Goal: Task Accomplishment & Management: Complete application form

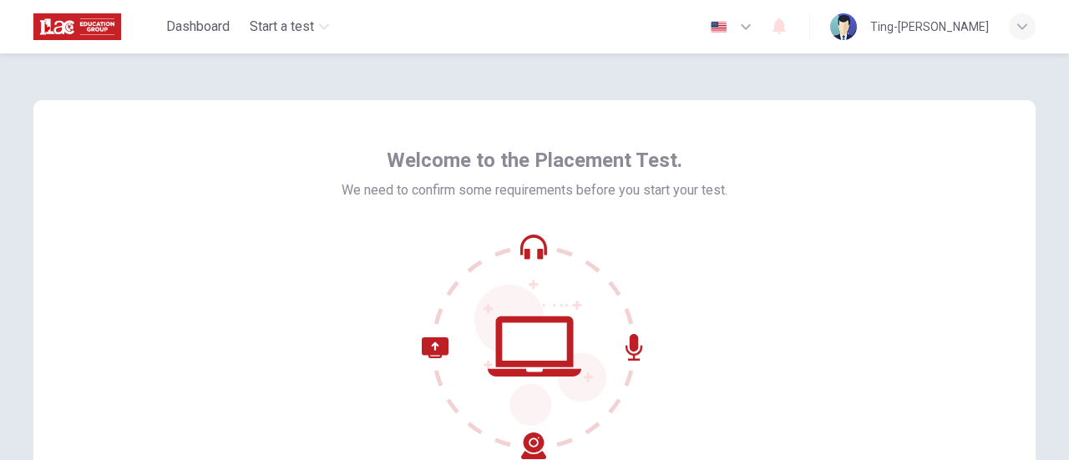
scroll to position [235, 0]
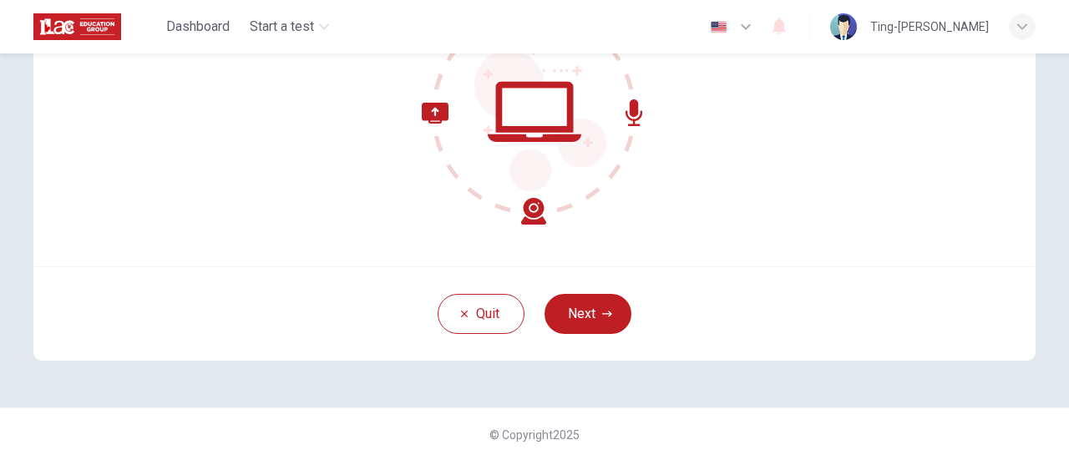
click at [577, 321] on button "Next" at bounding box center [587, 314] width 87 height 40
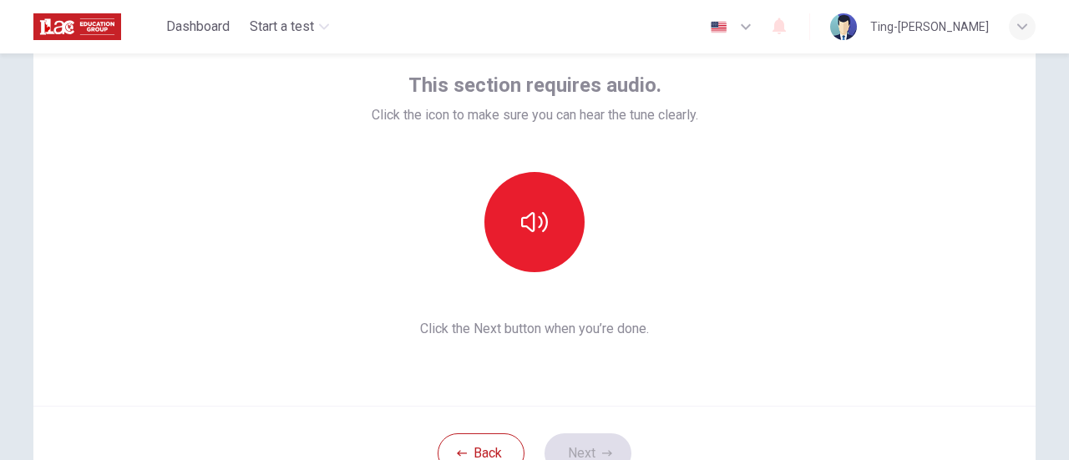
scroll to position [68, 0]
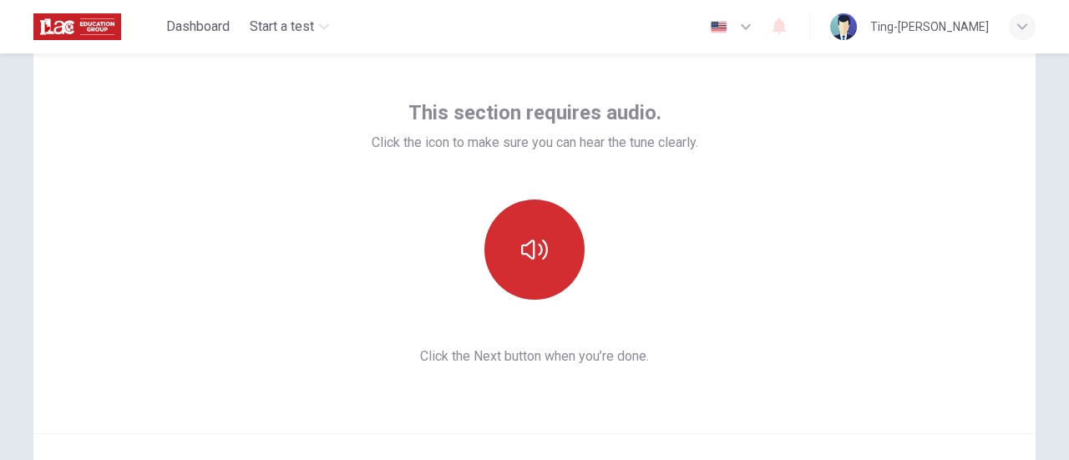
click at [541, 255] on icon "button" at bounding box center [534, 250] width 27 height 20
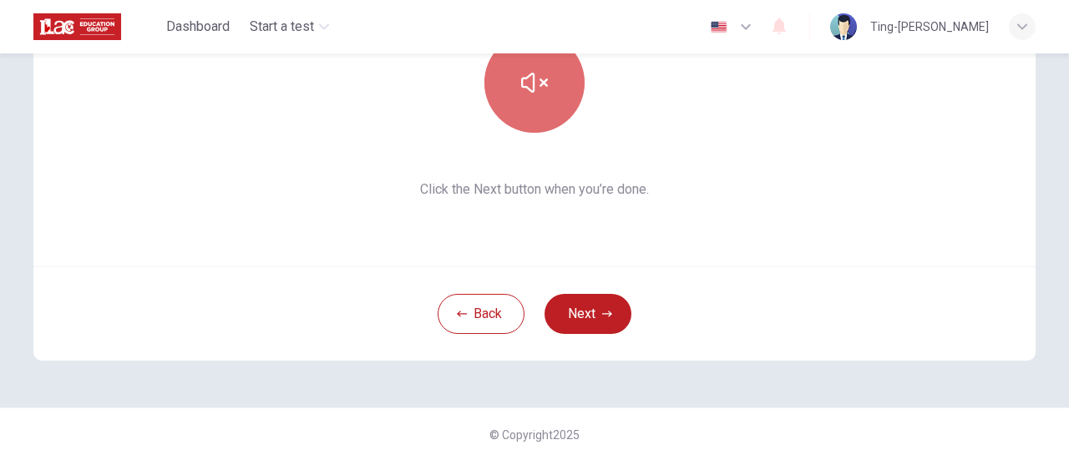
click at [556, 99] on button "button" at bounding box center [534, 83] width 100 height 100
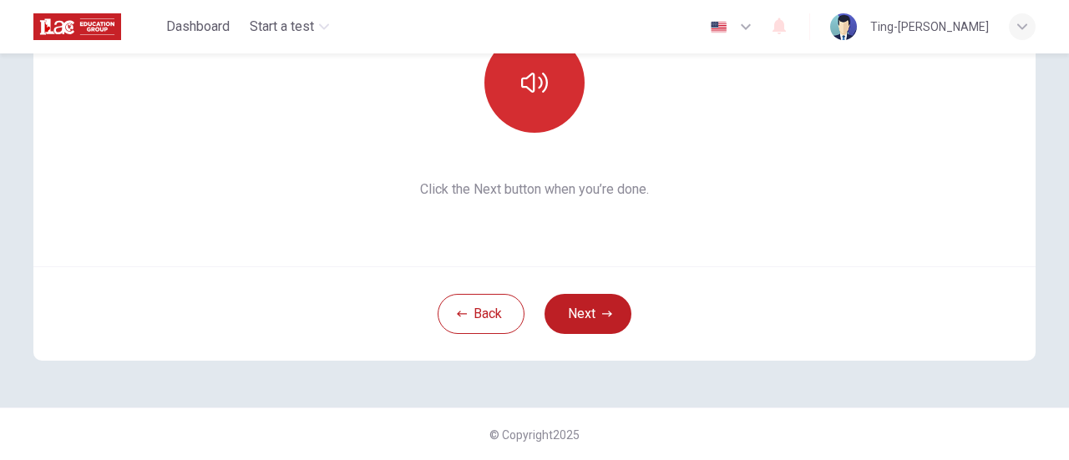
click at [556, 99] on button "button" at bounding box center [534, 83] width 100 height 100
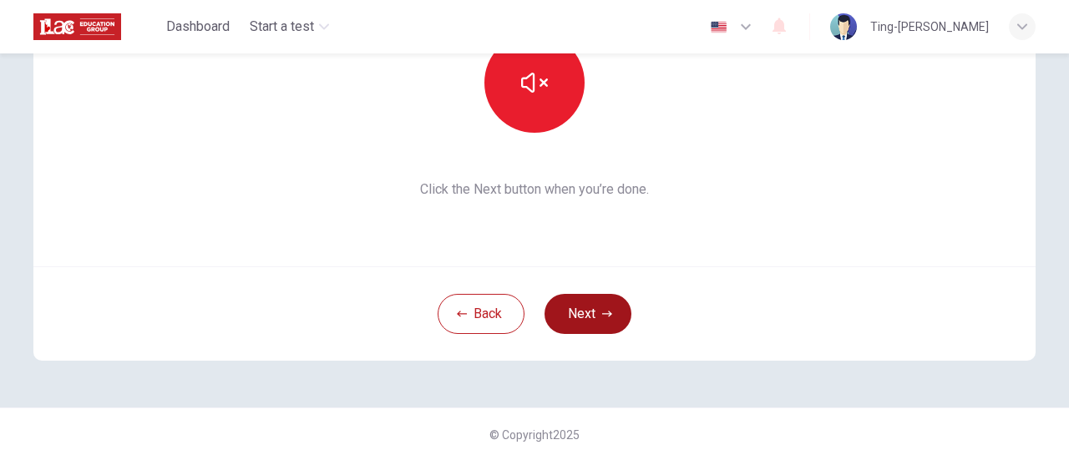
click at [608, 313] on button "Next" at bounding box center [587, 314] width 87 height 40
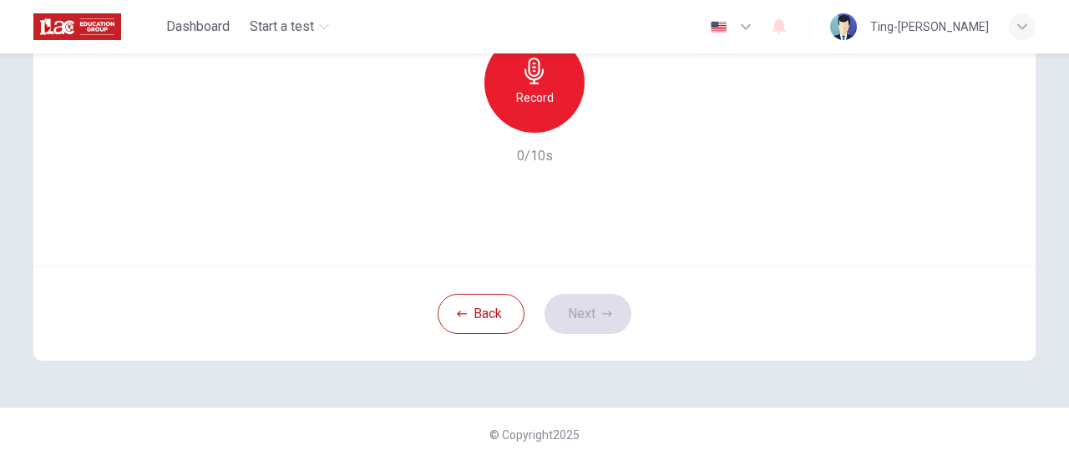
click at [544, 100] on h6 "Record" at bounding box center [535, 98] width 38 height 20
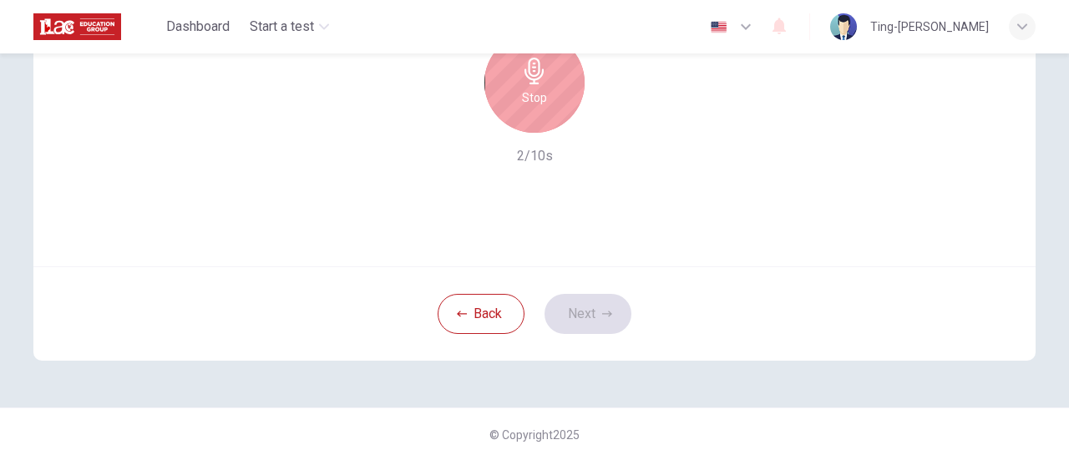
click at [544, 100] on div "Stop" at bounding box center [534, 83] width 100 height 100
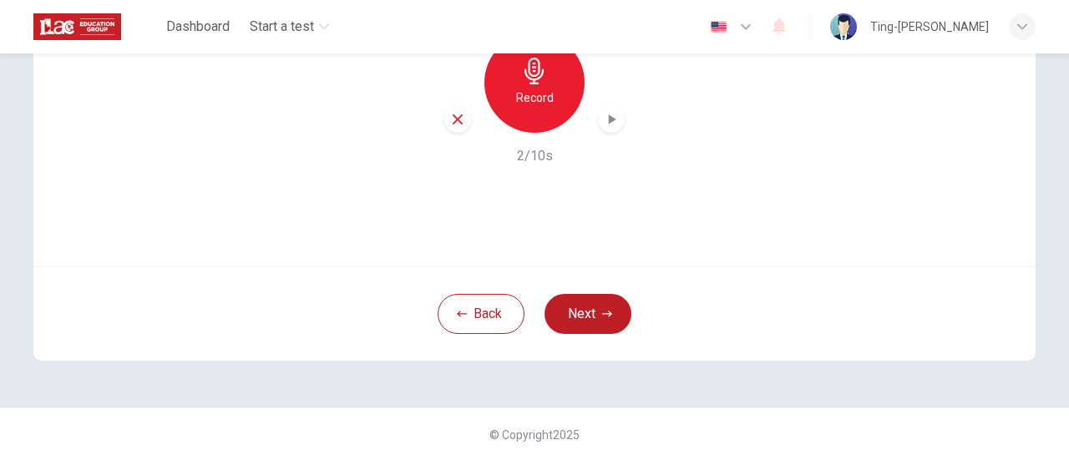
click at [548, 82] on div "Record" at bounding box center [534, 83] width 100 height 100
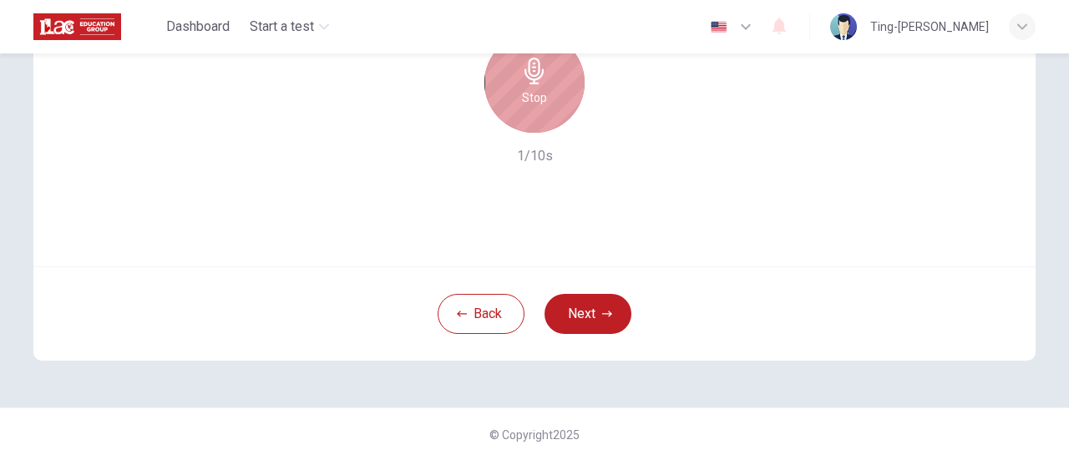
click at [548, 82] on div "Stop" at bounding box center [534, 83] width 100 height 100
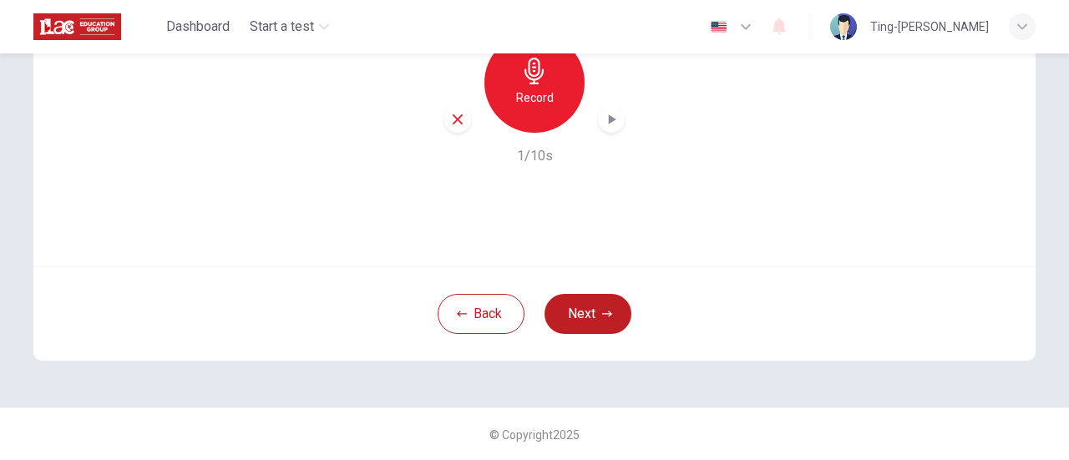
click at [609, 119] on icon "button" at bounding box center [613, 119] width 8 height 10
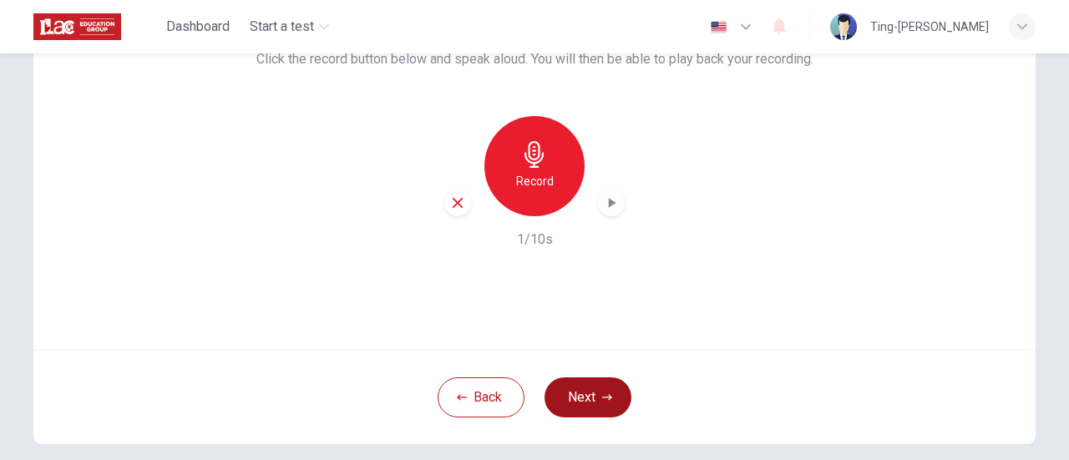
click at [569, 388] on button "Next" at bounding box center [587, 397] width 87 height 40
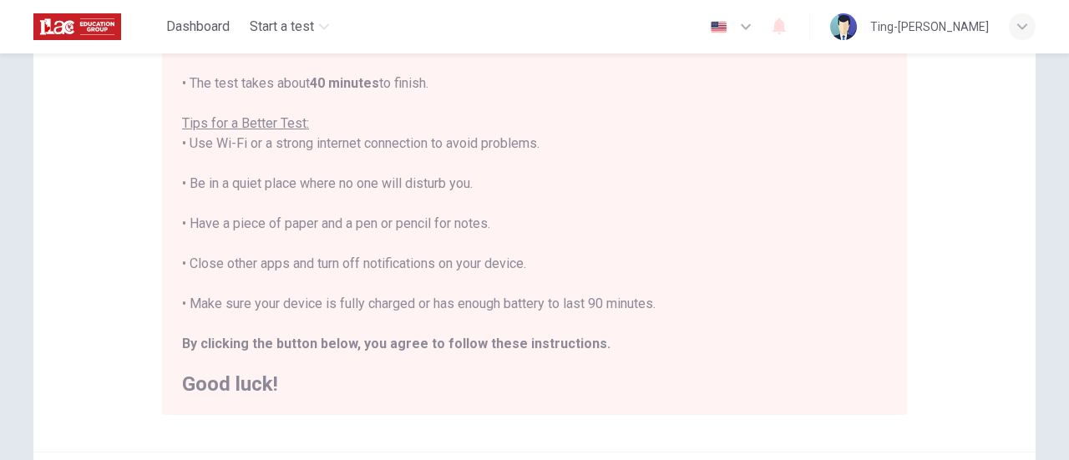
scroll to position [318, 0]
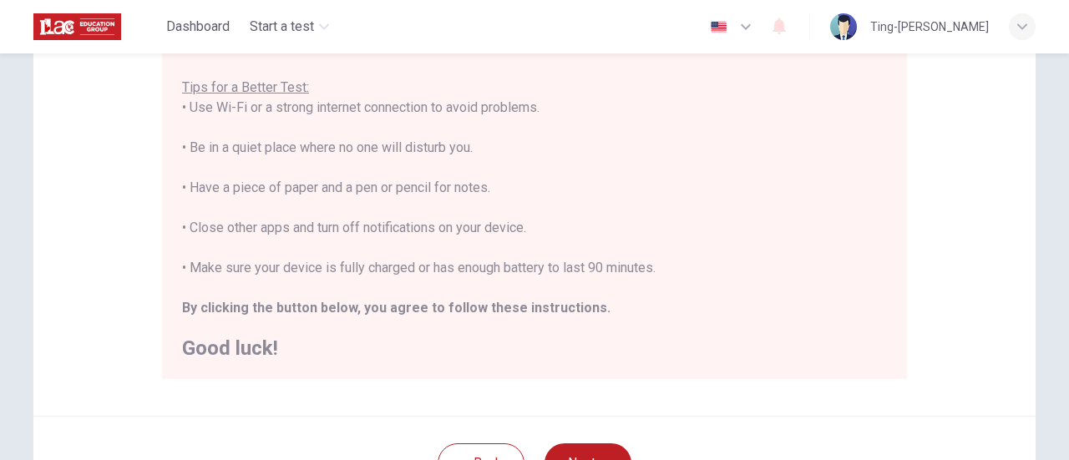
click at [729, 22] on img "button" at bounding box center [718, 27] width 21 height 13
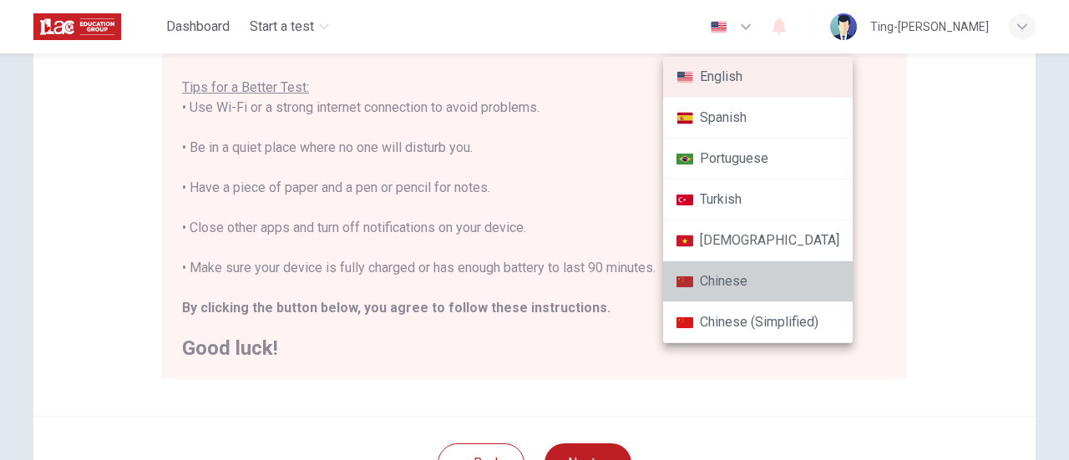
click at [768, 276] on li "Chinese" at bounding box center [758, 281] width 190 height 41
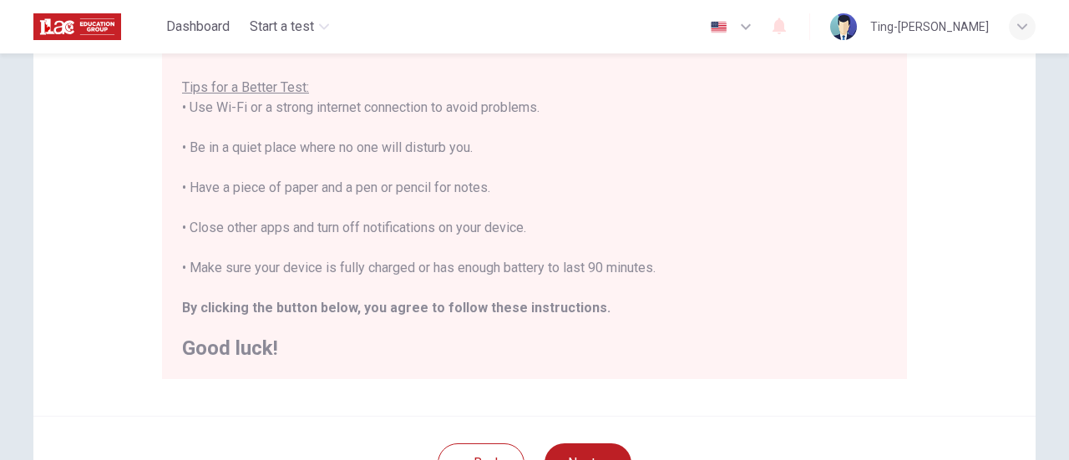
type input "zh"
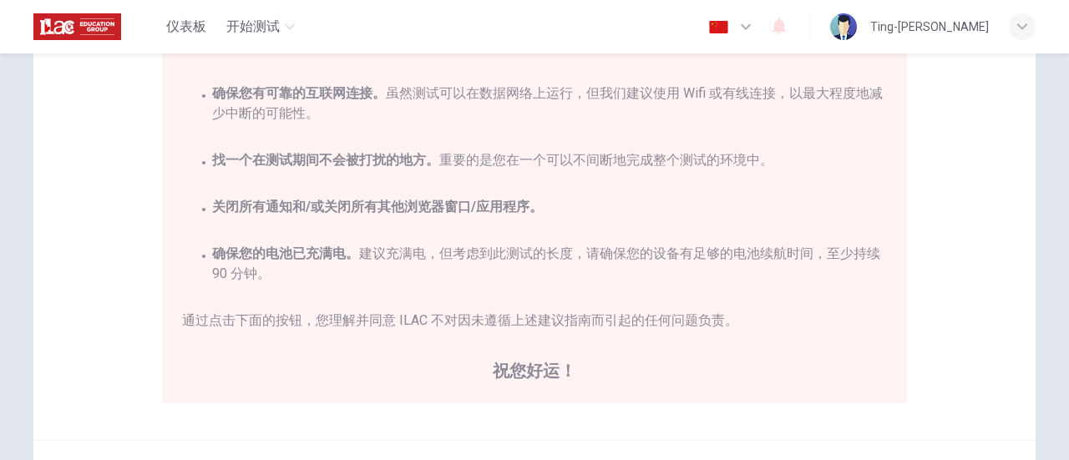
scroll to position [468, 0]
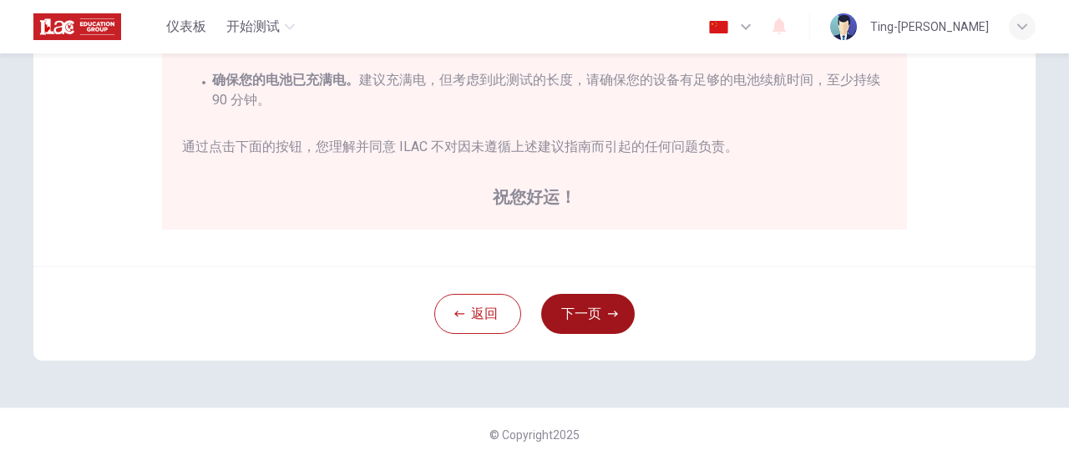
click at [586, 310] on button "下一页" at bounding box center [588, 314] width 94 height 40
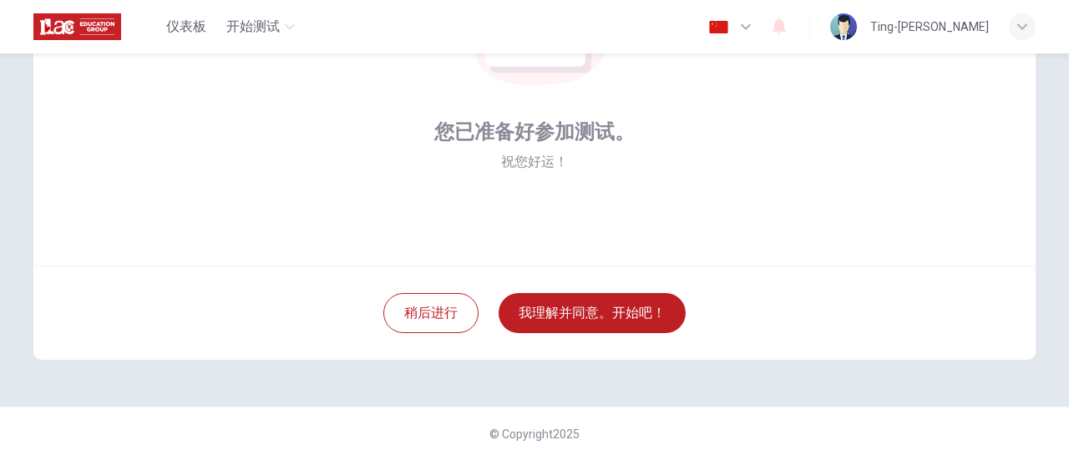
scroll to position [235, 0]
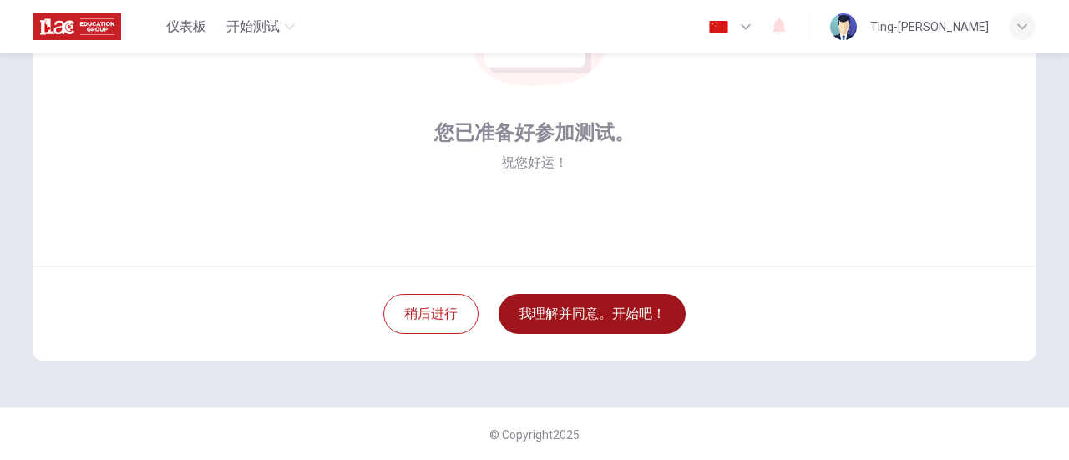
click at [623, 313] on button "我理解并同意。开始吧！" at bounding box center [592, 314] width 187 height 40
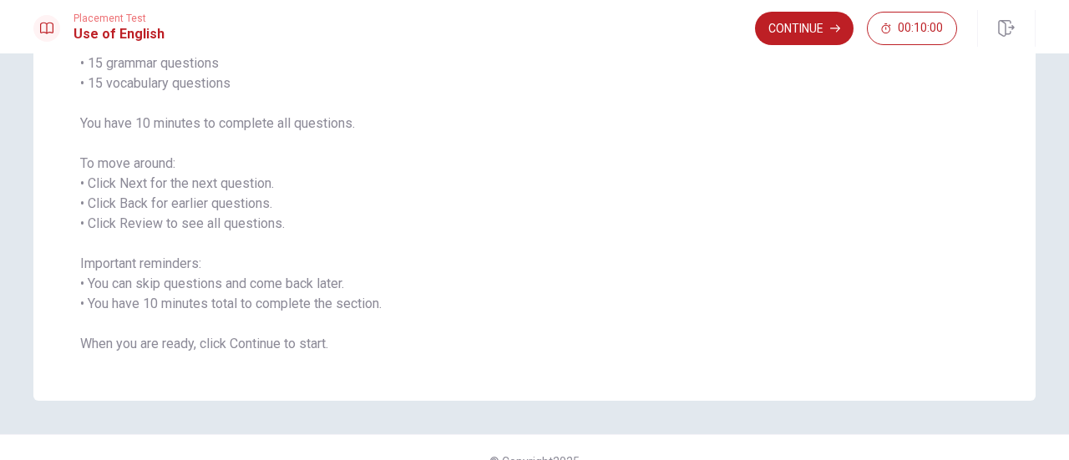
scroll to position [194, 0]
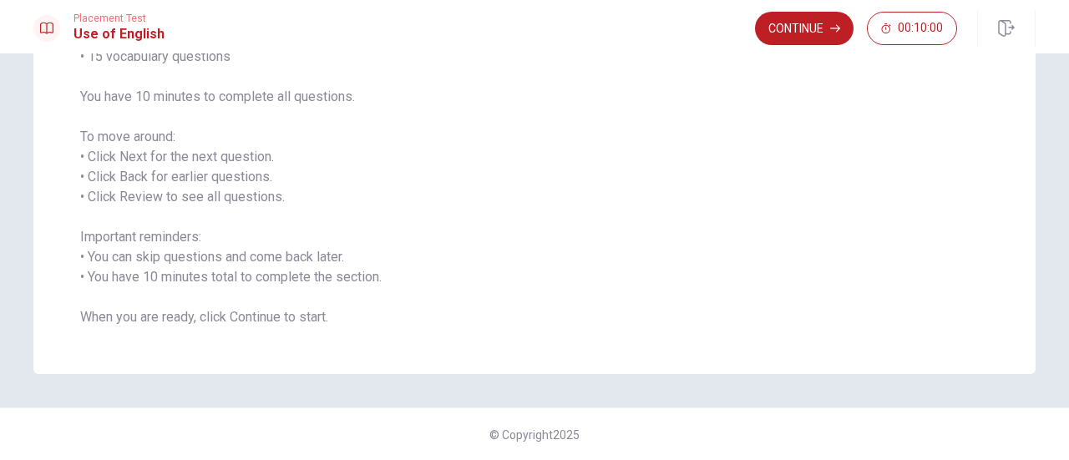
click at [809, 31] on button "Continue" at bounding box center [804, 28] width 99 height 33
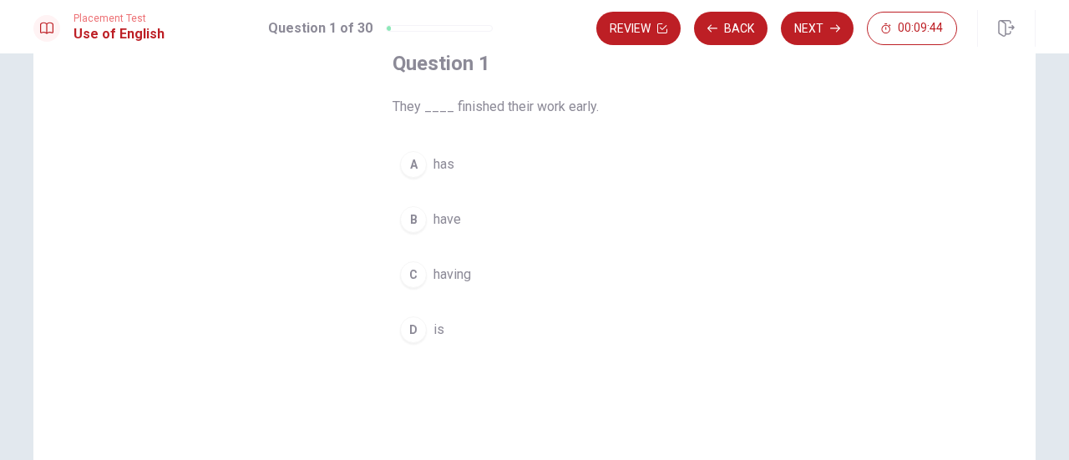
scroll to position [84, 0]
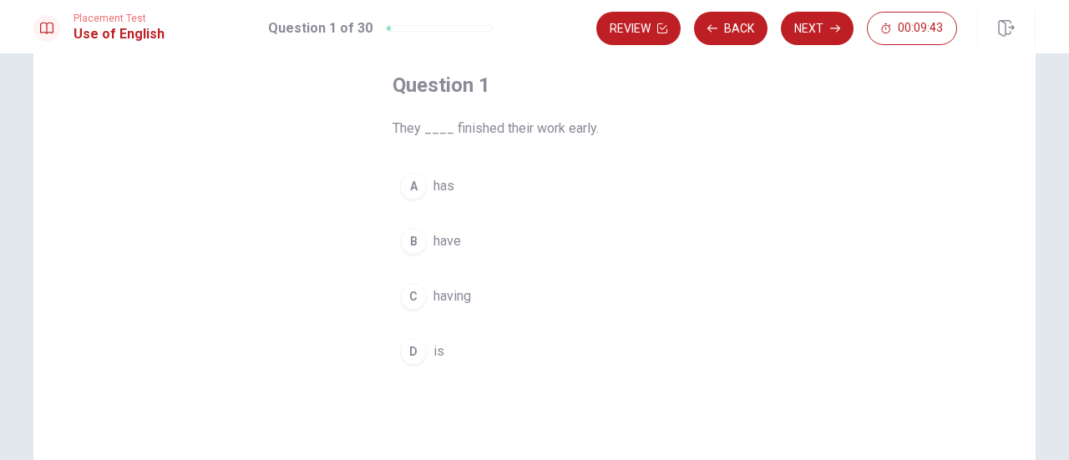
click at [451, 236] on span "have" at bounding box center [447, 241] width 28 height 20
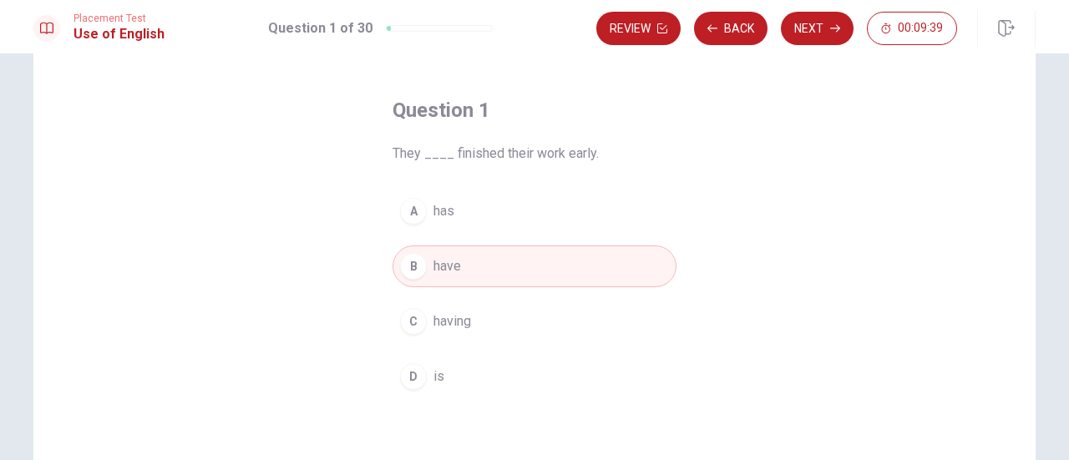
scroll to position [43, 0]
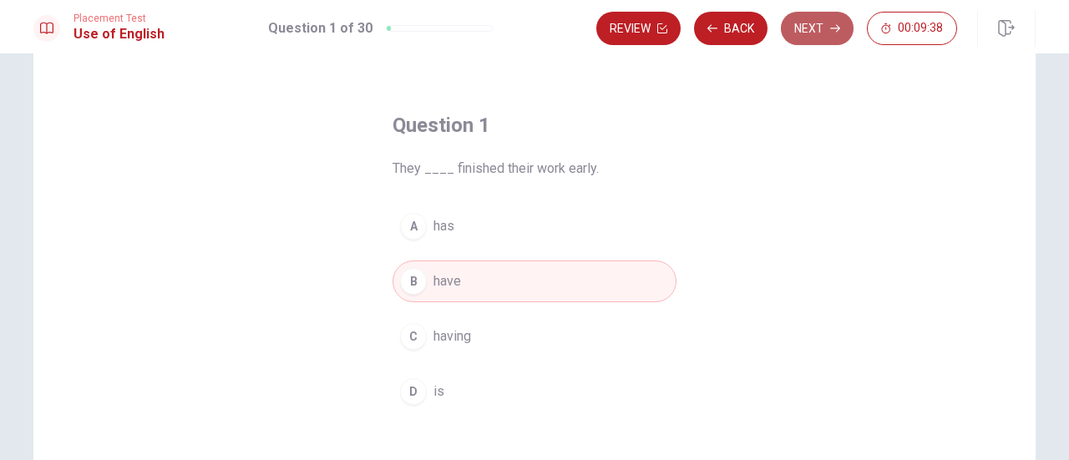
click at [796, 35] on button "Next" at bounding box center [817, 28] width 73 height 33
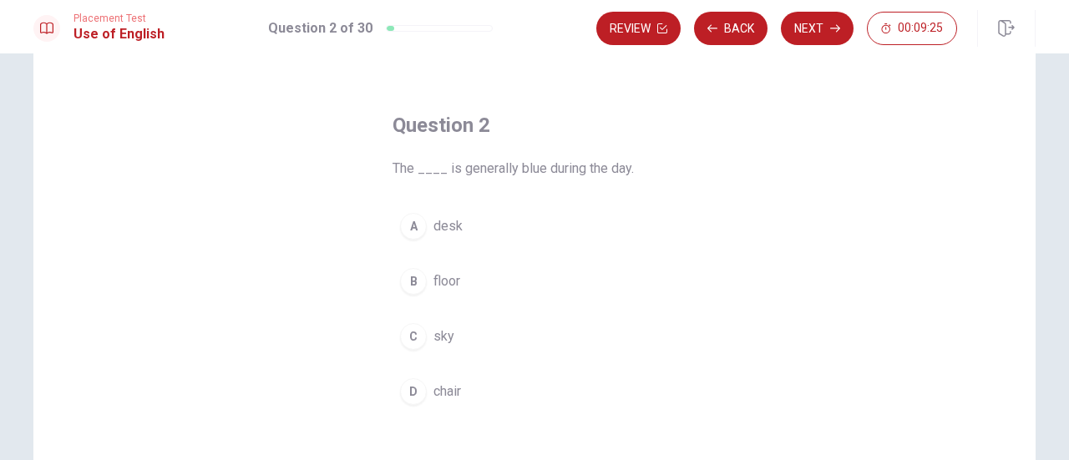
click at [436, 332] on span "sky" at bounding box center [443, 337] width 21 height 20
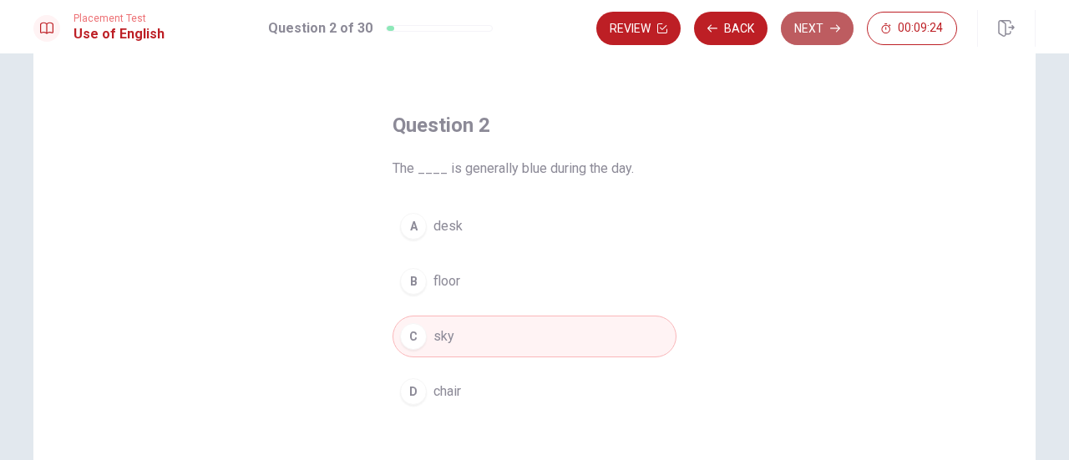
click at [800, 36] on button "Next" at bounding box center [817, 28] width 73 height 33
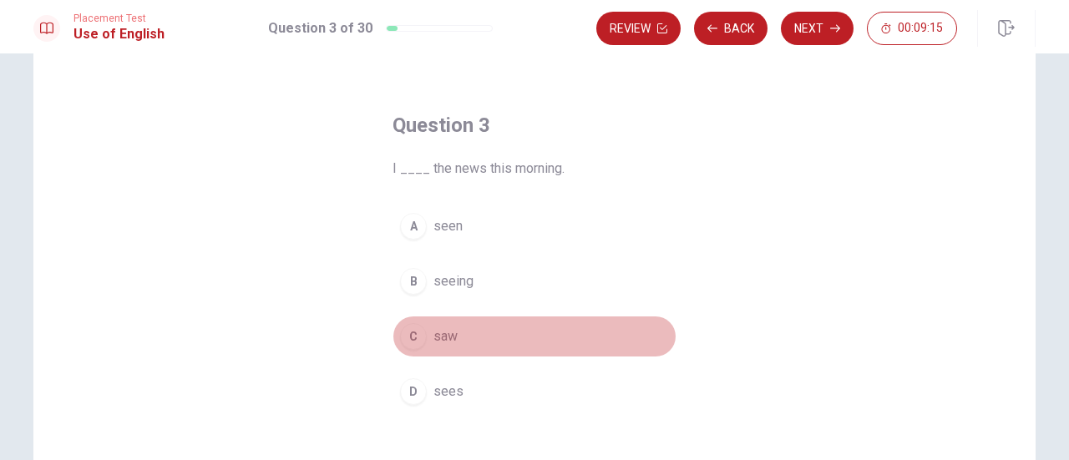
click at [458, 332] on button "C saw" at bounding box center [534, 337] width 284 height 42
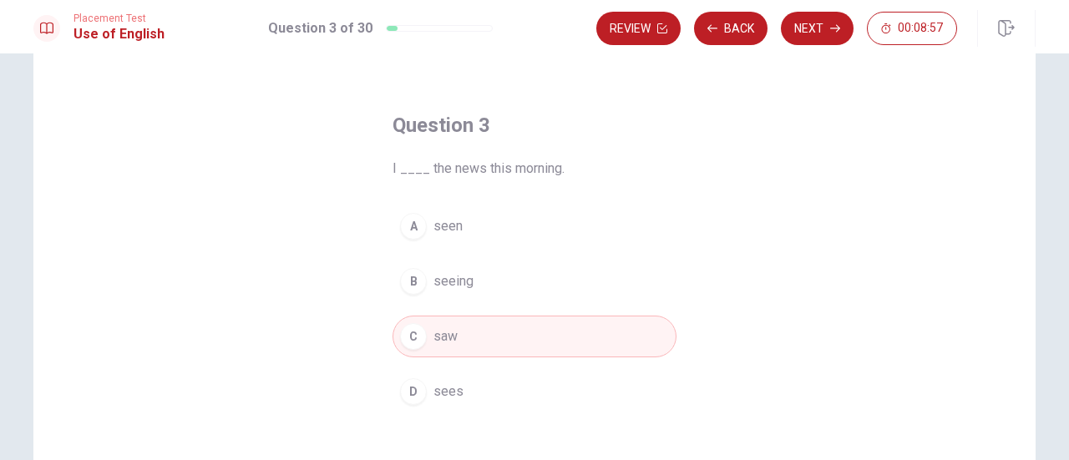
click at [825, 36] on button "Next" at bounding box center [817, 28] width 73 height 33
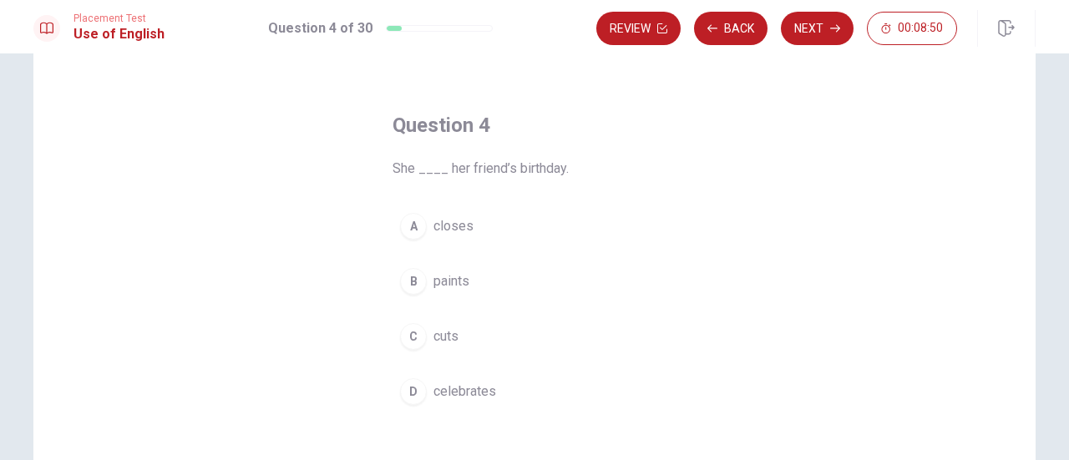
click at [487, 388] on span "celebrates" at bounding box center [464, 392] width 63 height 20
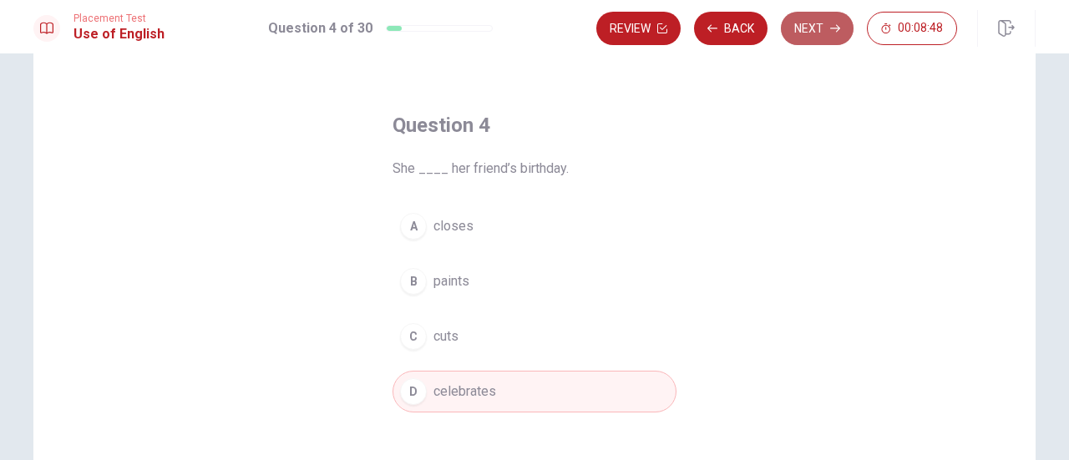
click at [828, 36] on button "Next" at bounding box center [817, 28] width 73 height 33
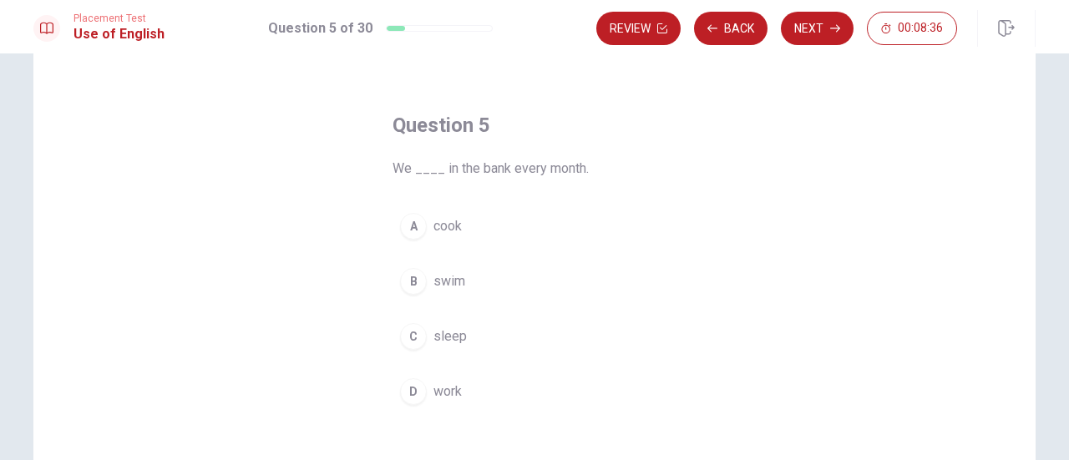
click at [456, 382] on span "work" at bounding box center [447, 392] width 28 height 20
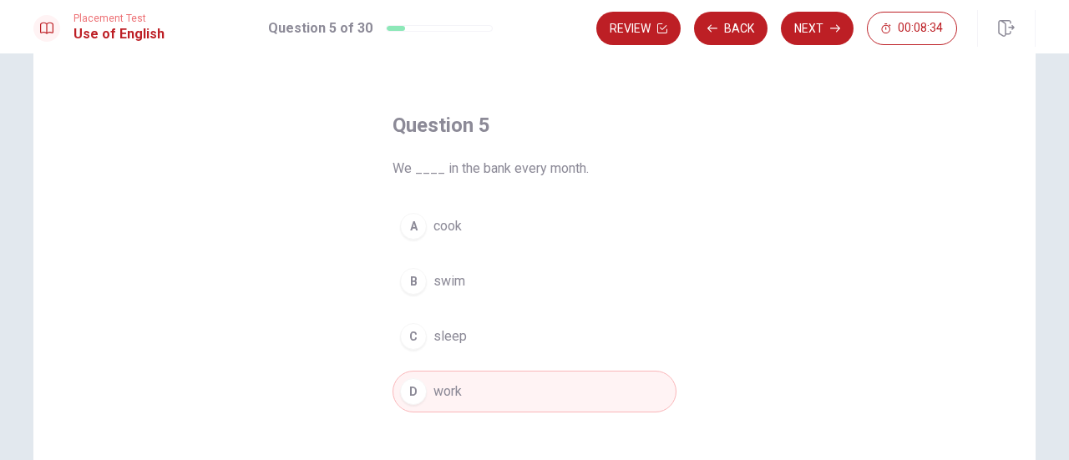
click at [806, 32] on button "Next" at bounding box center [817, 28] width 73 height 33
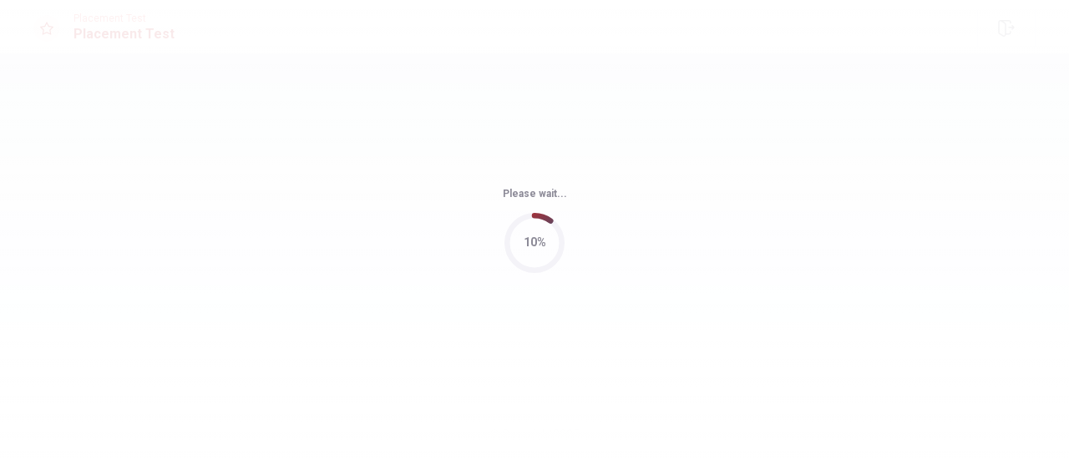
scroll to position [0, 0]
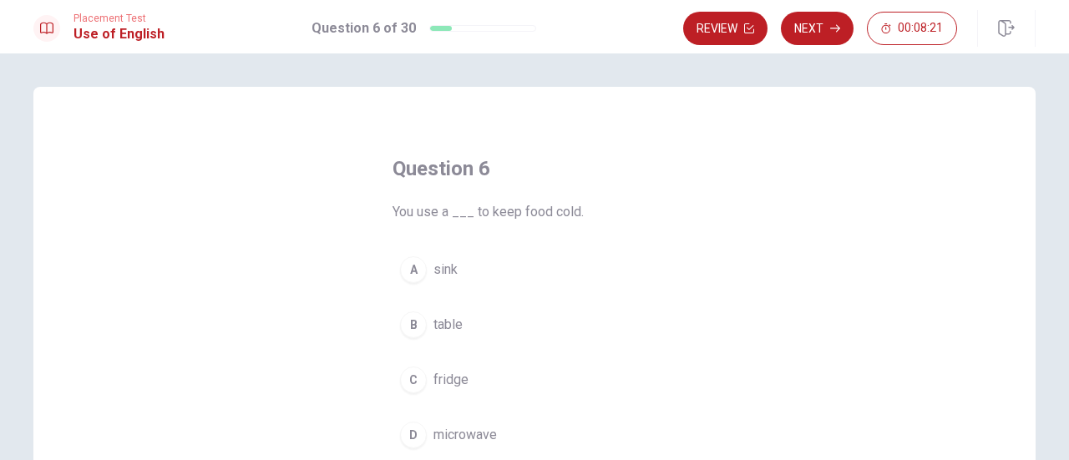
click at [442, 382] on span "fridge" at bounding box center [450, 380] width 35 height 20
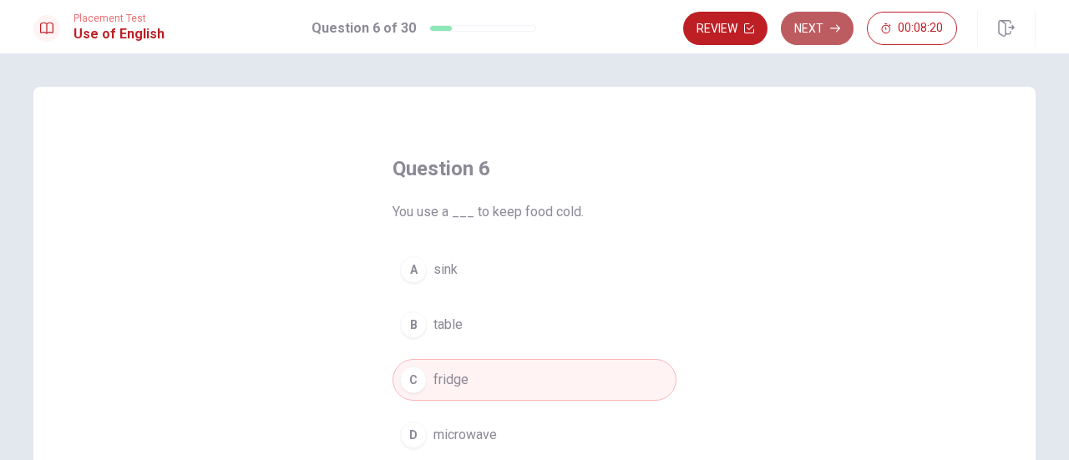
click at [828, 38] on button "Next" at bounding box center [817, 28] width 73 height 33
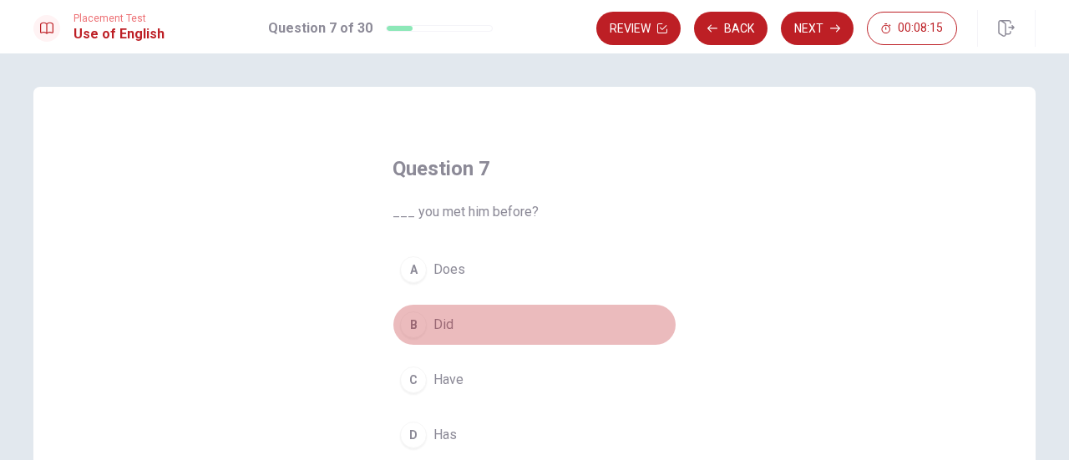
click at [443, 324] on span "Did" at bounding box center [443, 325] width 20 height 20
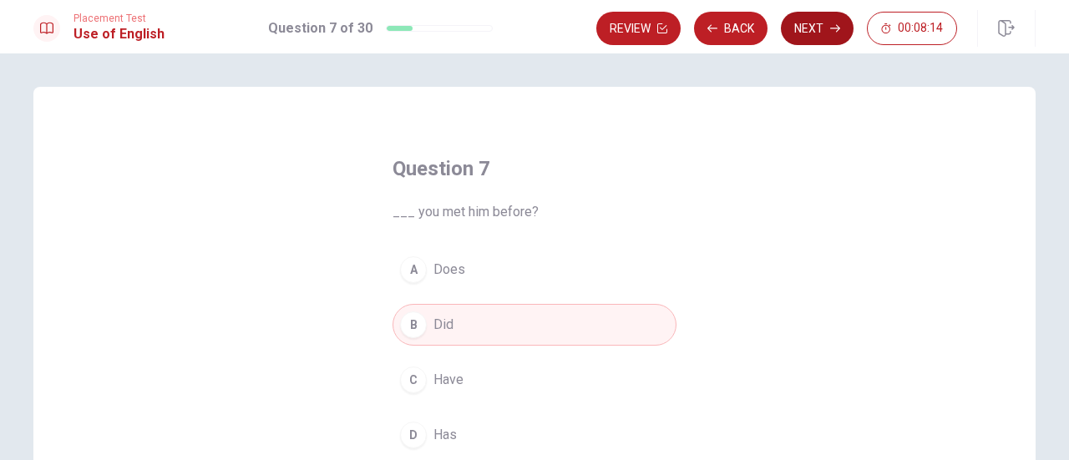
click at [814, 33] on button "Next" at bounding box center [817, 28] width 73 height 33
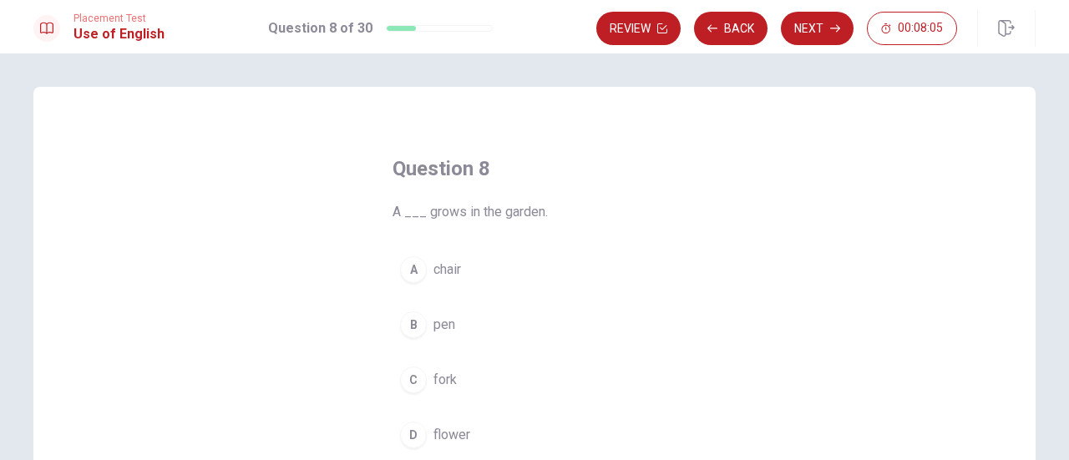
click at [433, 430] on span "flower" at bounding box center [451, 435] width 37 height 20
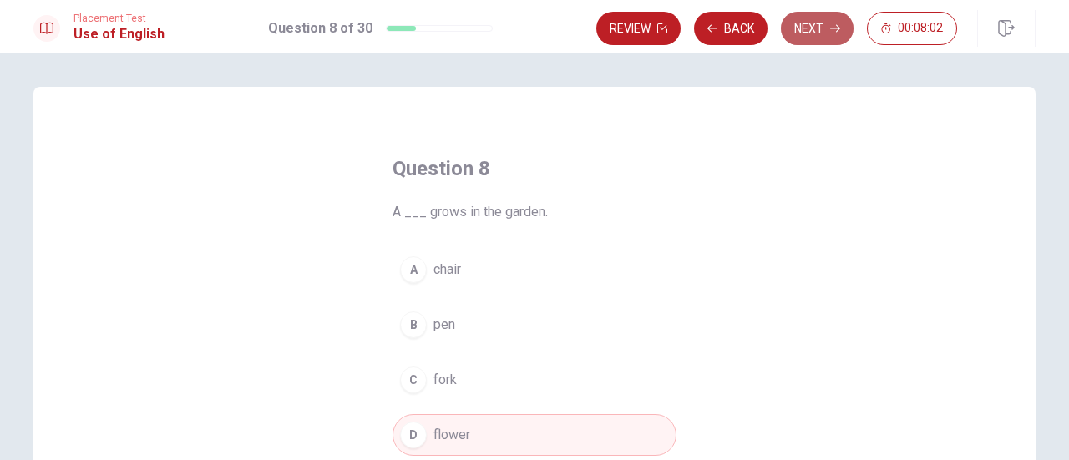
click at [845, 26] on button "Next" at bounding box center [817, 28] width 73 height 33
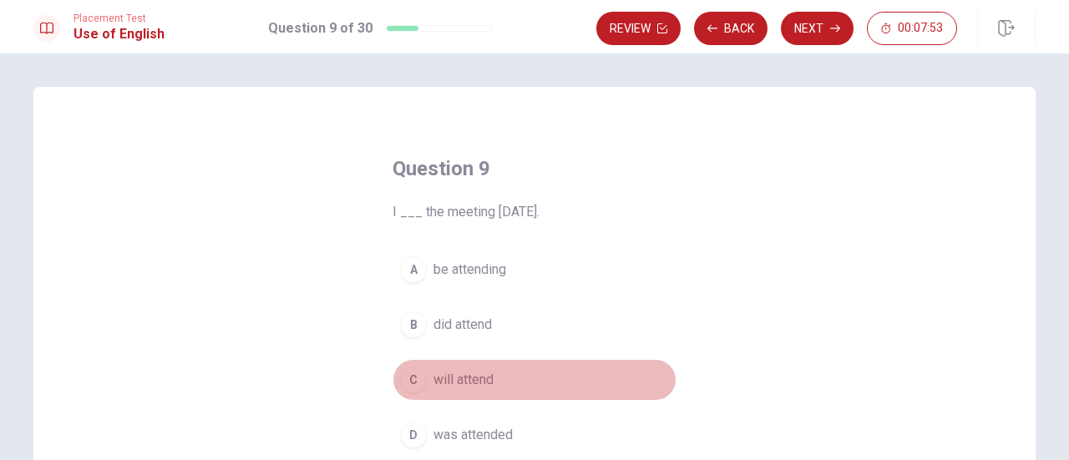
click at [494, 375] on button "C will attend" at bounding box center [534, 380] width 284 height 42
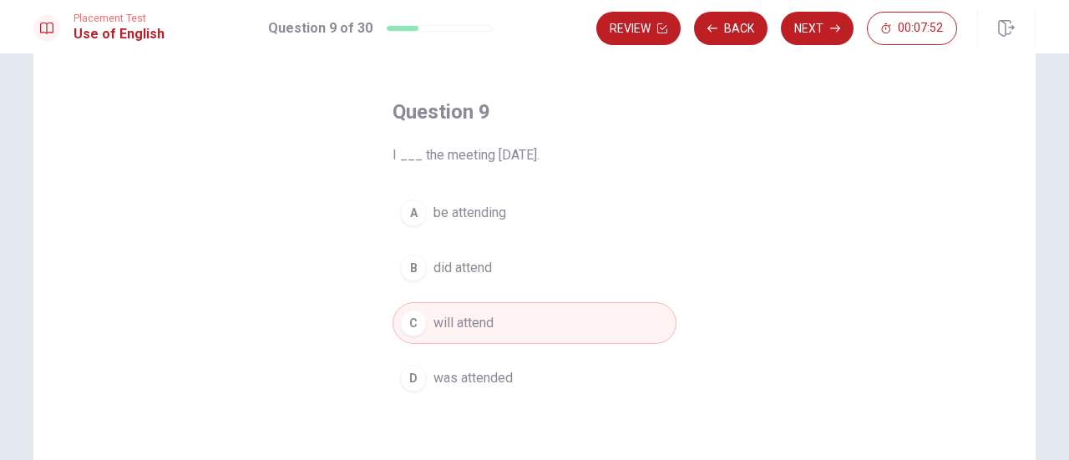
scroll to position [84, 0]
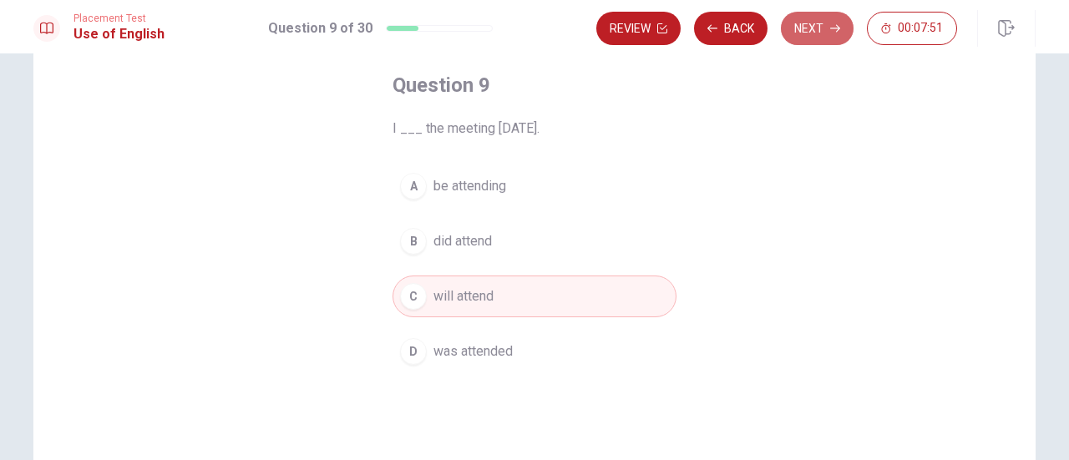
click at [818, 37] on button "Next" at bounding box center [817, 28] width 73 height 33
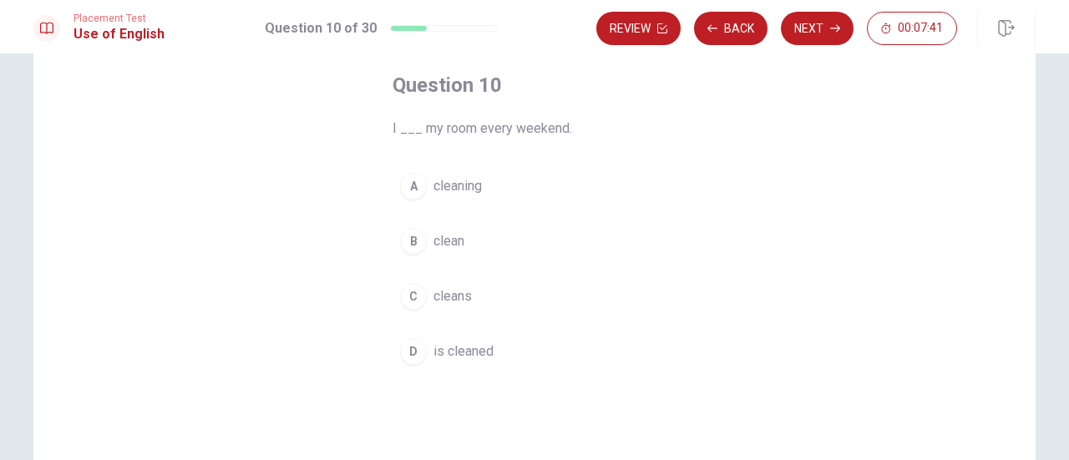
click at [453, 240] on span "clean" at bounding box center [448, 241] width 31 height 20
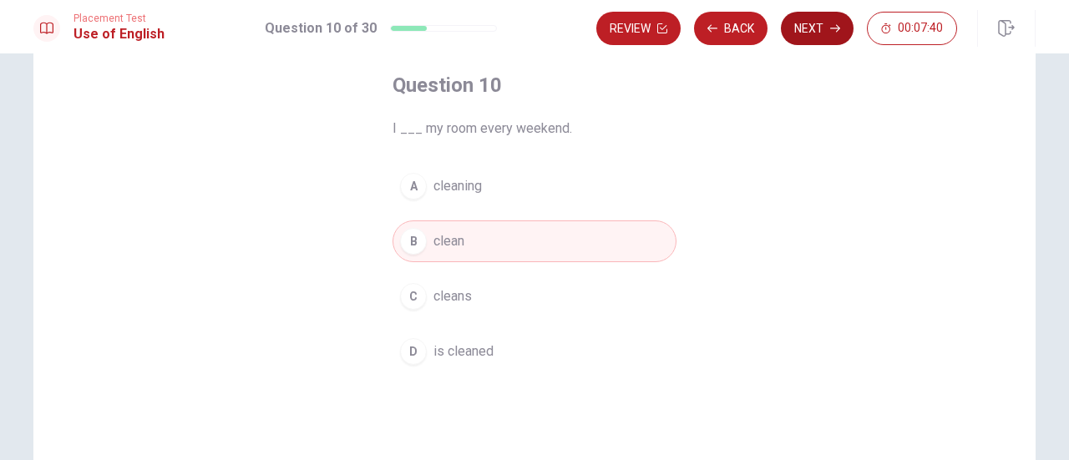
click at [818, 28] on button "Next" at bounding box center [817, 28] width 73 height 33
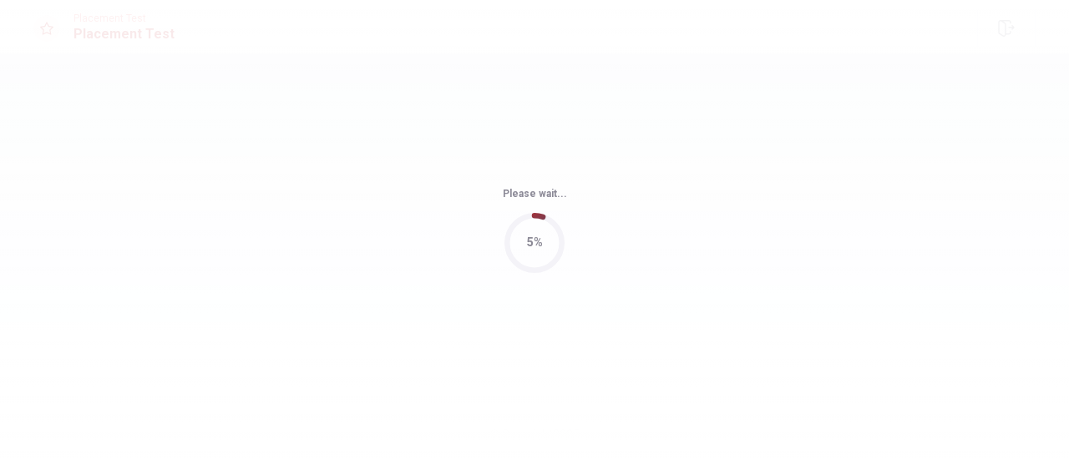
scroll to position [0, 0]
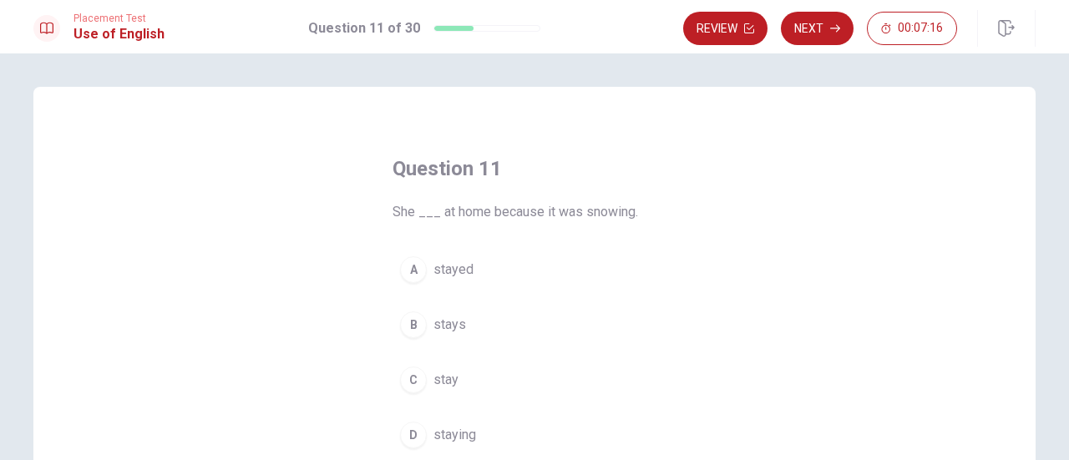
click at [456, 372] on button "C stay" at bounding box center [534, 380] width 284 height 42
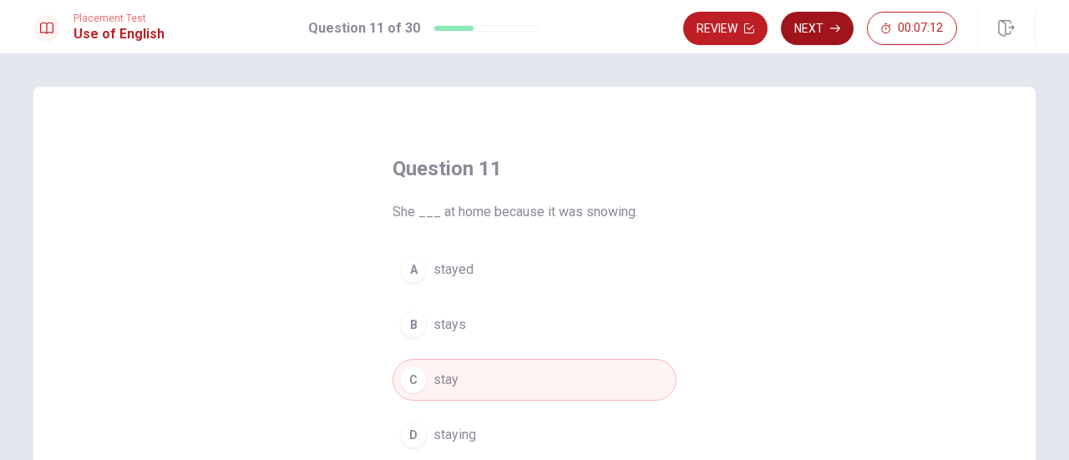
click at [829, 34] on button "Next" at bounding box center [817, 28] width 73 height 33
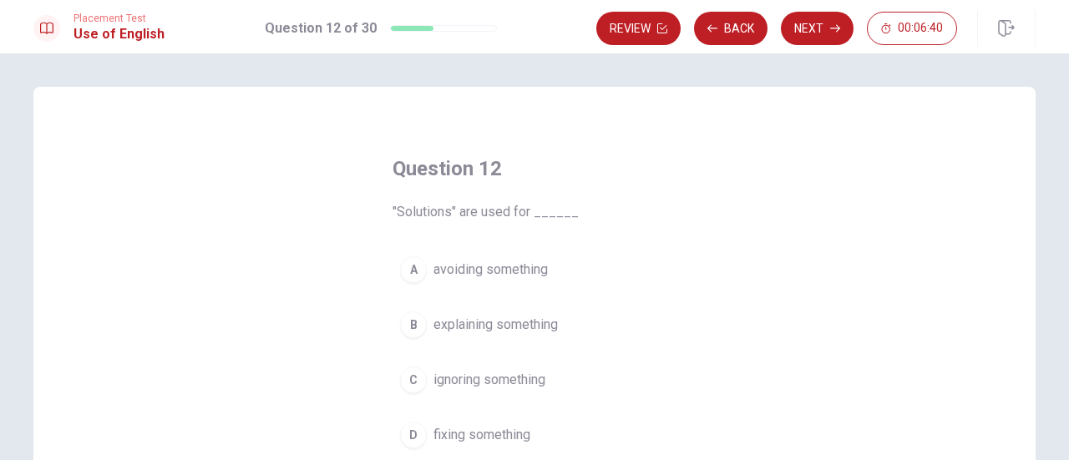
click at [515, 332] on span "explaining something" at bounding box center [495, 325] width 124 height 20
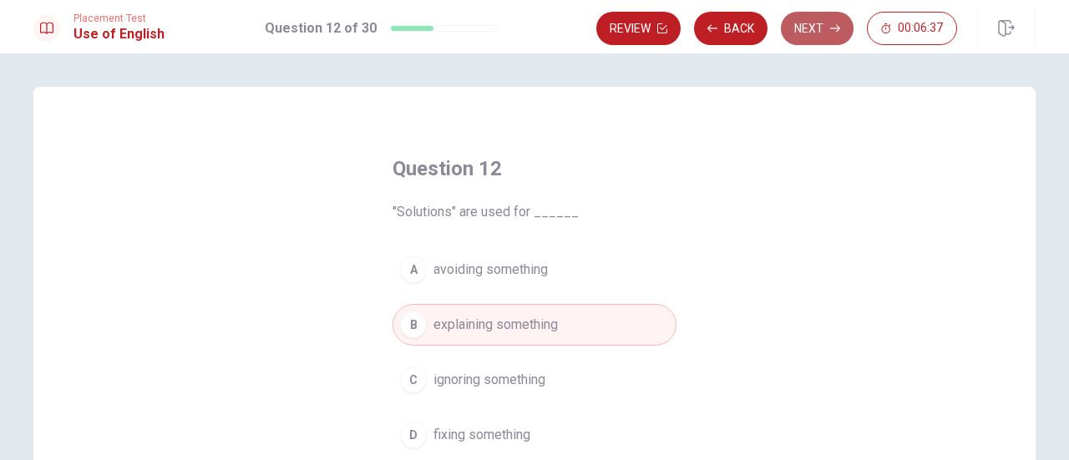
click at [820, 38] on button "Next" at bounding box center [817, 28] width 73 height 33
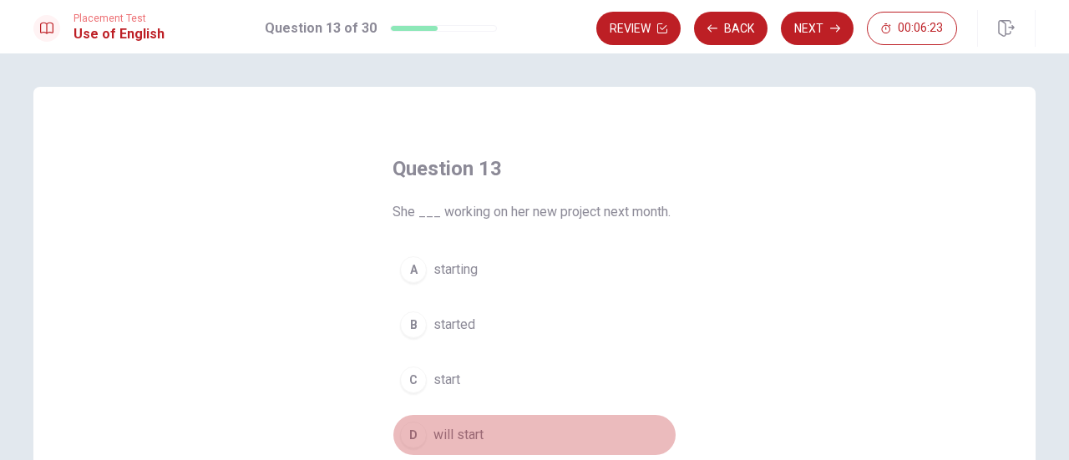
click at [470, 428] on span "will start" at bounding box center [458, 435] width 50 height 20
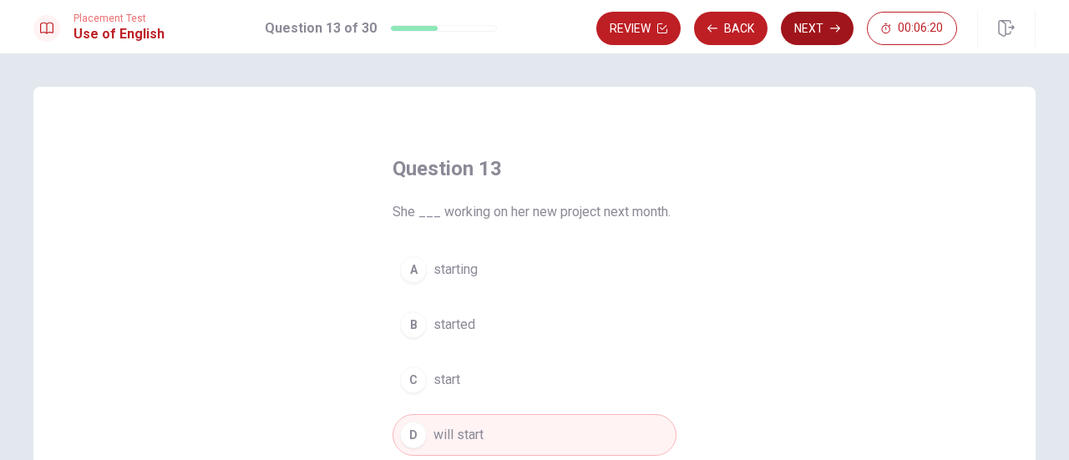
click at [812, 26] on button "Next" at bounding box center [817, 28] width 73 height 33
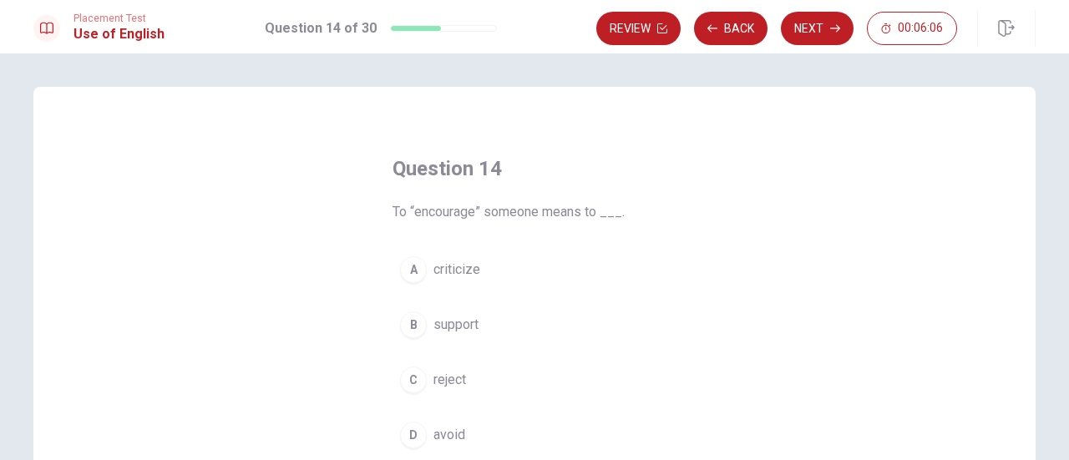
click at [450, 321] on span "support" at bounding box center [455, 325] width 45 height 20
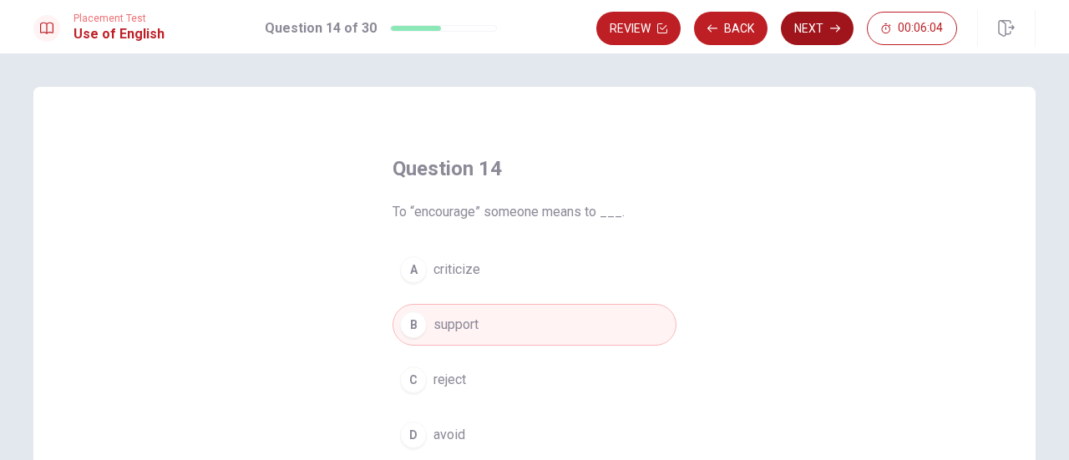
click at [810, 25] on button "Next" at bounding box center [817, 28] width 73 height 33
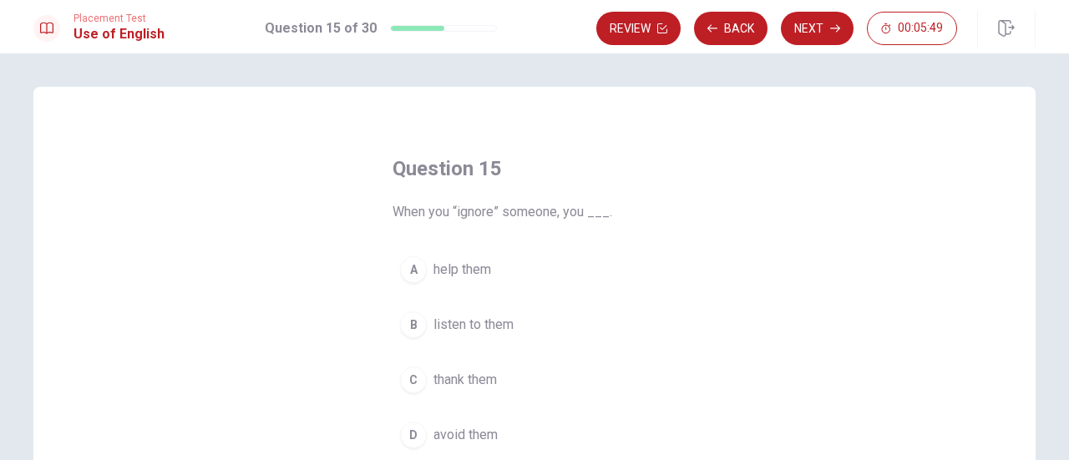
click at [473, 435] on span "avoid them" at bounding box center [465, 435] width 64 height 20
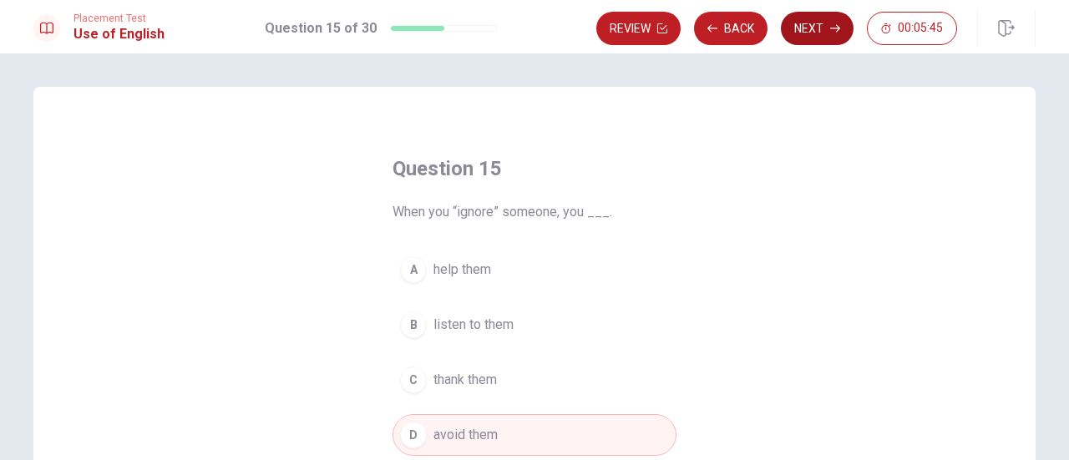
click at [815, 34] on button "Next" at bounding box center [817, 28] width 73 height 33
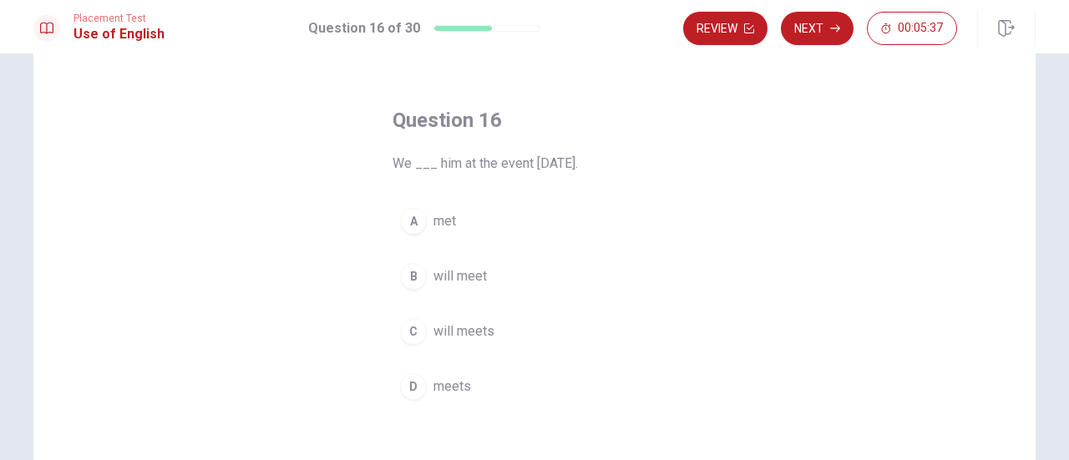
scroll to position [84, 0]
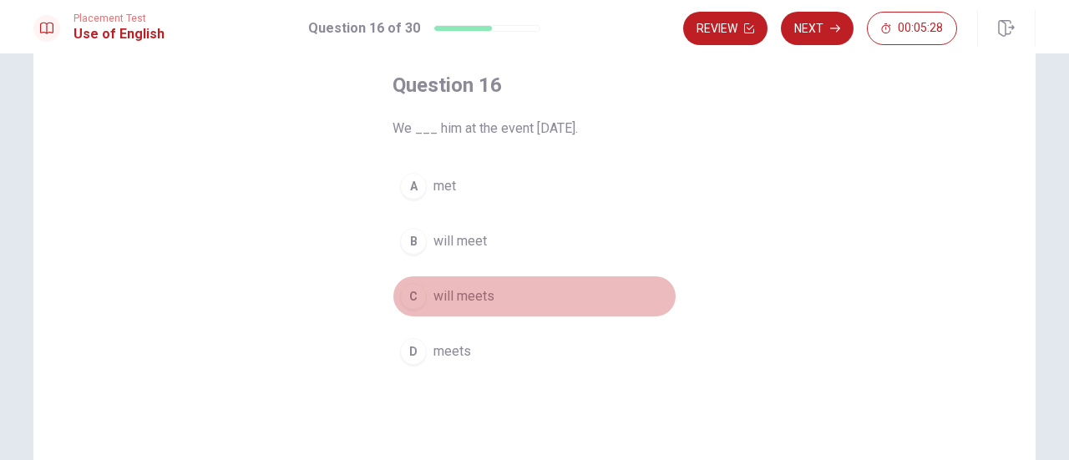
click at [468, 288] on span "will meets" at bounding box center [463, 296] width 61 height 20
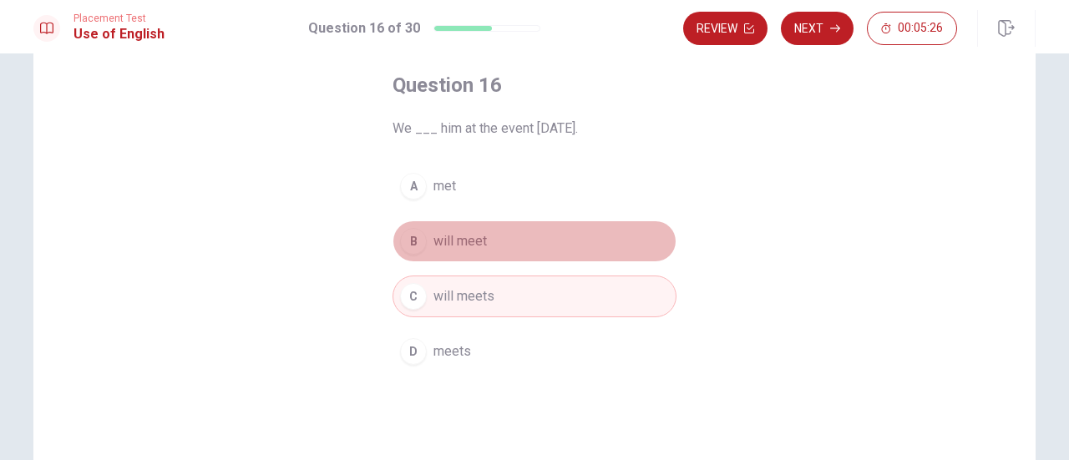
click at [477, 251] on button "B will meet" at bounding box center [534, 241] width 284 height 42
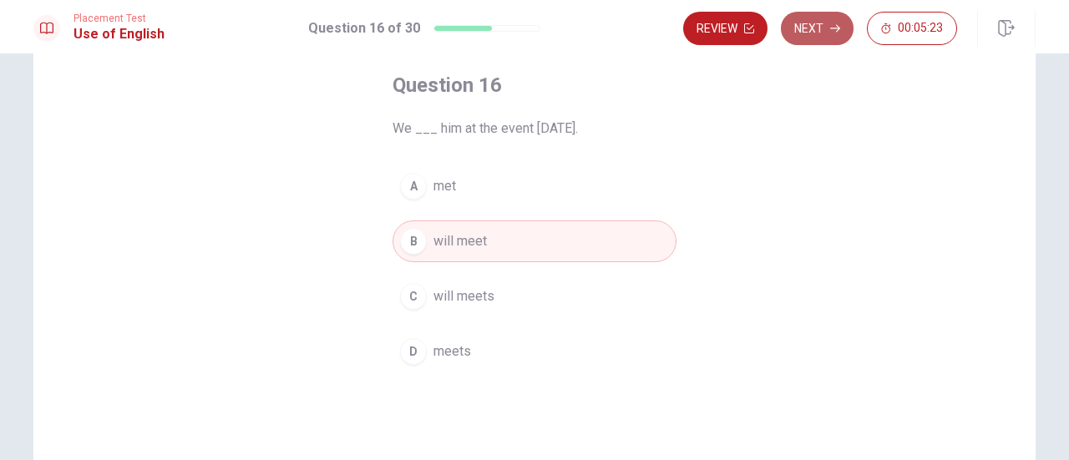
click at [823, 33] on button "Next" at bounding box center [817, 28] width 73 height 33
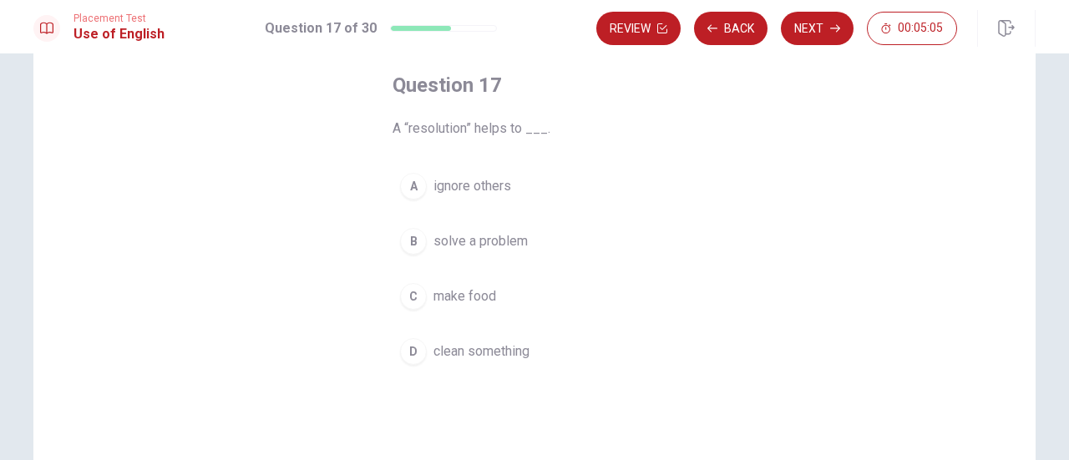
click at [471, 251] on button "B solve a problem" at bounding box center [534, 241] width 284 height 42
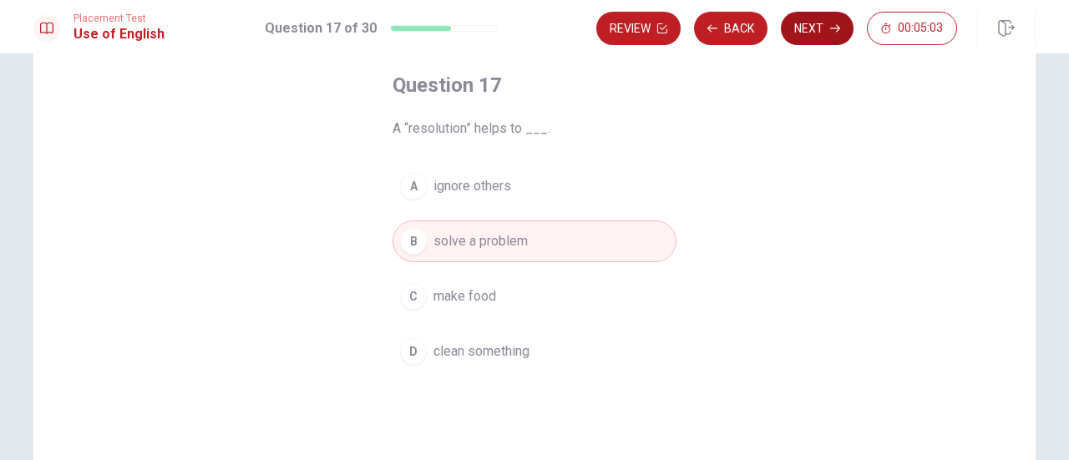
click at [813, 13] on button "Next" at bounding box center [817, 28] width 73 height 33
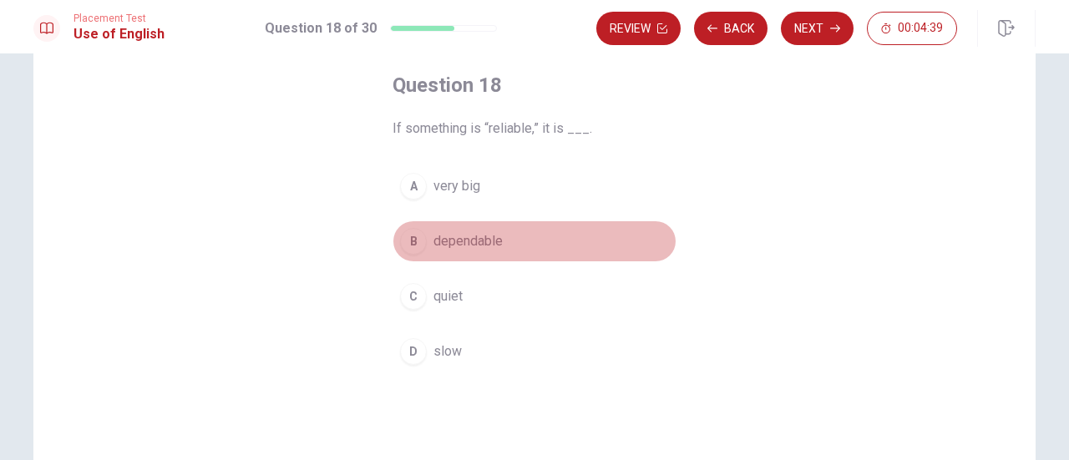
click at [481, 241] on span "dependable" at bounding box center [467, 241] width 69 height 20
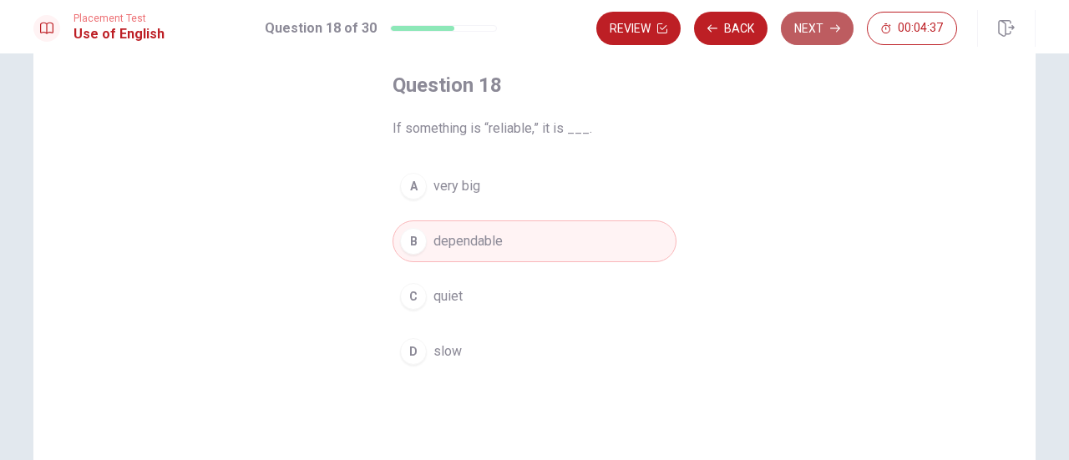
click at [826, 26] on button "Next" at bounding box center [817, 28] width 73 height 33
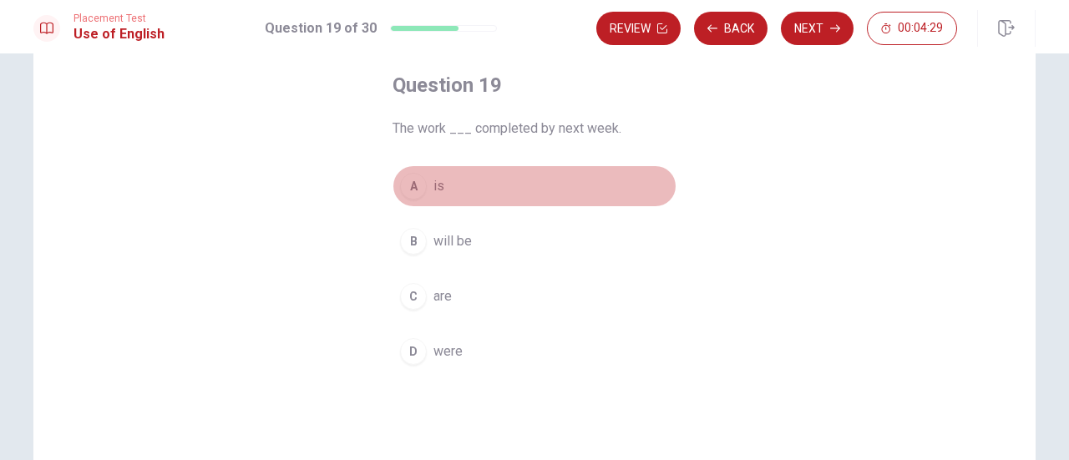
click at [468, 186] on button "A is" at bounding box center [534, 186] width 284 height 42
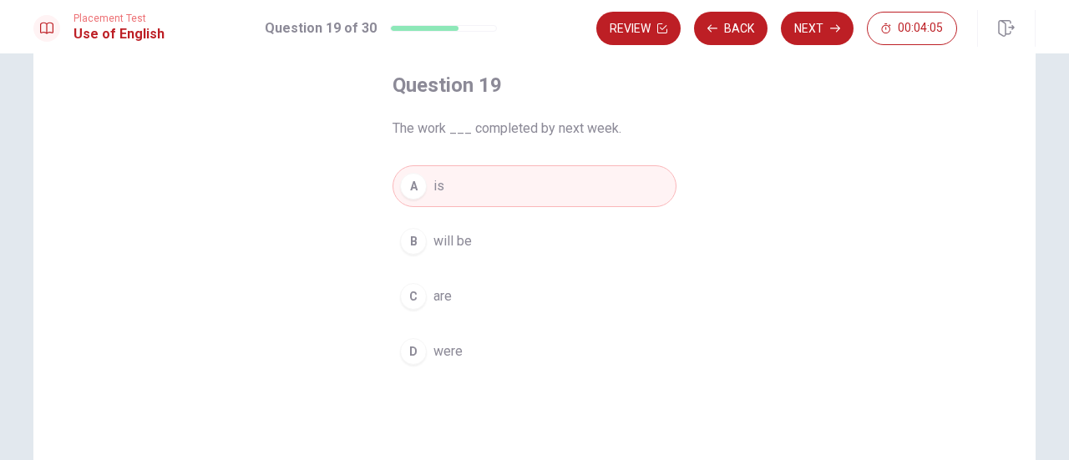
click at [538, 235] on button "B will be" at bounding box center [534, 241] width 284 height 42
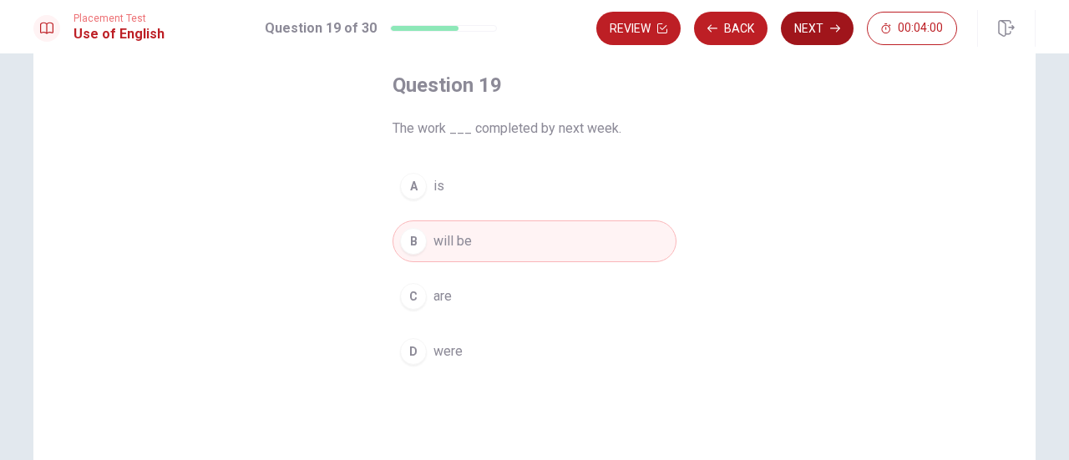
click at [803, 34] on button "Next" at bounding box center [817, 28] width 73 height 33
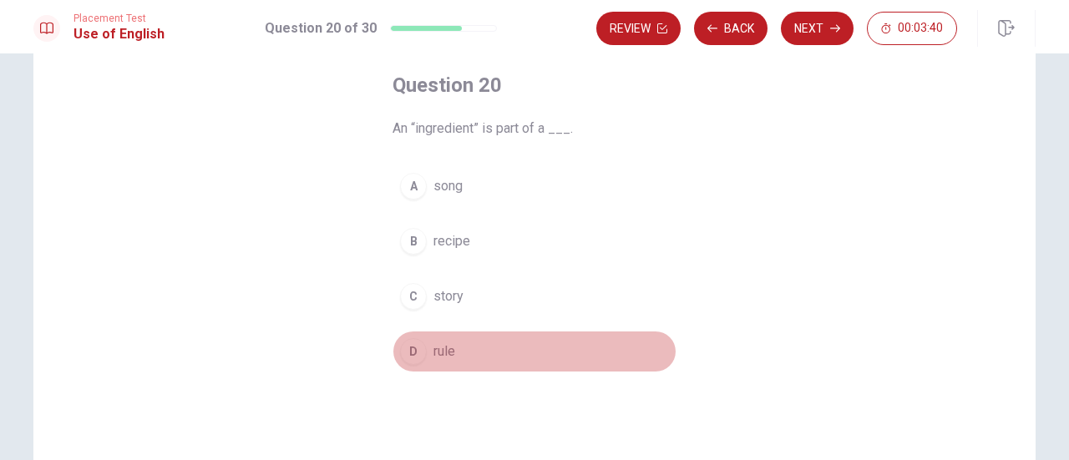
click at [461, 352] on button "D rule" at bounding box center [534, 352] width 284 height 42
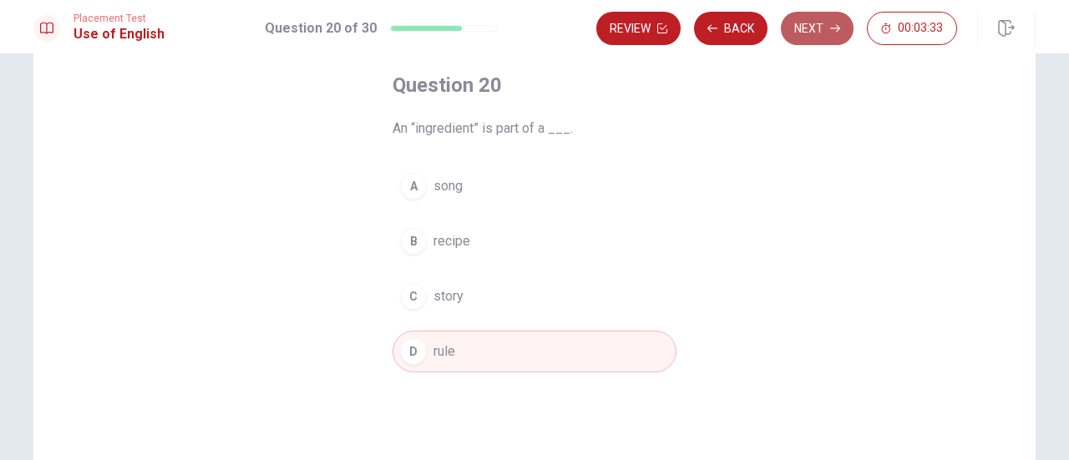
click at [810, 36] on button "Next" at bounding box center [817, 28] width 73 height 33
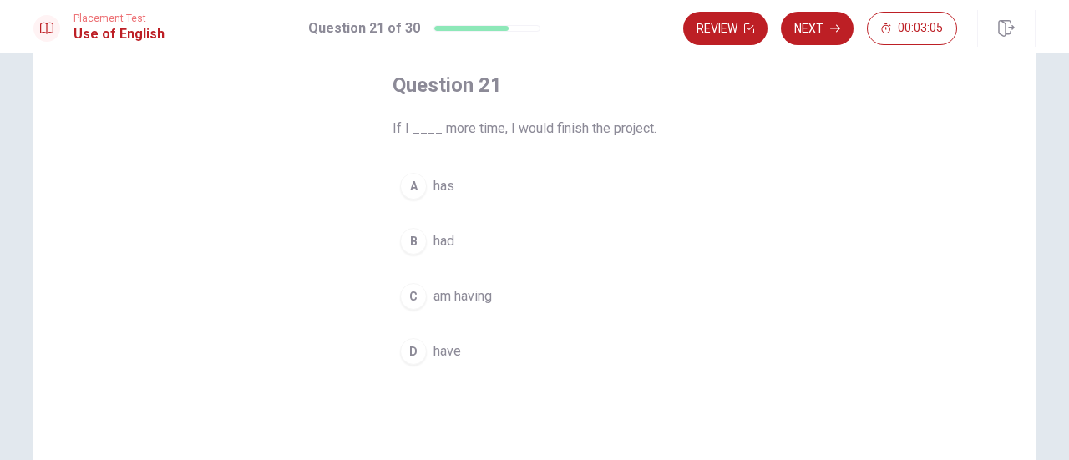
click at [446, 240] on span "had" at bounding box center [443, 241] width 21 height 20
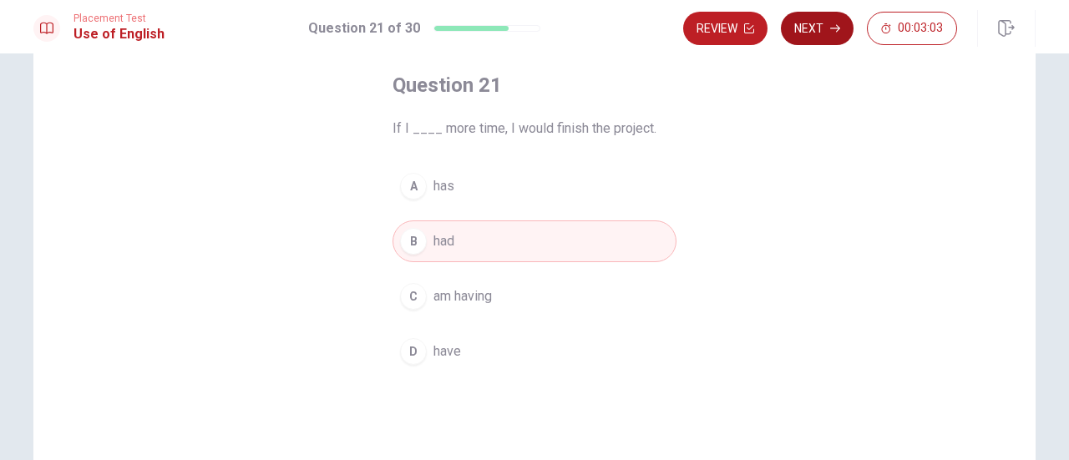
click at [808, 32] on button "Next" at bounding box center [817, 28] width 73 height 33
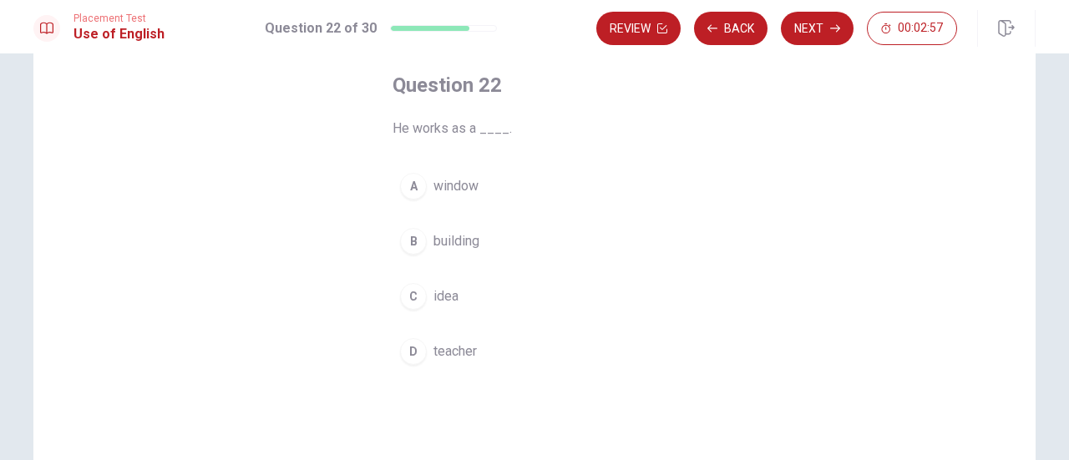
click at [451, 344] on span "teacher" at bounding box center [454, 352] width 43 height 20
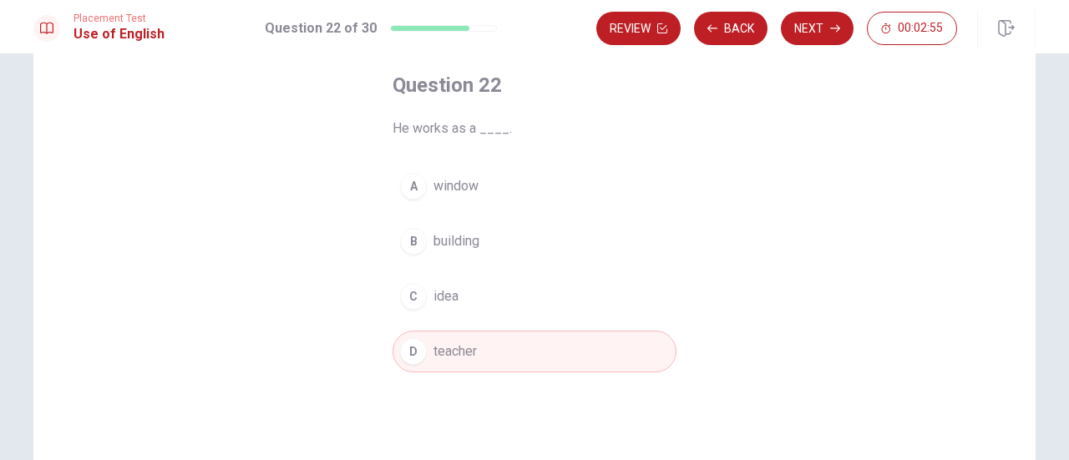
click at [800, 34] on button "Next" at bounding box center [817, 28] width 73 height 33
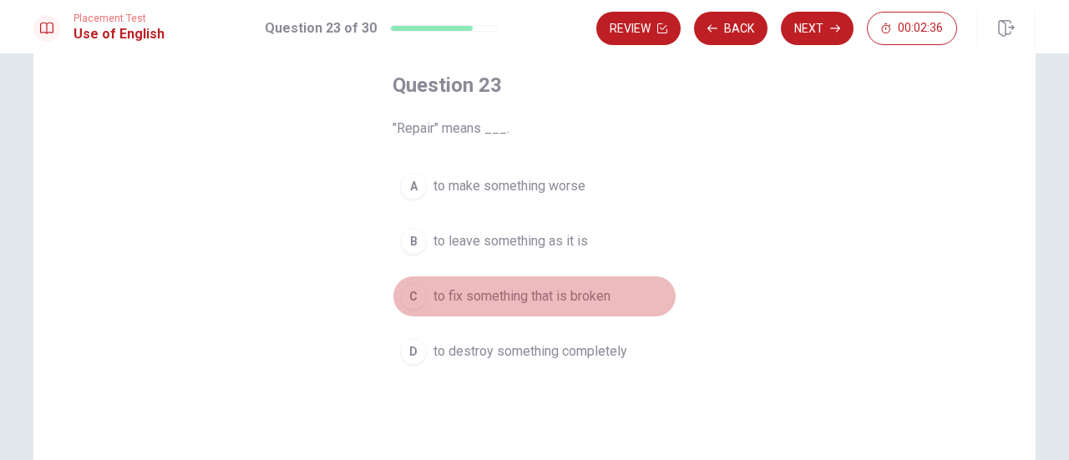
click at [575, 293] on span "to fix something that is broken" at bounding box center [521, 296] width 177 height 20
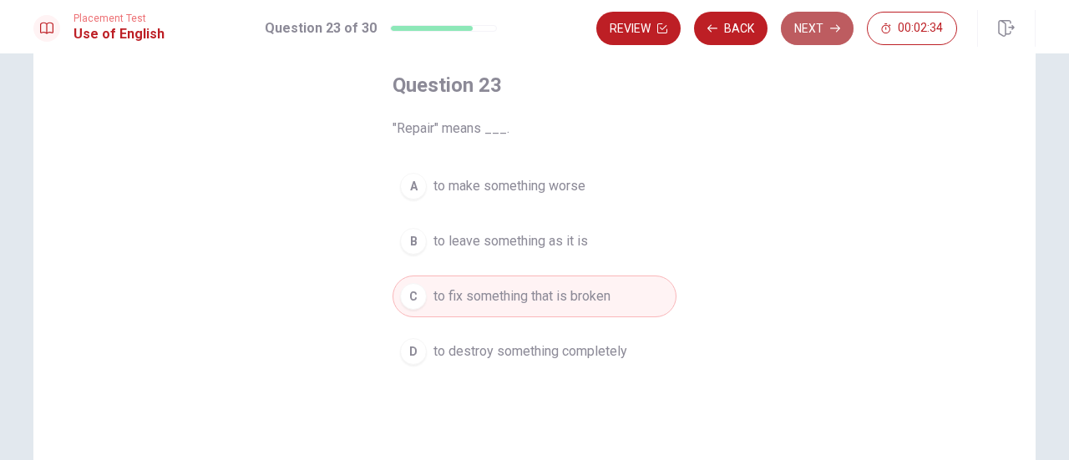
click at [818, 28] on button "Next" at bounding box center [817, 28] width 73 height 33
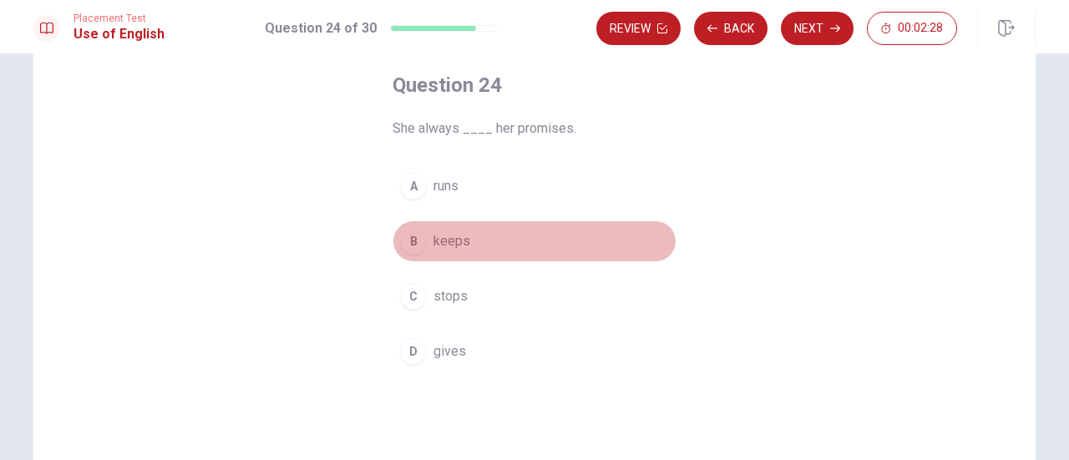
click at [456, 246] on span "keeps" at bounding box center [451, 241] width 37 height 20
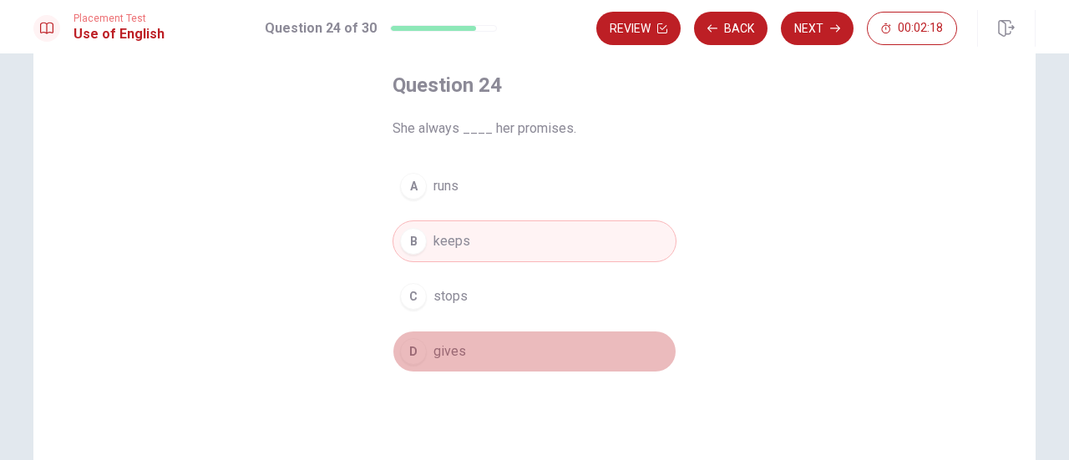
click at [464, 357] on button "D gives" at bounding box center [534, 352] width 284 height 42
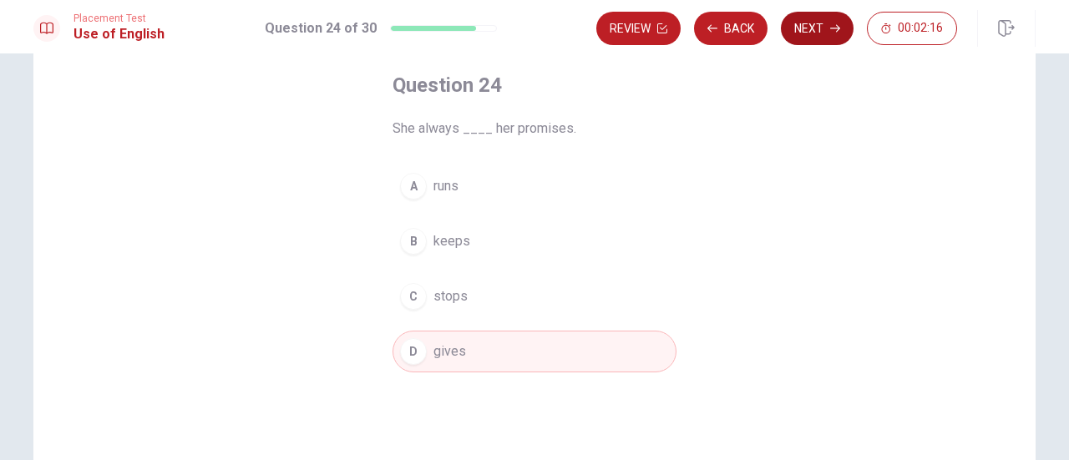
click at [825, 29] on button "Next" at bounding box center [817, 28] width 73 height 33
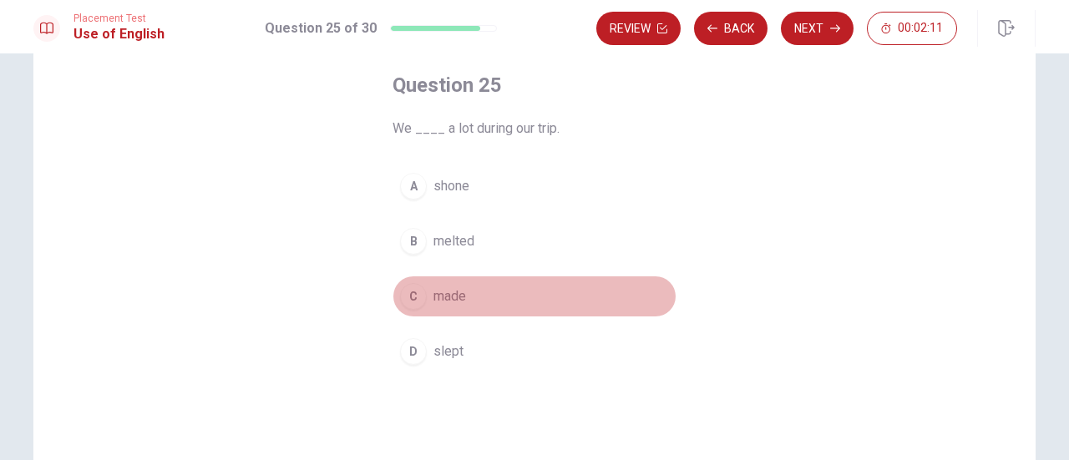
click at [453, 286] on span "made" at bounding box center [449, 296] width 33 height 20
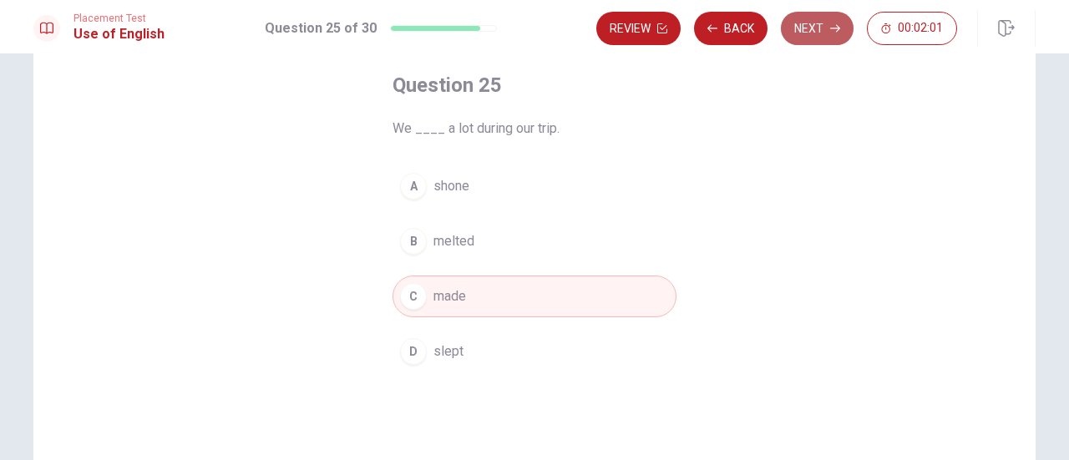
click at [812, 32] on button "Next" at bounding box center [817, 28] width 73 height 33
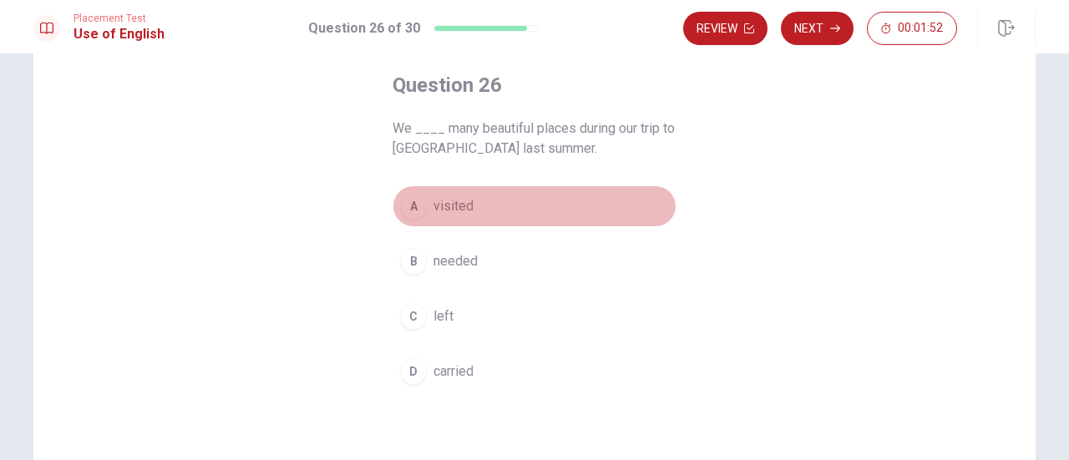
click at [455, 221] on button "A visited" at bounding box center [534, 206] width 284 height 42
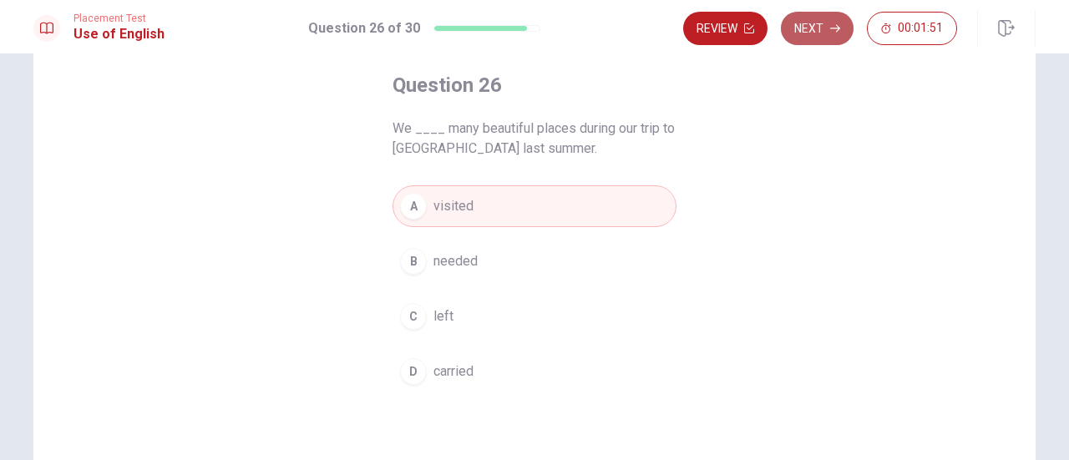
click at [823, 36] on button "Next" at bounding box center [817, 28] width 73 height 33
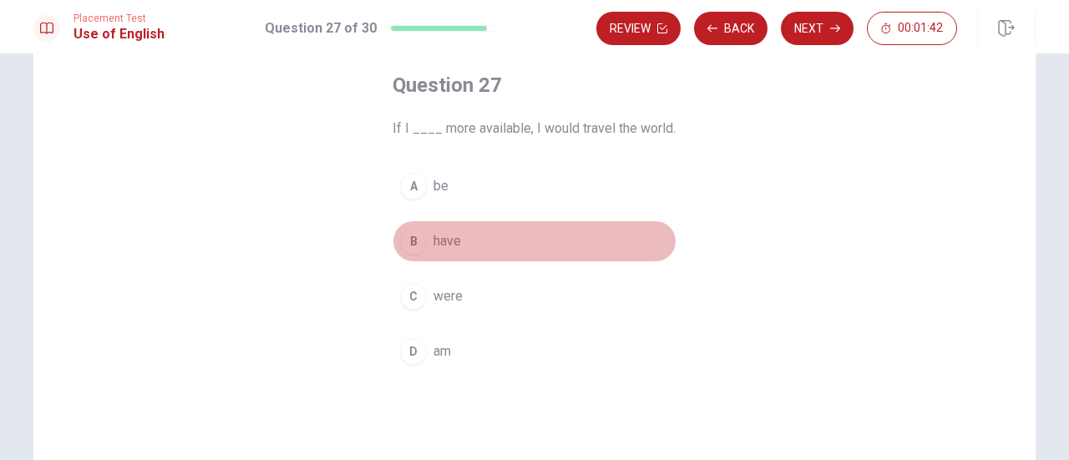
click at [436, 253] on button "B have" at bounding box center [534, 241] width 284 height 42
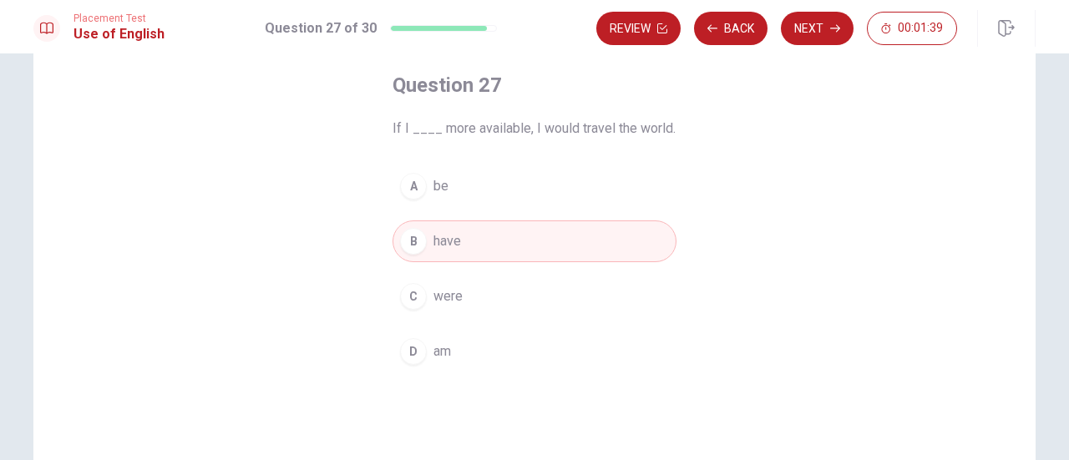
click at [832, 29] on icon "button" at bounding box center [835, 28] width 10 height 10
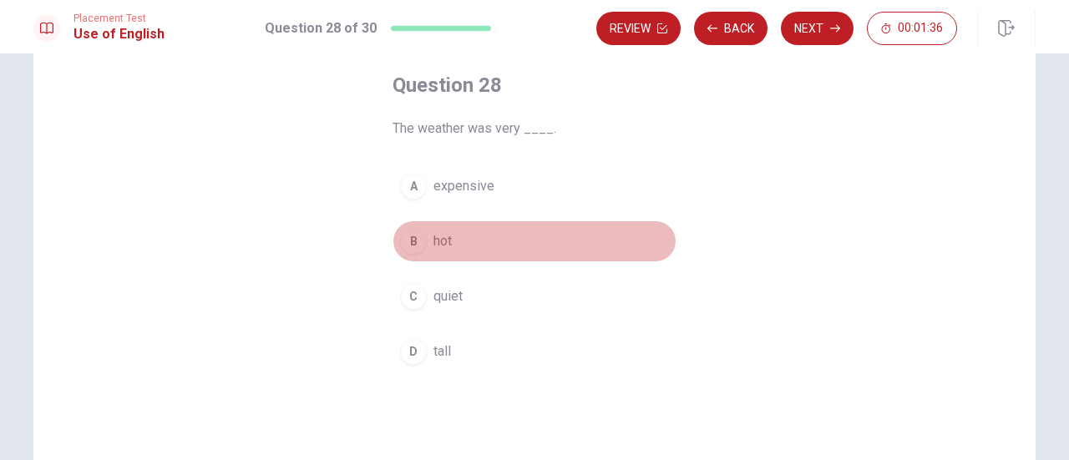
click at [448, 256] on button "B hot" at bounding box center [534, 241] width 284 height 42
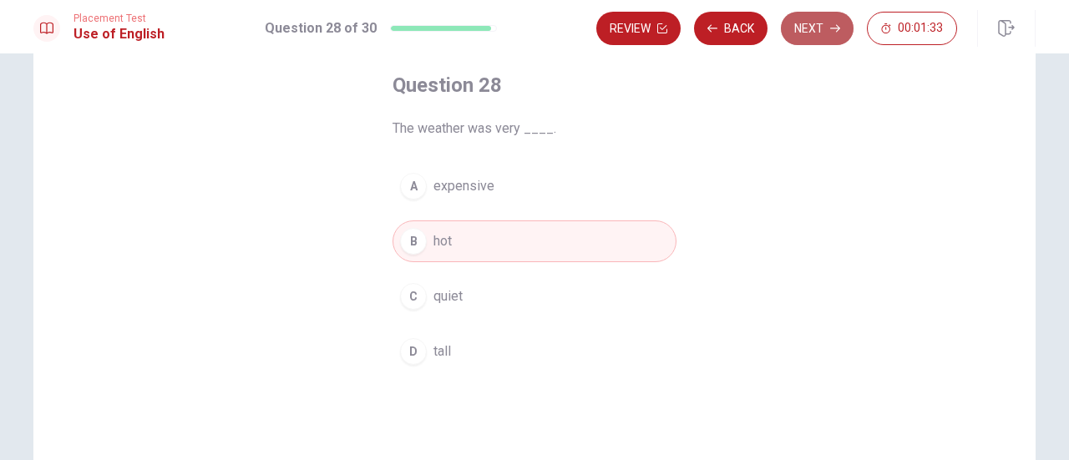
click at [810, 41] on button "Next" at bounding box center [817, 28] width 73 height 33
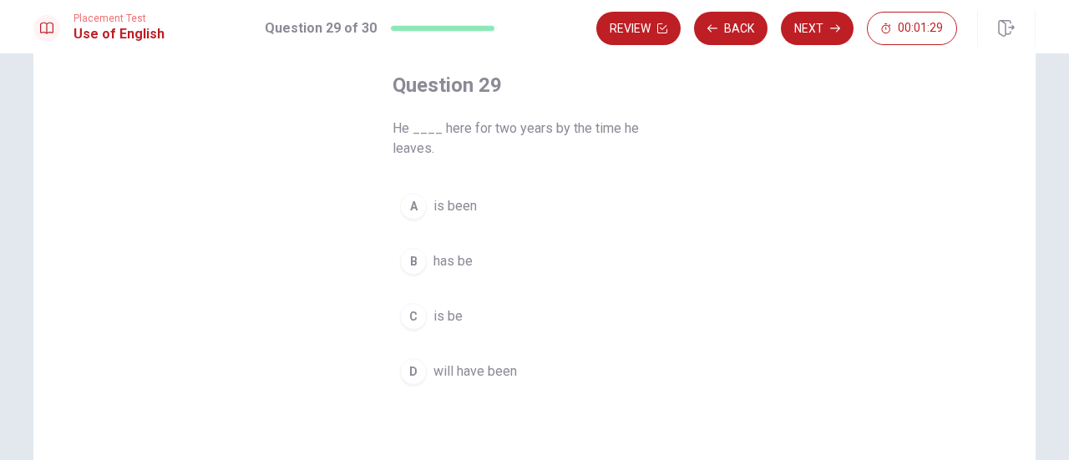
click at [460, 270] on span "has be" at bounding box center [452, 261] width 39 height 20
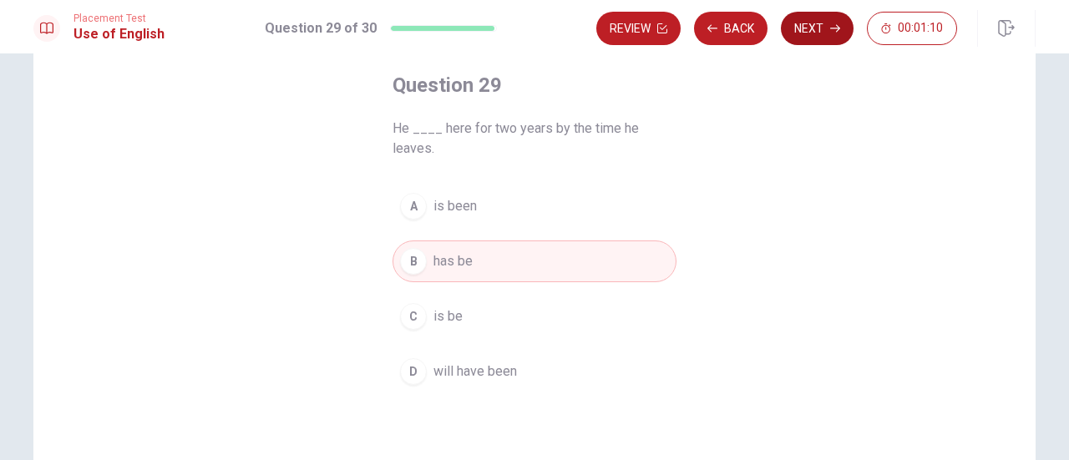
click at [824, 33] on button "Next" at bounding box center [817, 28] width 73 height 33
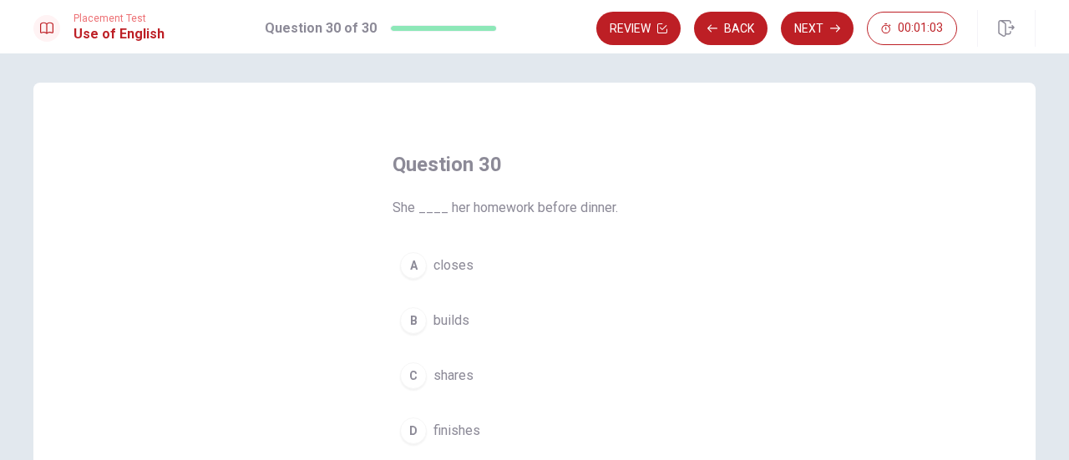
scroll to position [0, 0]
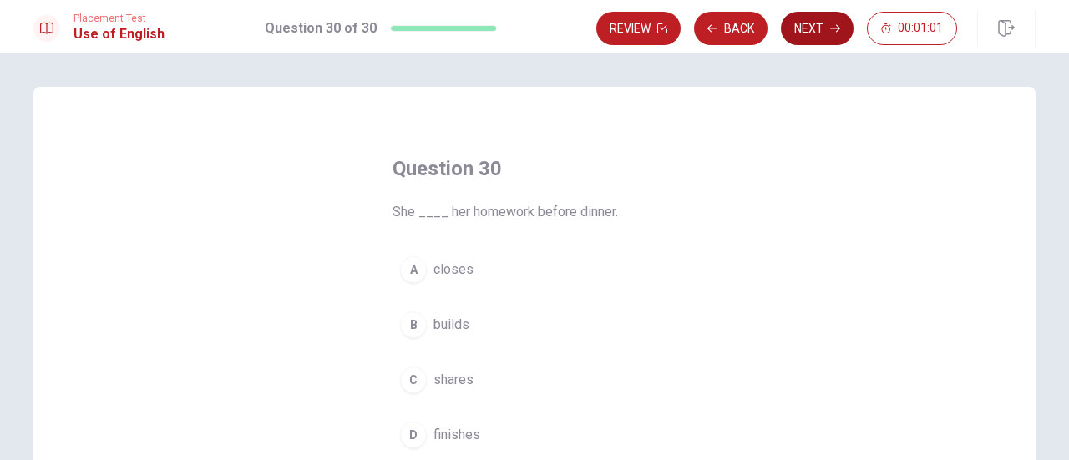
click at [812, 24] on button "Next" at bounding box center [817, 28] width 73 height 33
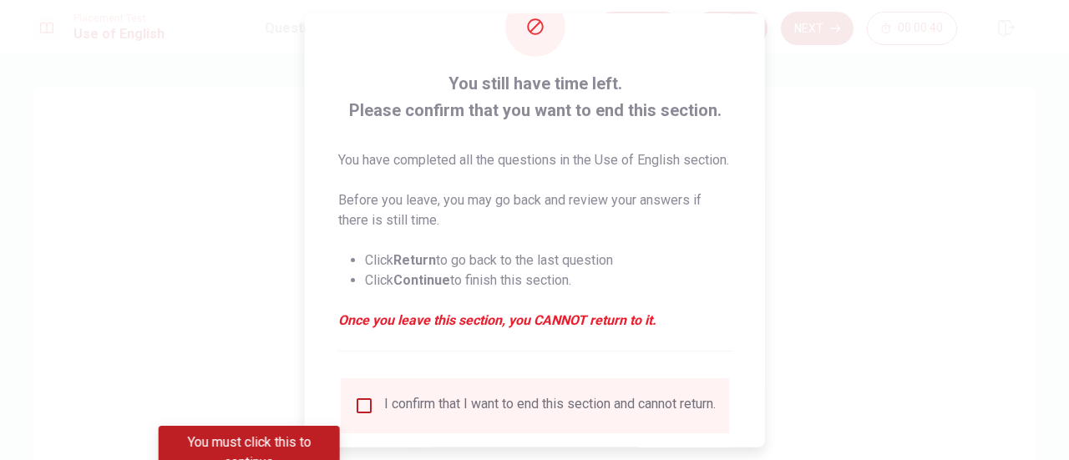
scroll to position [84, 0]
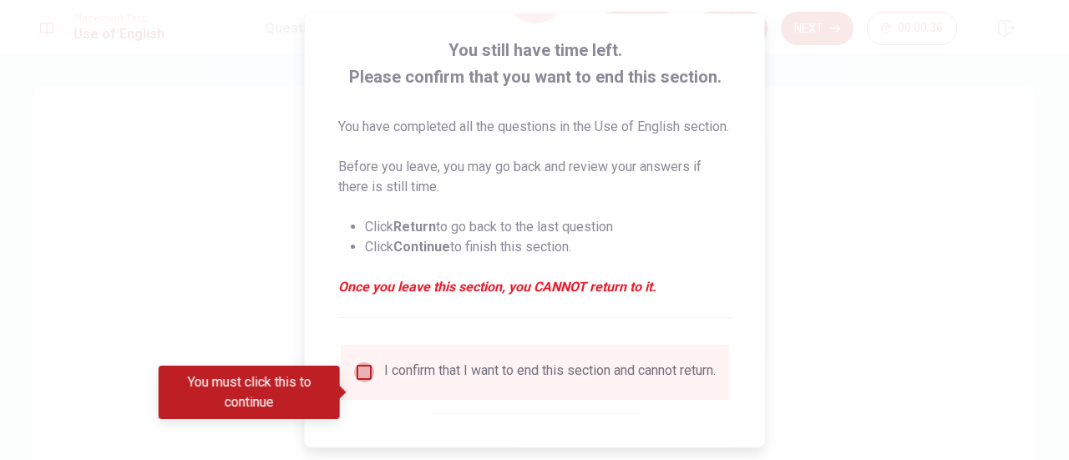
click at [357, 382] on input "You must click this to continue" at bounding box center [364, 372] width 20 height 20
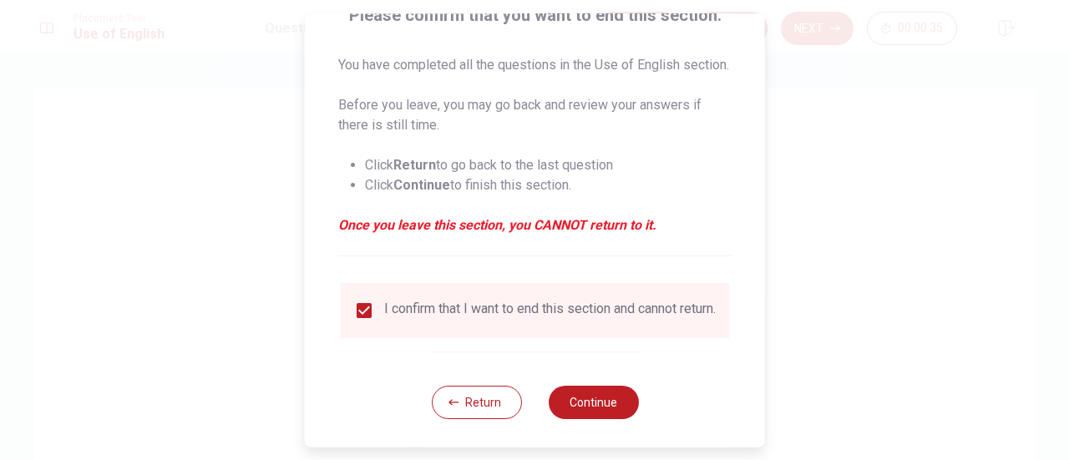
scroll to position [182, 0]
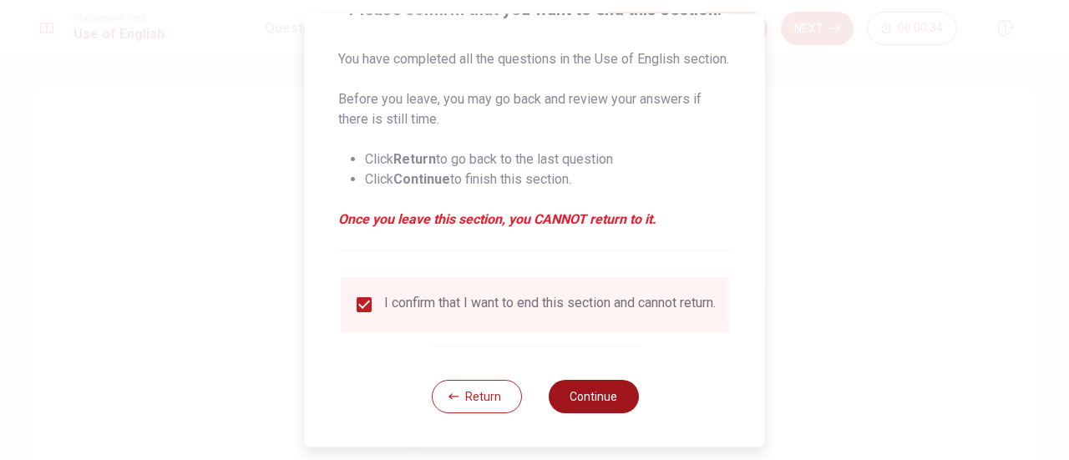
click at [585, 397] on button "Continue" at bounding box center [593, 396] width 90 height 33
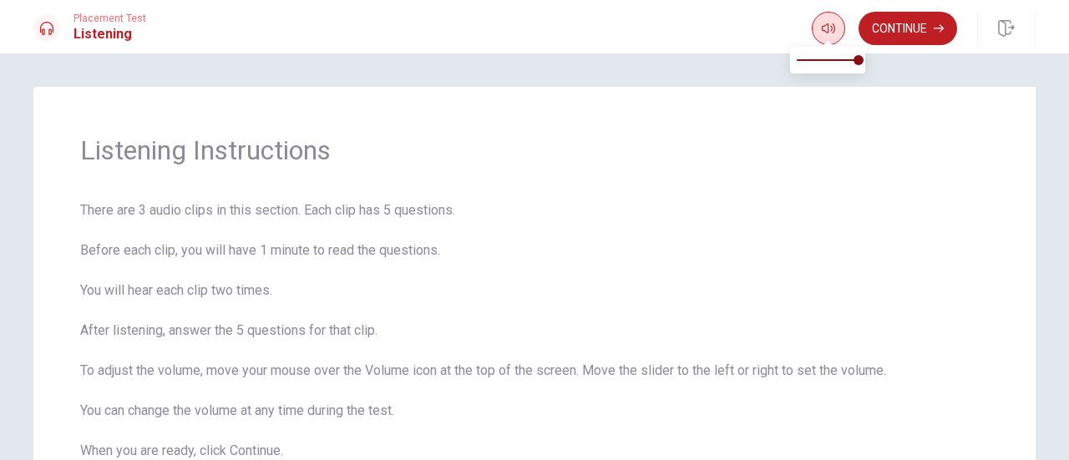
click at [817, 34] on button "button" at bounding box center [828, 28] width 33 height 33
click at [882, 38] on button "Continue" at bounding box center [907, 28] width 99 height 33
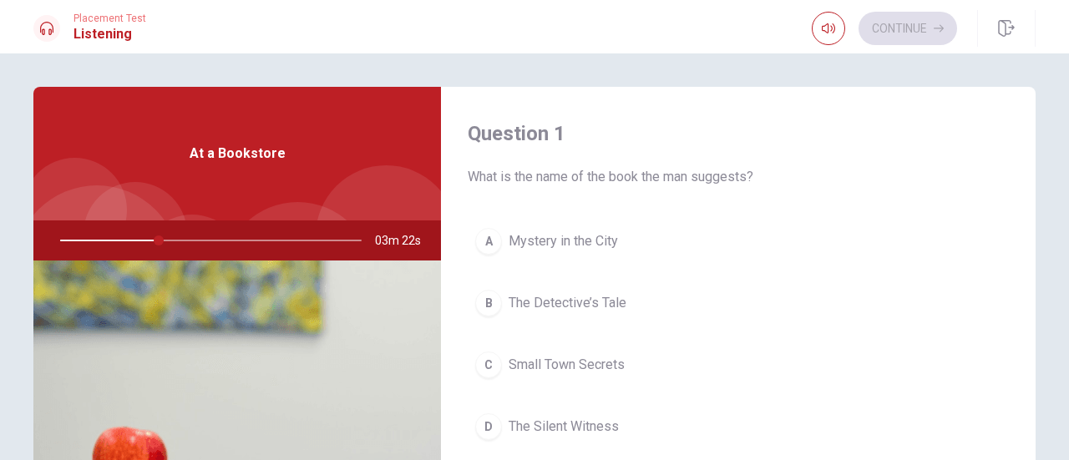
click at [564, 420] on span "The Silent Witness" at bounding box center [564, 427] width 110 height 20
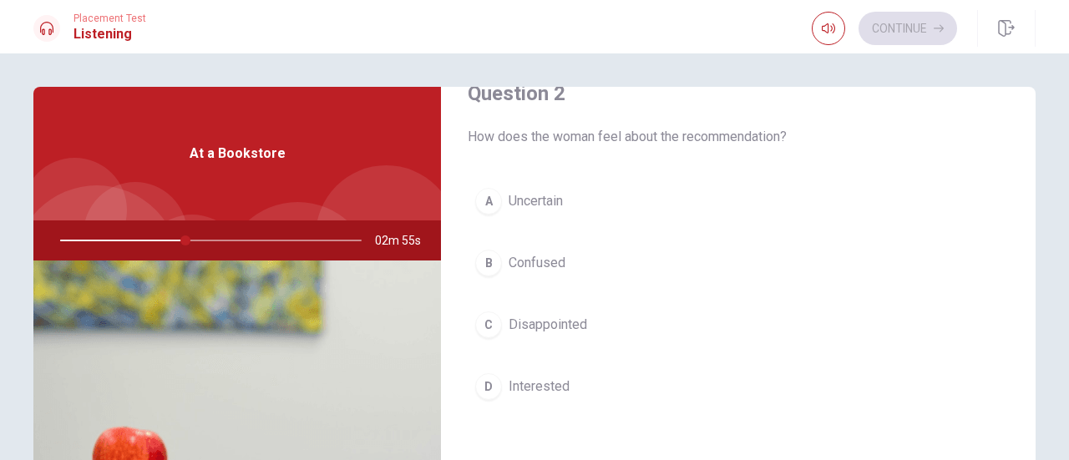
scroll to position [501, 0]
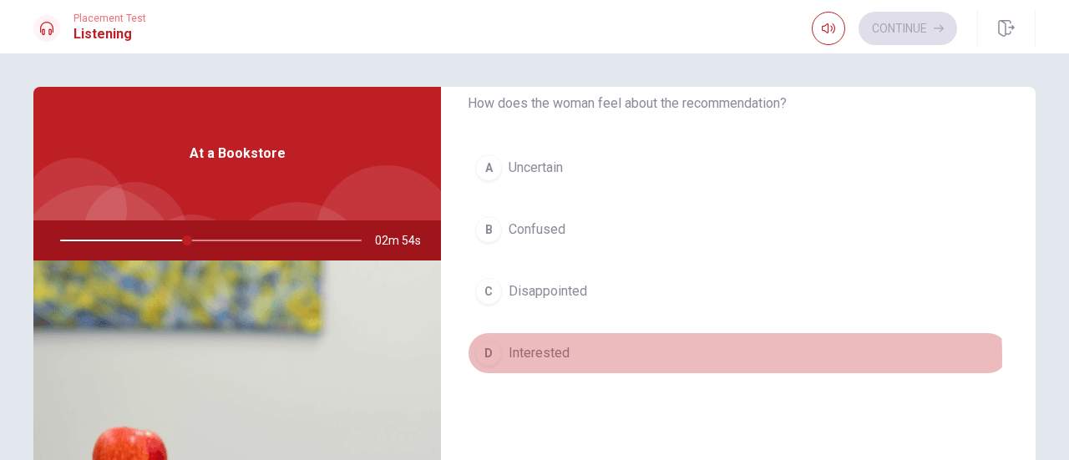
click at [570, 353] on button "D Interested" at bounding box center [738, 353] width 541 height 42
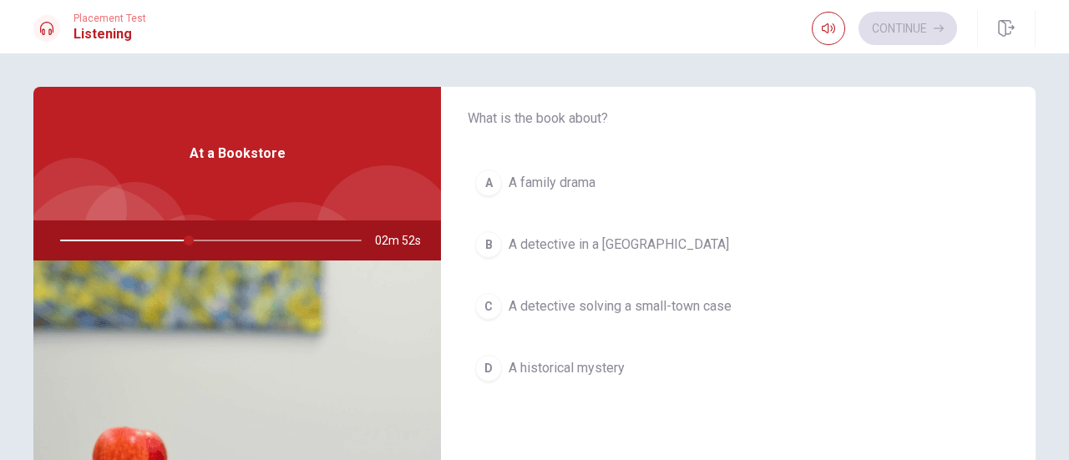
scroll to position [919, 0]
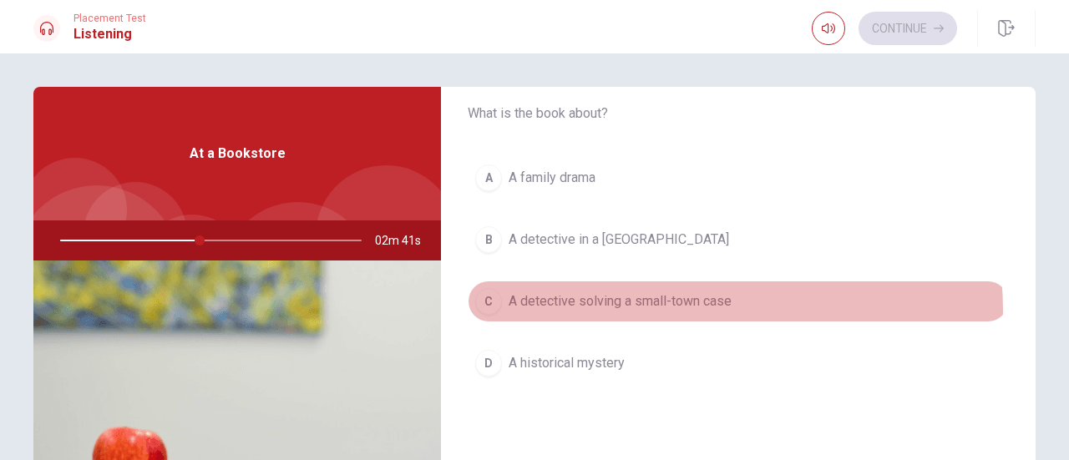
click at [686, 305] on span "A detective solving a small-town case" at bounding box center [620, 301] width 223 height 20
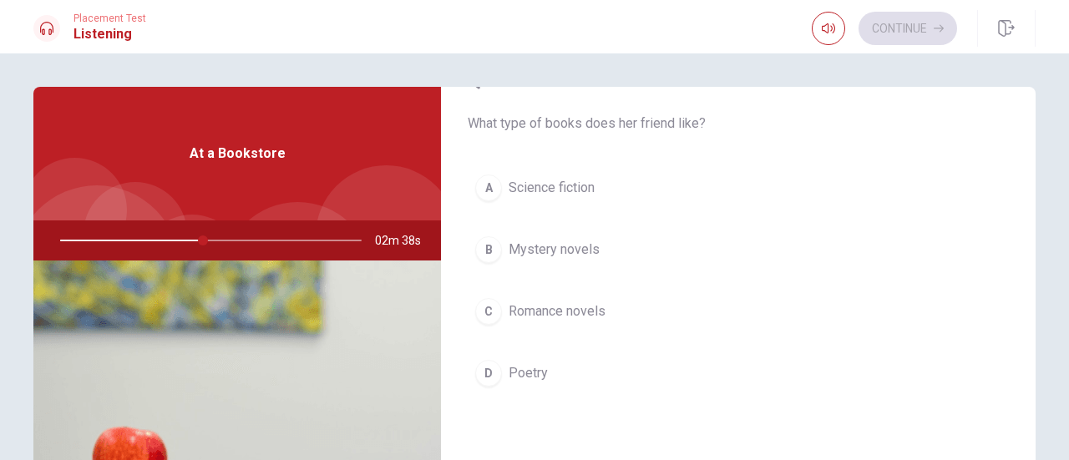
scroll to position [1253, 0]
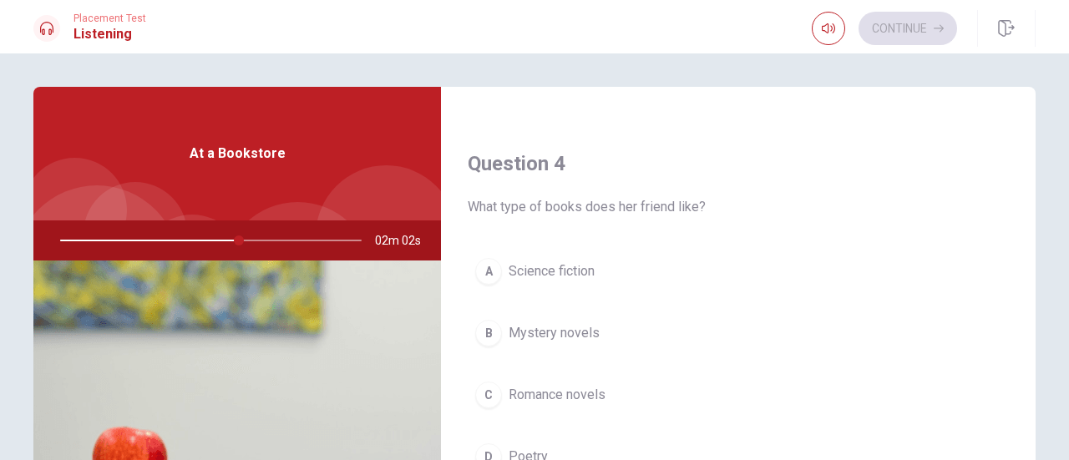
click at [560, 325] on span "Mystery novels" at bounding box center [554, 333] width 91 height 20
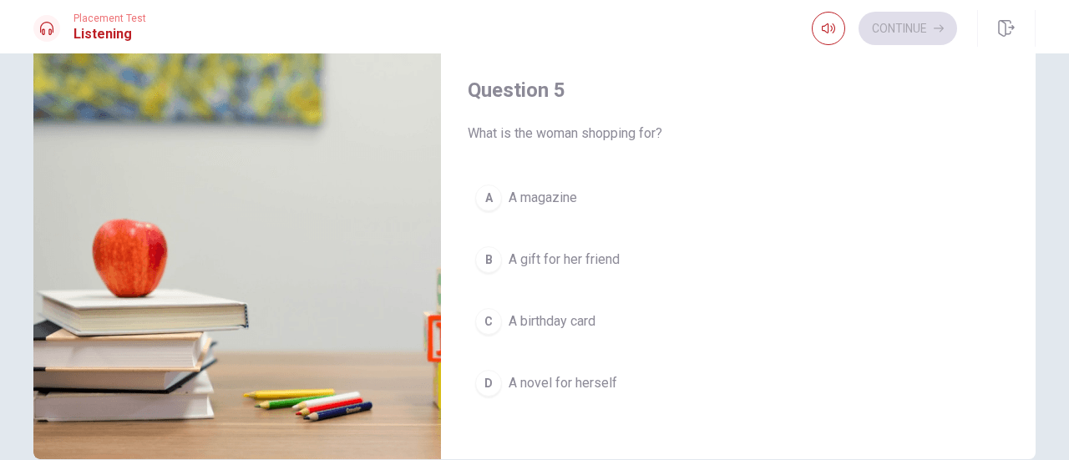
scroll to position [251, 0]
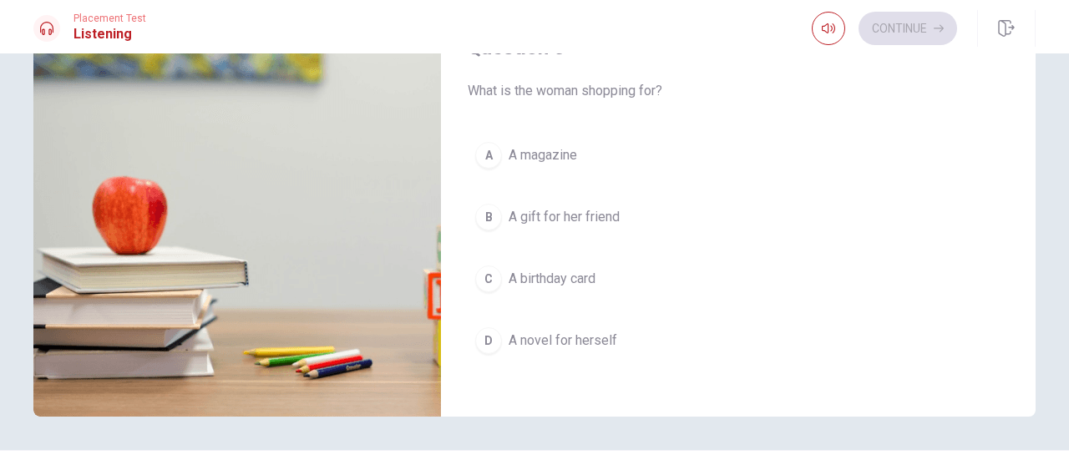
click at [601, 212] on span "A gift for her friend" at bounding box center [564, 217] width 111 height 20
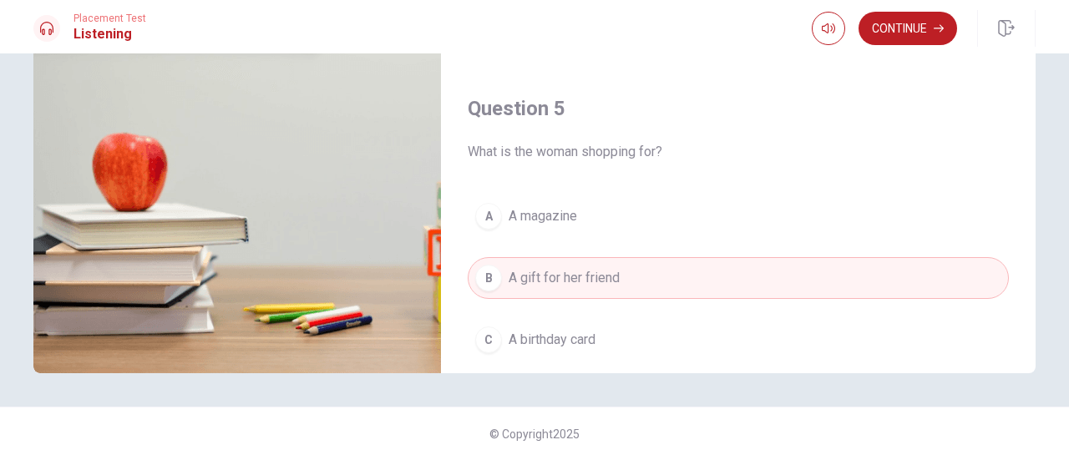
scroll to position [1546, 0]
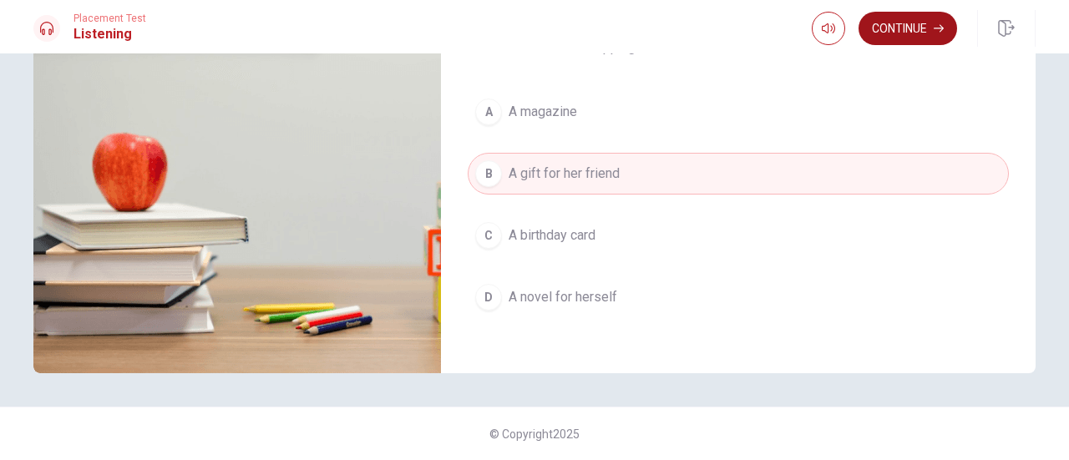
click at [889, 34] on button "Continue" at bounding box center [907, 28] width 99 height 33
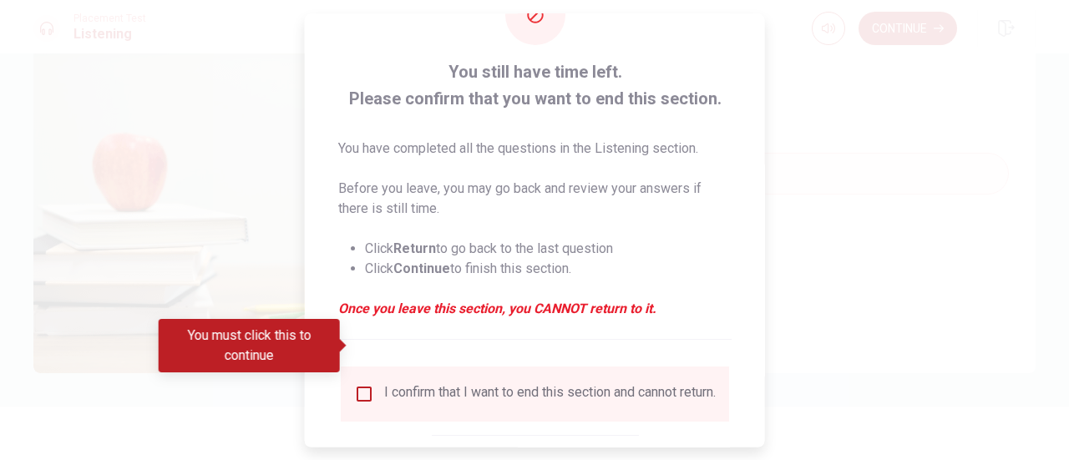
scroll to position [162, 0]
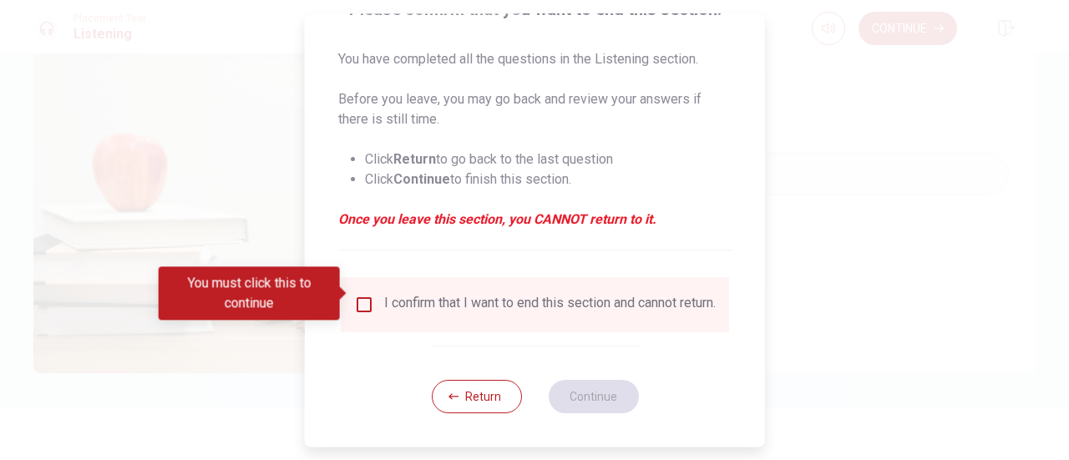
click at [489, 402] on button "Return" at bounding box center [476, 396] width 90 height 33
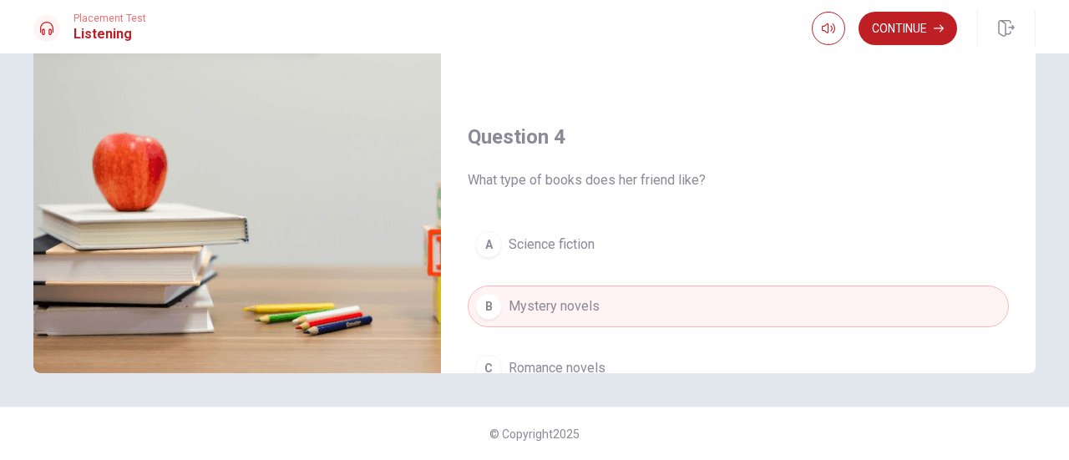
scroll to position [1546, 0]
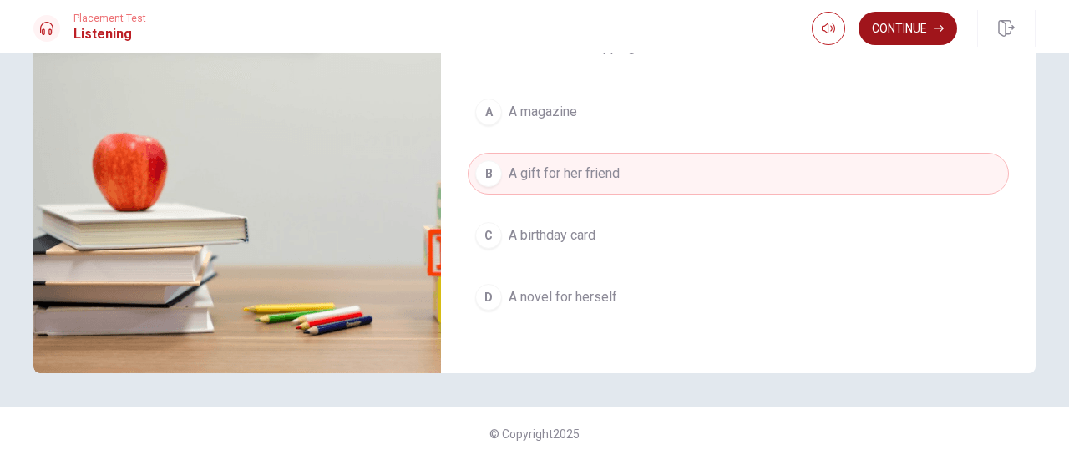
click at [903, 27] on button "Continue" at bounding box center [907, 28] width 99 height 33
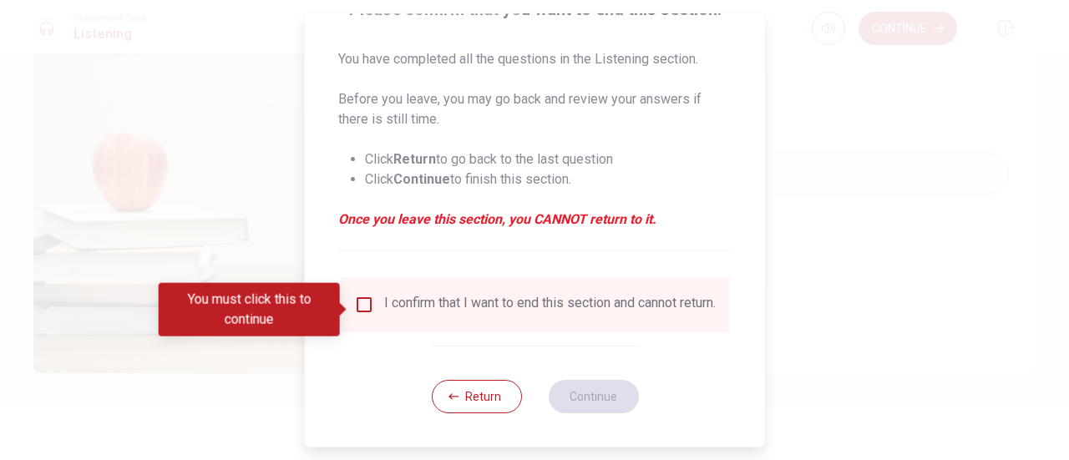
scroll to position [162, 0]
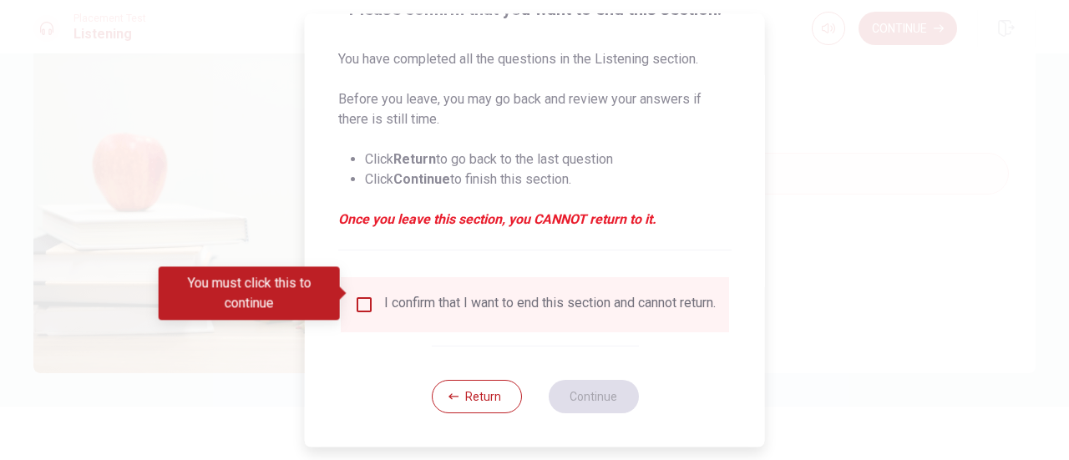
click at [359, 295] on input "You must click this to continue" at bounding box center [364, 305] width 20 height 20
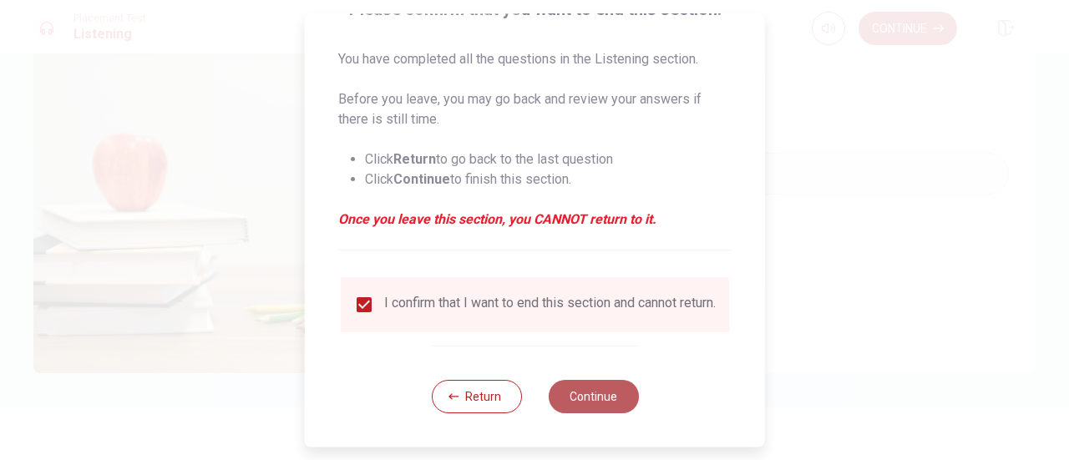
click at [560, 382] on button "Continue" at bounding box center [593, 396] width 90 height 33
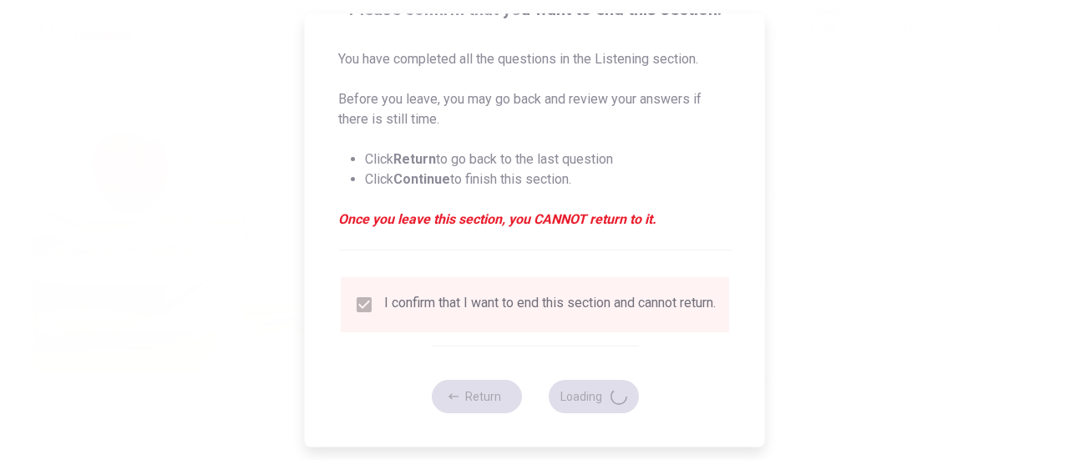
type input "69"
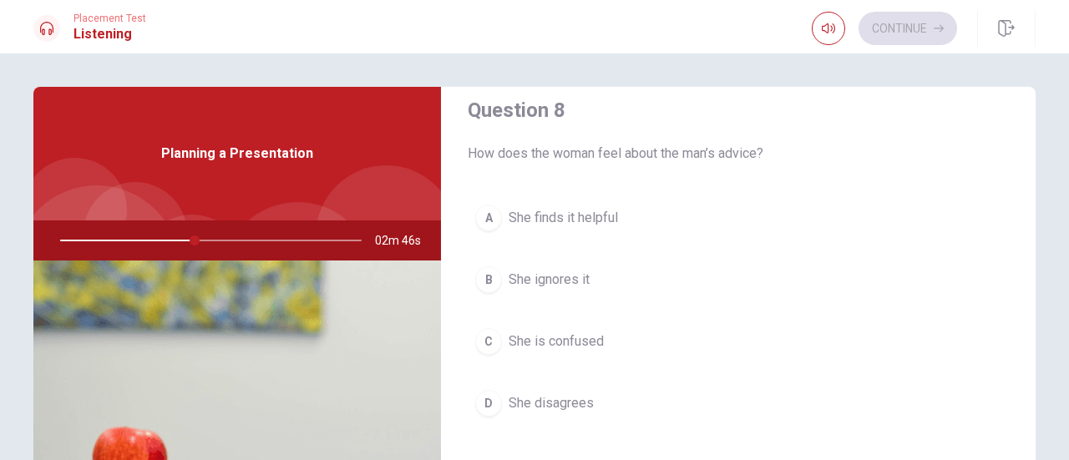
scroll to position [919, 0]
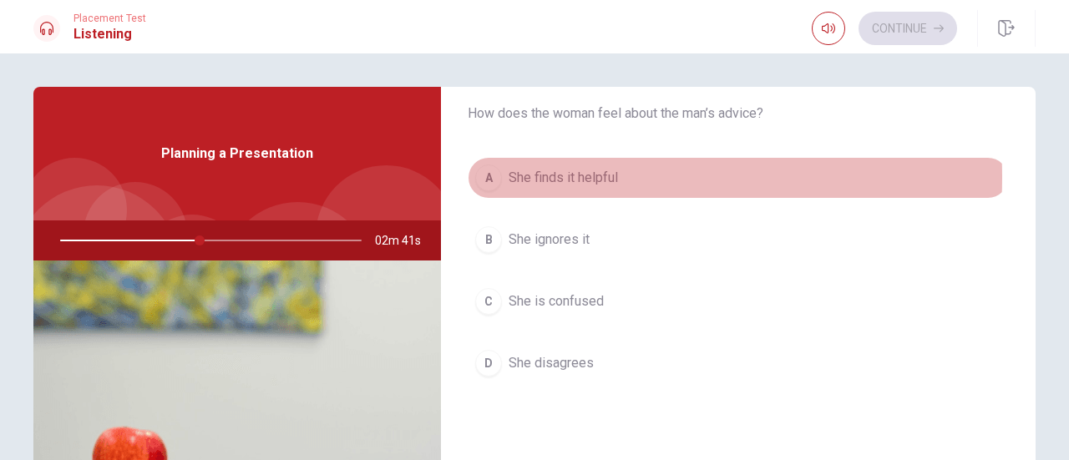
click at [544, 175] on span "She finds it helpful" at bounding box center [563, 178] width 109 height 20
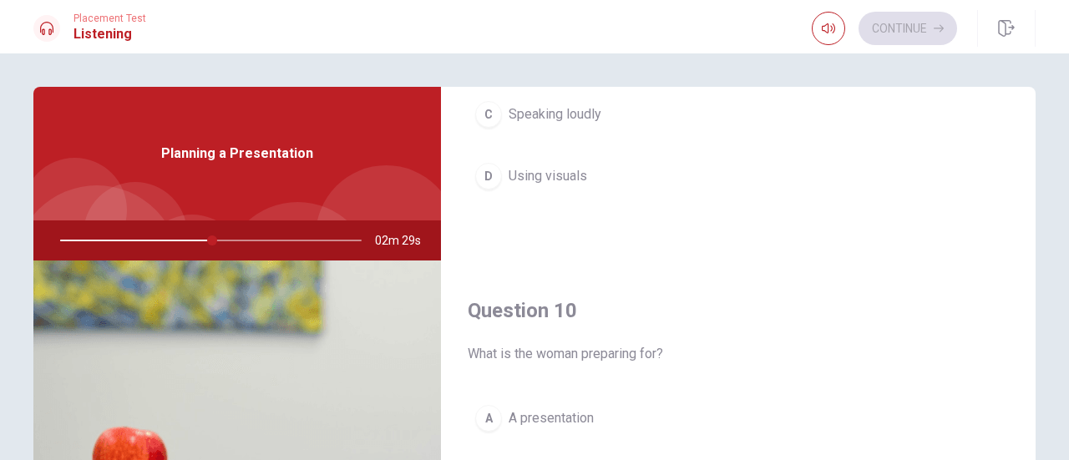
scroll to position [1546, 0]
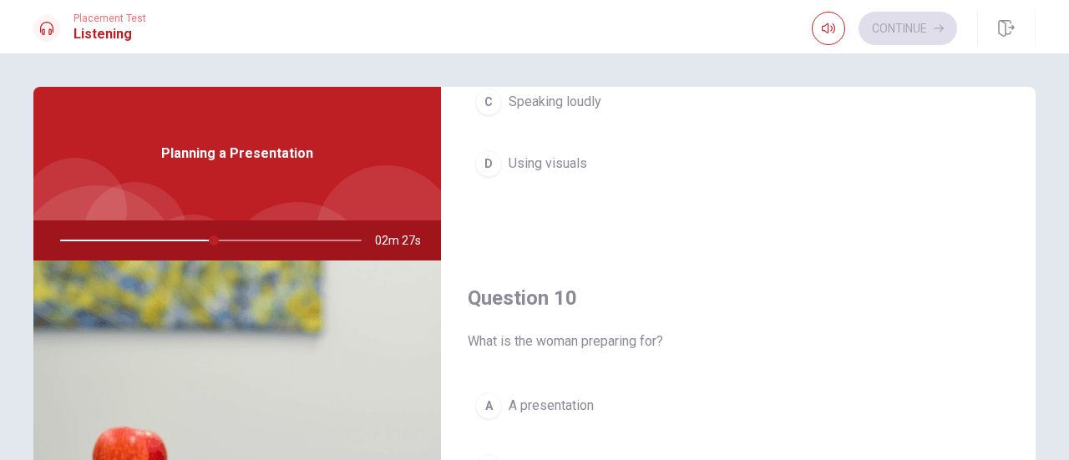
click at [523, 403] on span "A presentation" at bounding box center [551, 406] width 85 height 20
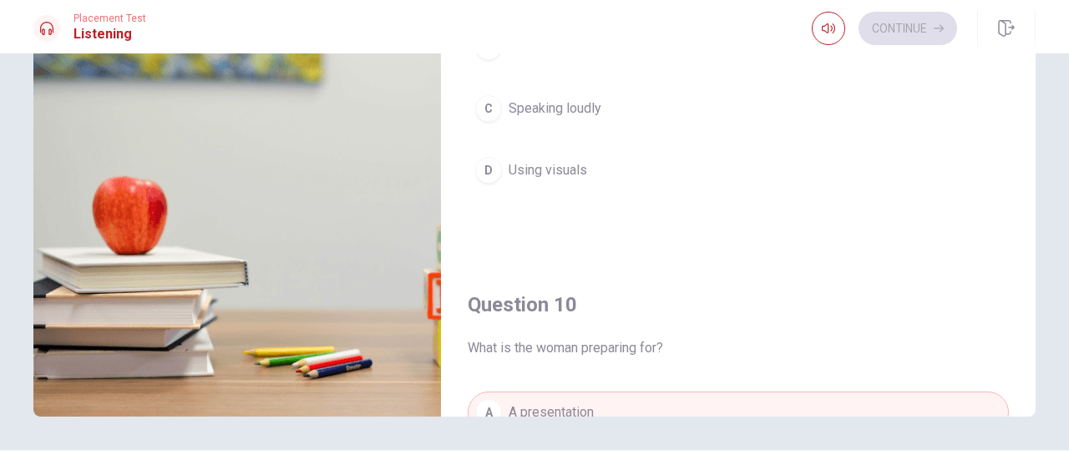
scroll to position [1128, 0]
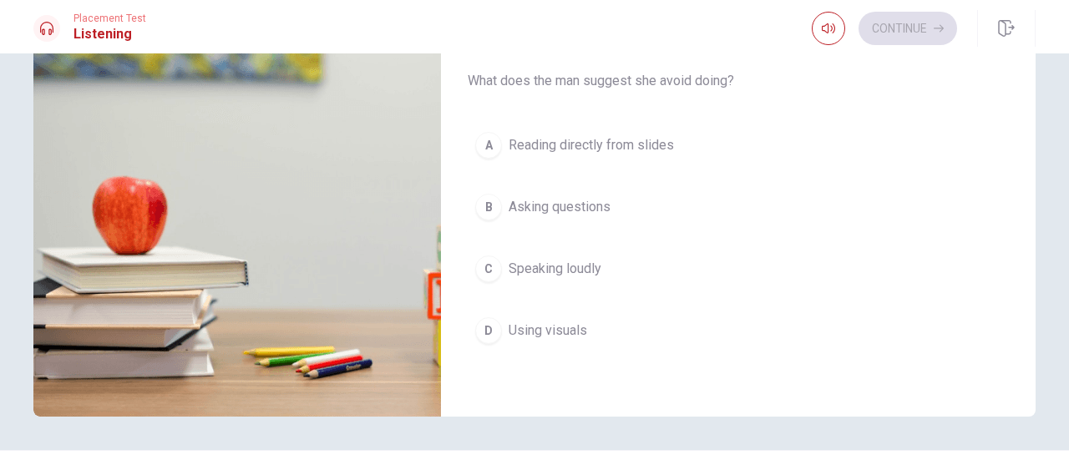
click at [578, 323] on span "Using visuals" at bounding box center [548, 331] width 78 height 20
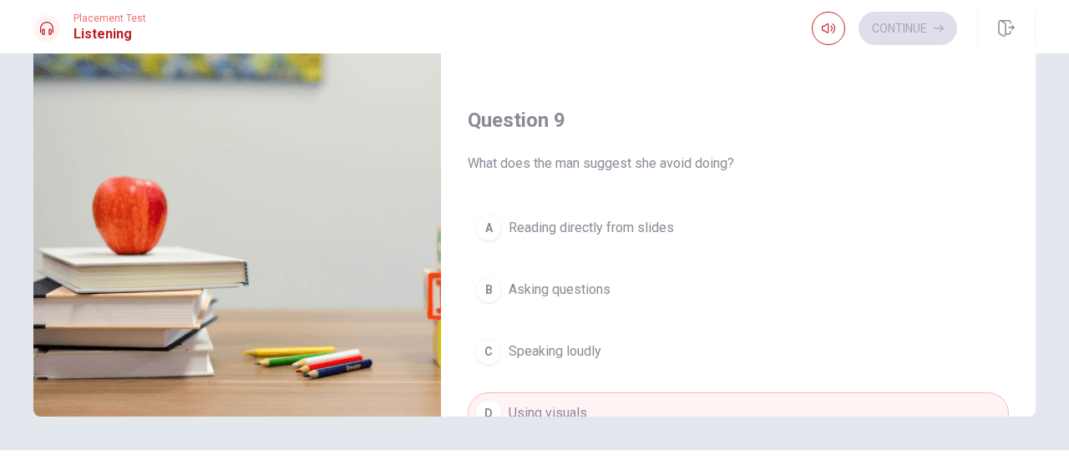
scroll to position [1045, 0]
click at [625, 225] on span "Reading directly from slides" at bounding box center [591, 229] width 165 height 20
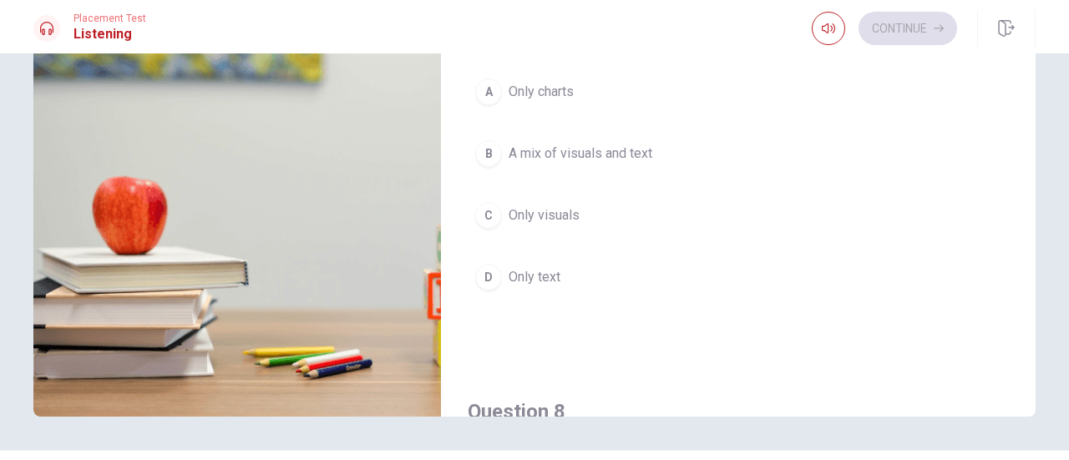
scroll to position [293, 0]
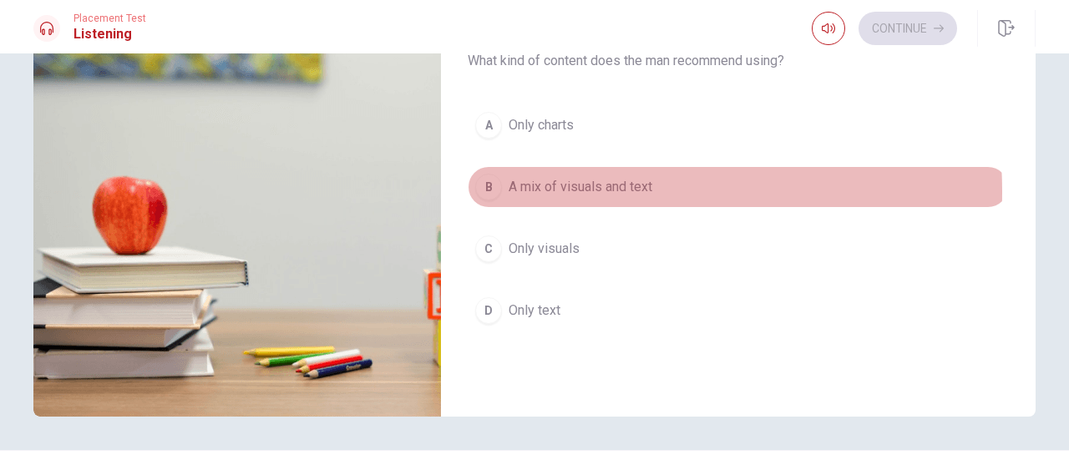
click at [549, 189] on span "A mix of visuals and text" at bounding box center [581, 187] width 144 height 20
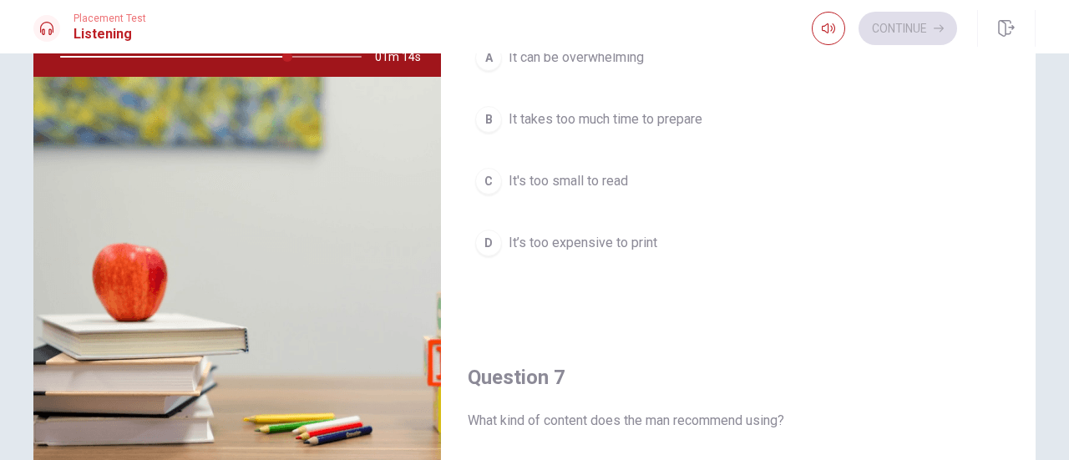
scroll to position [0, 0]
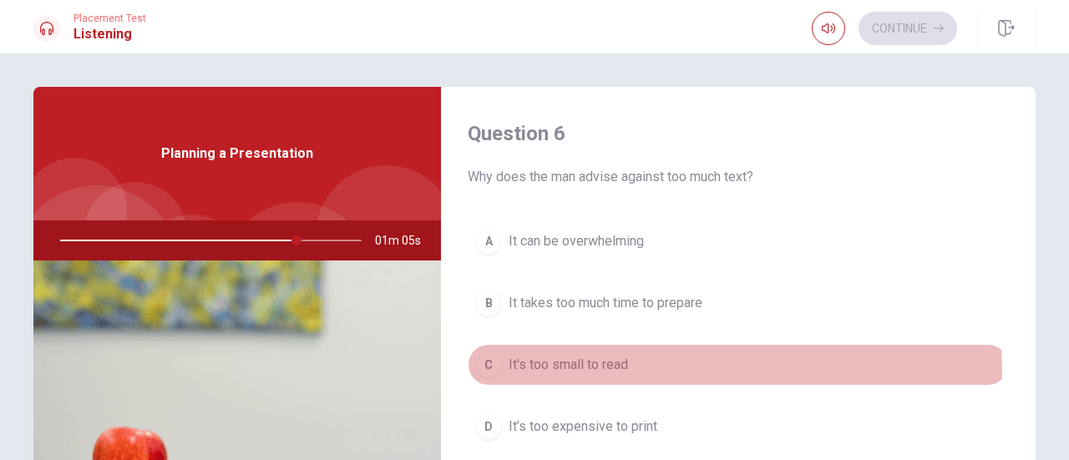
click at [544, 373] on button "C It's too small to read" at bounding box center [738, 365] width 541 height 42
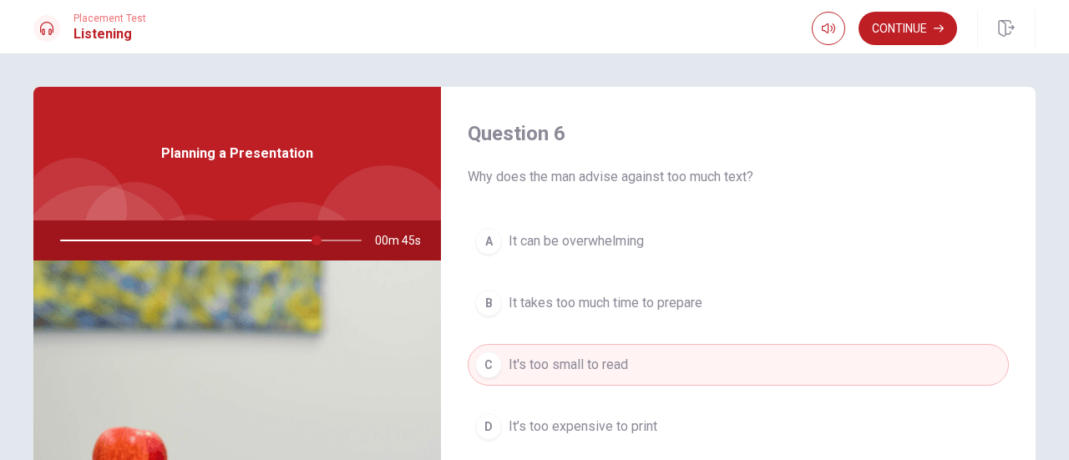
click at [589, 235] on span "It can be overwhelming" at bounding box center [576, 241] width 135 height 20
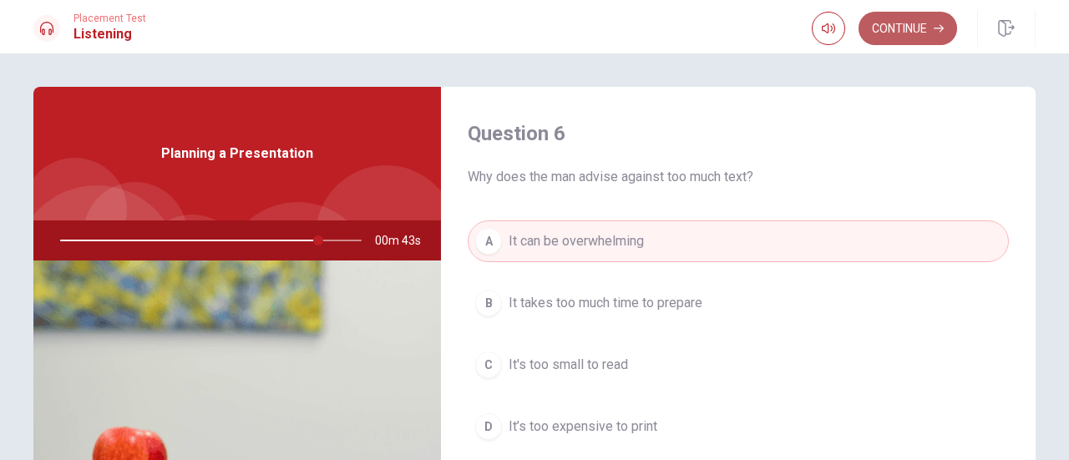
click at [909, 34] on button "Continue" at bounding box center [907, 28] width 99 height 33
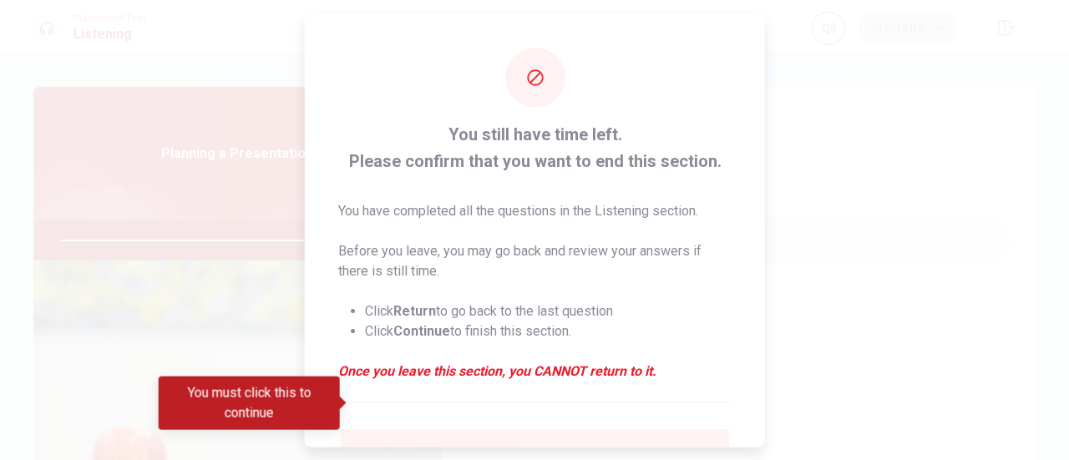
scroll to position [162, 0]
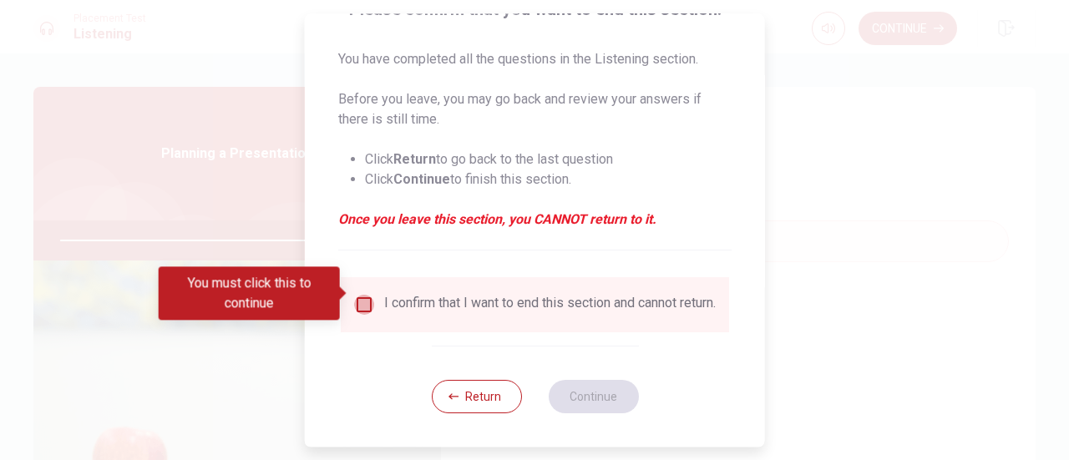
click at [361, 298] on input "You must click this to continue" at bounding box center [364, 305] width 20 height 20
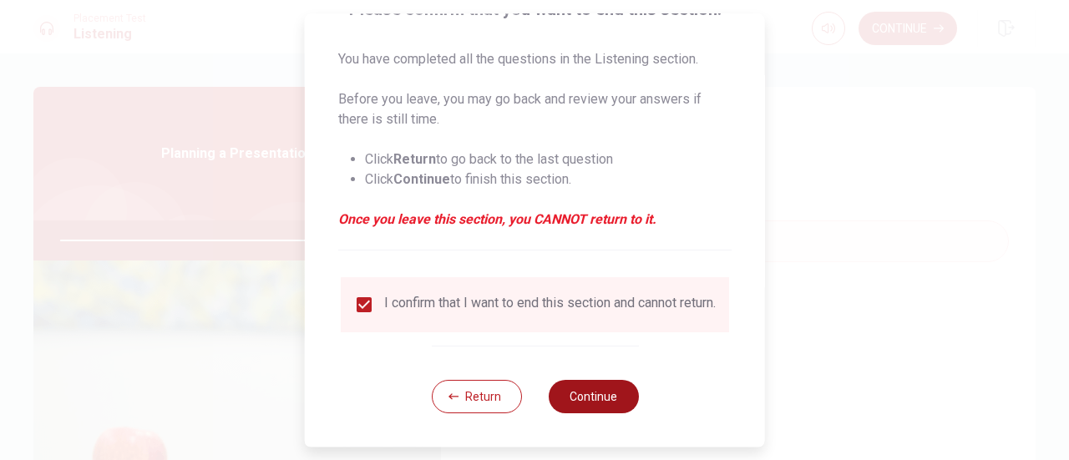
click at [609, 393] on button "Continue" at bounding box center [593, 396] width 90 height 33
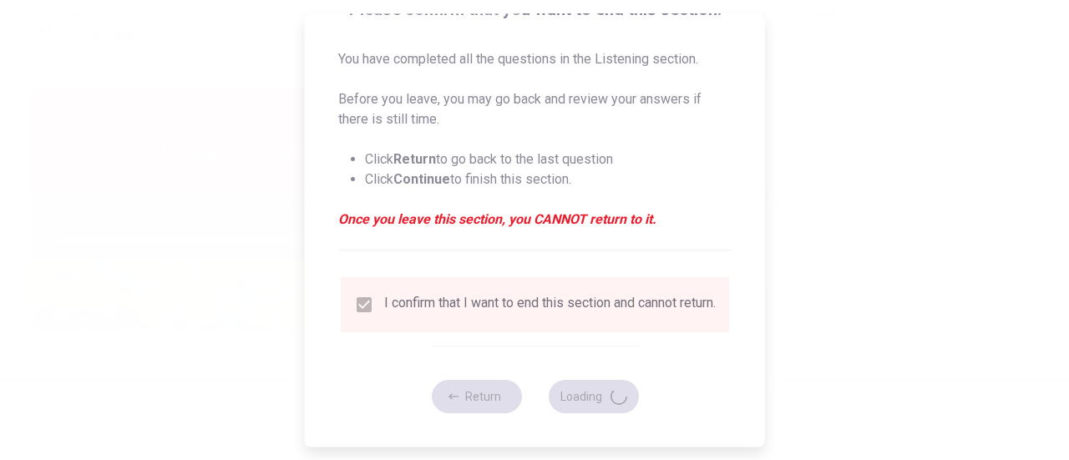
type input "87"
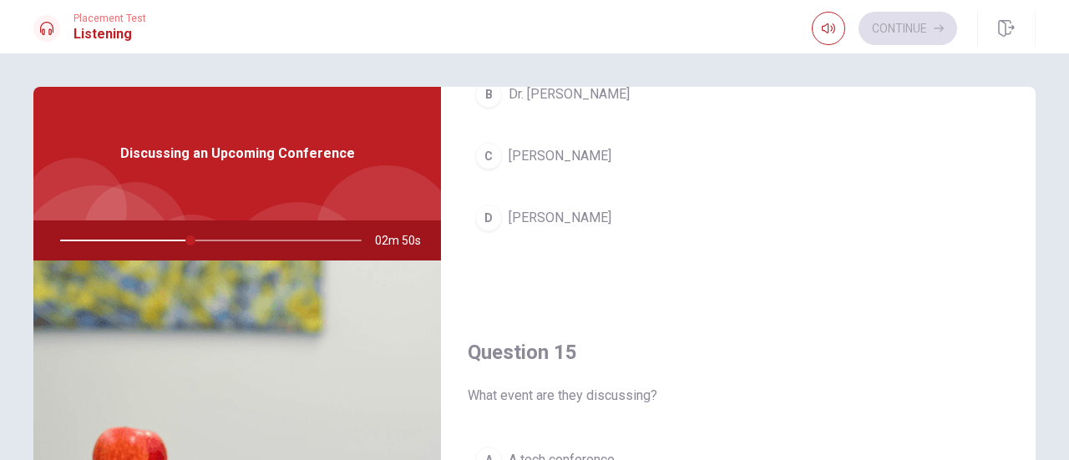
scroll to position [1546, 0]
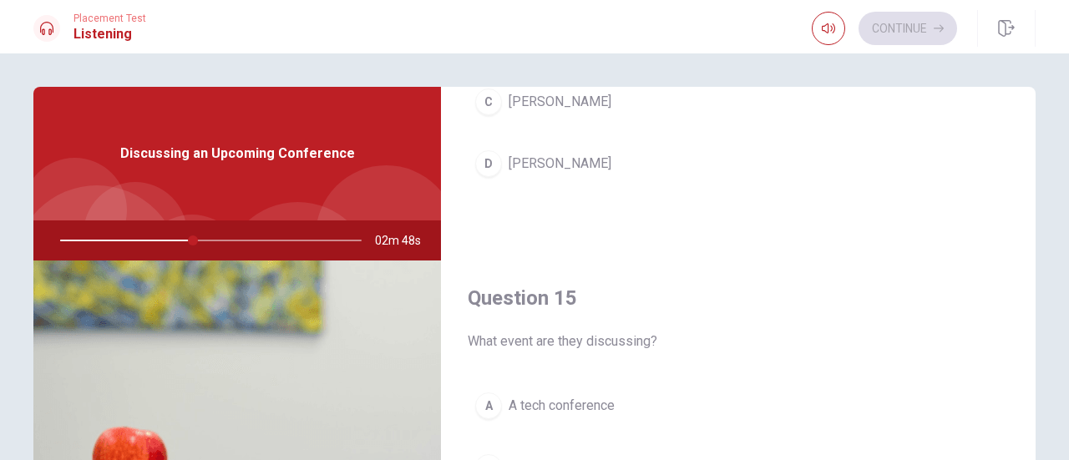
click at [566, 160] on span "[PERSON_NAME]" at bounding box center [560, 164] width 103 height 20
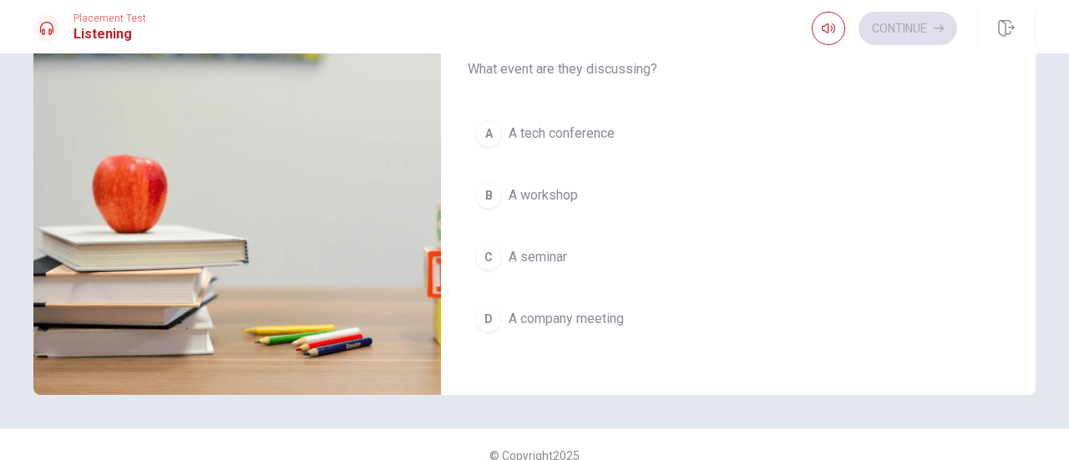
scroll to position [294, 0]
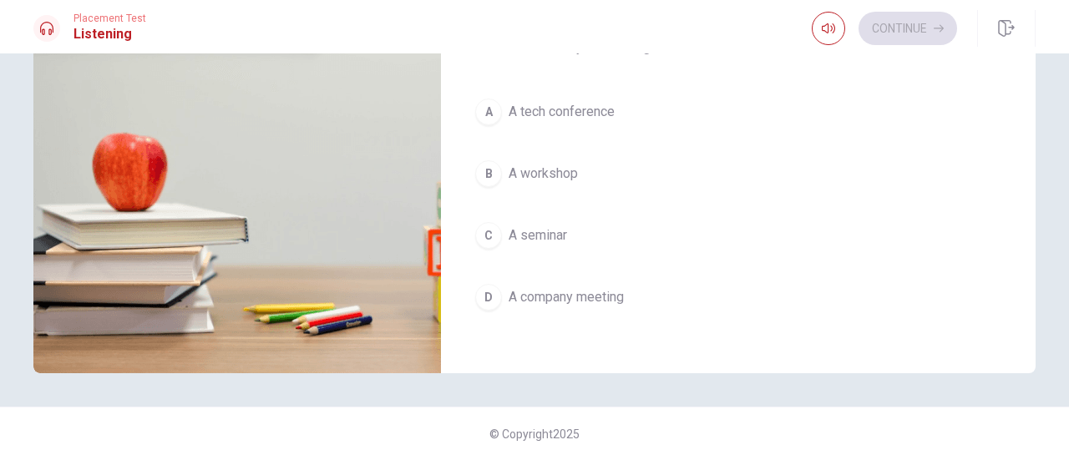
click at [578, 109] on span "A tech conference" at bounding box center [562, 112] width 106 height 20
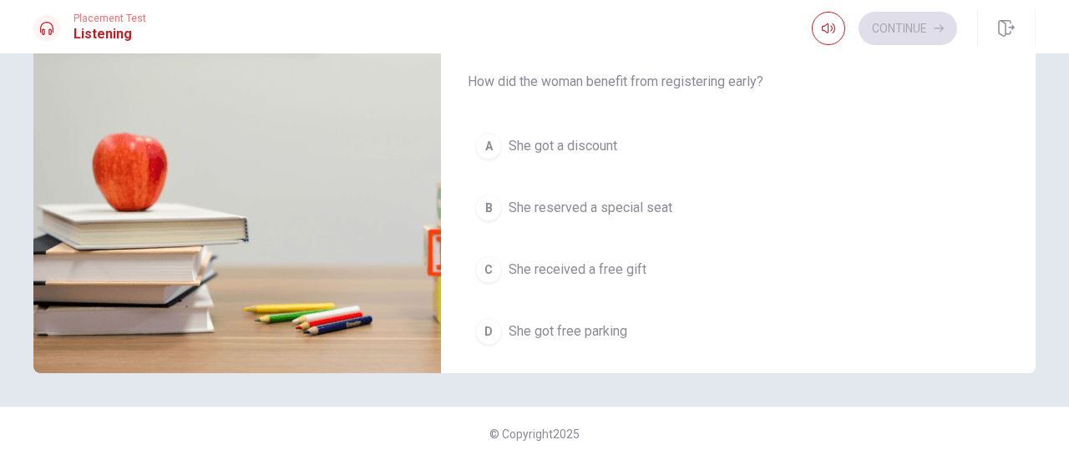
scroll to position [210, 0]
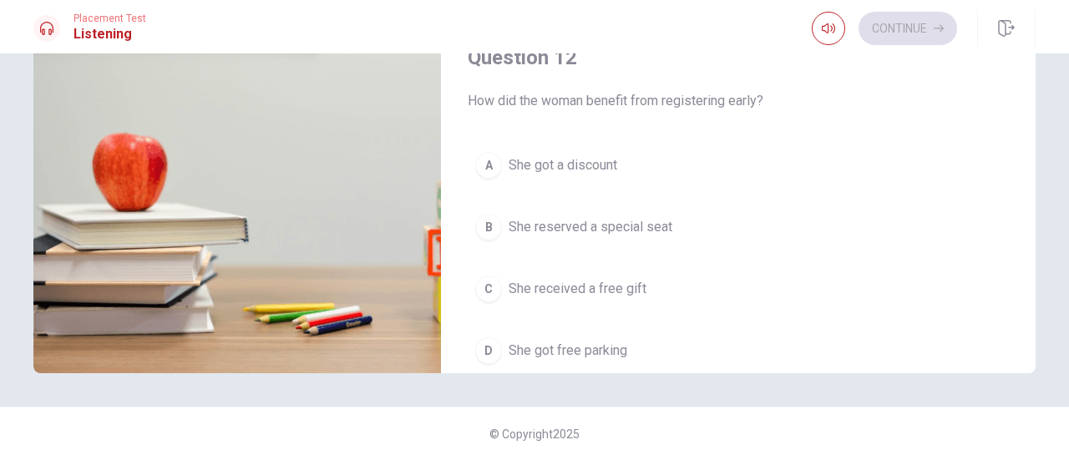
click at [625, 151] on button "A She got a discount" at bounding box center [738, 165] width 541 height 42
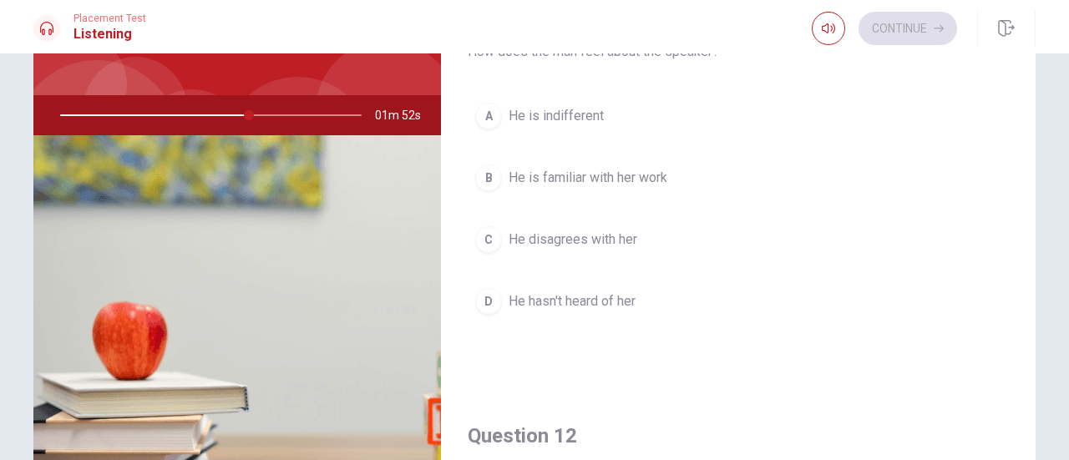
scroll to position [43, 0]
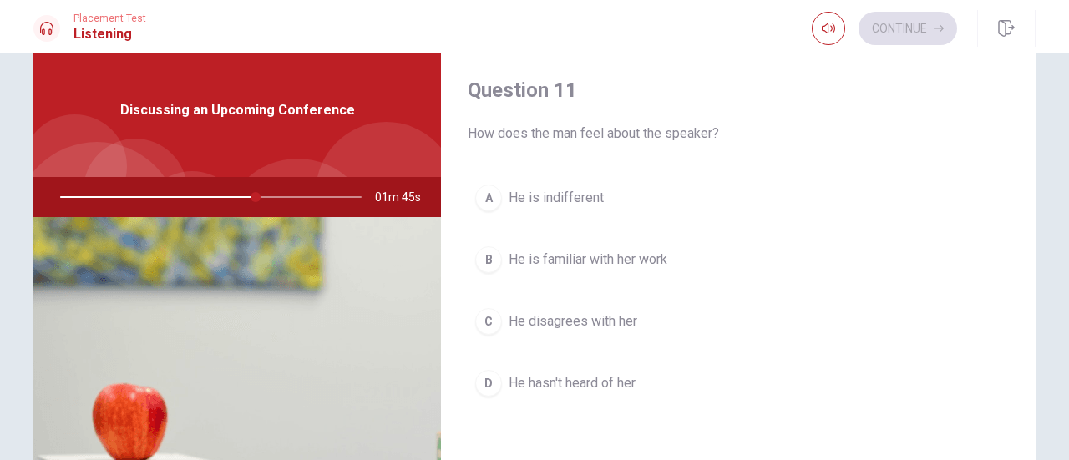
click at [609, 327] on span "He disagrees with her" at bounding box center [573, 321] width 129 height 20
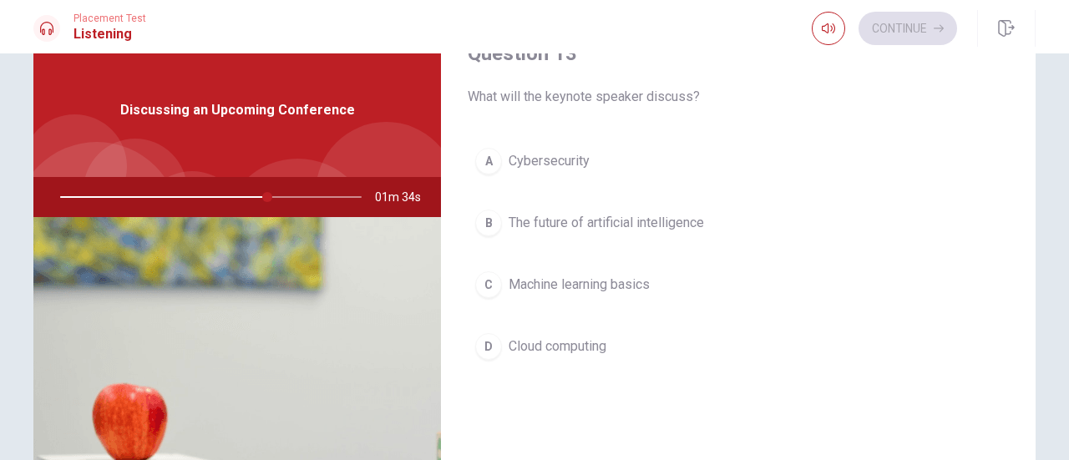
scroll to position [919, 0]
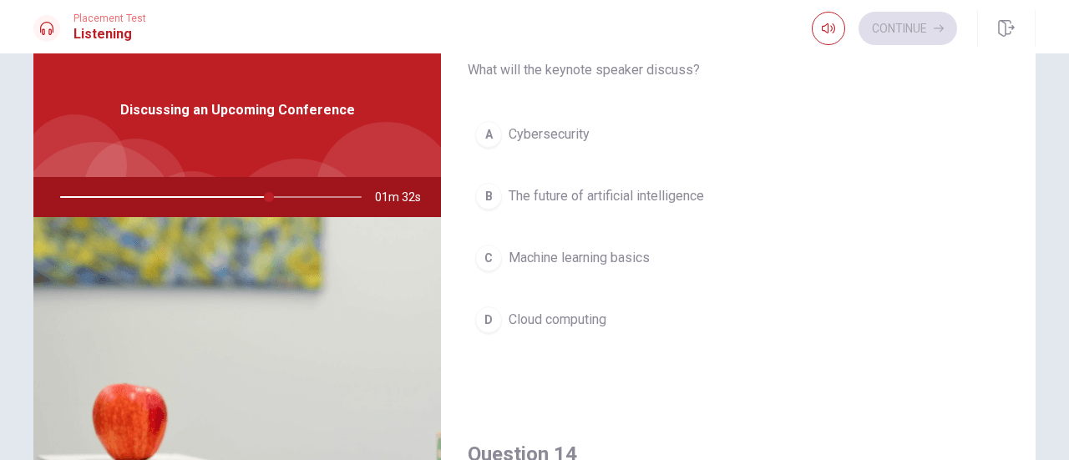
click at [565, 202] on button "B The future of artificial intelligence" at bounding box center [738, 196] width 541 height 42
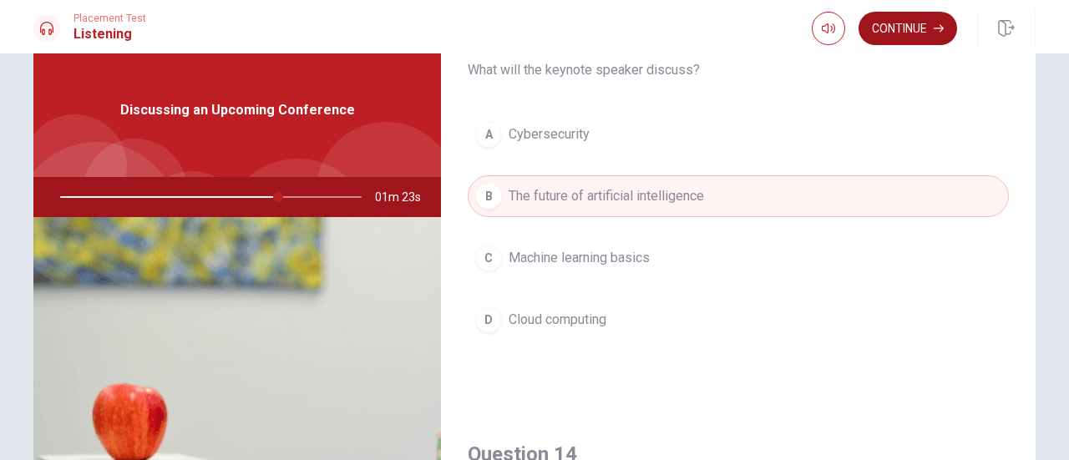
click at [924, 23] on button "Continue" at bounding box center [907, 28] width 99 height 33
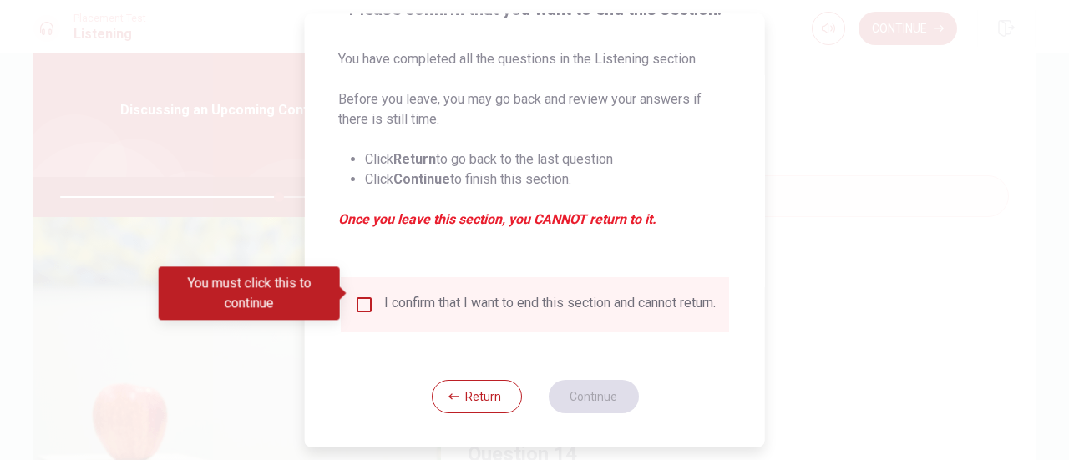
scroll to position [162, 0]
click at [397, 296] on div "I confirm that I want to end this section and cannot return." at bounding box center [550, 305] width 332 height 20
click at [361, 300] on input "You must click this to continue" at bounding box center [364, 305] width 20 height 20
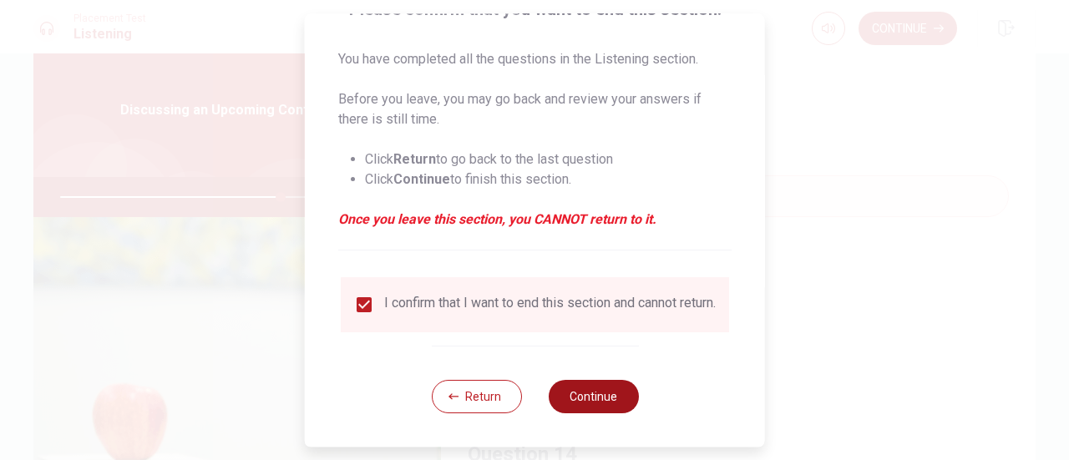
click at [578, 400] on button "Continue" at bounding box center [593, 396] width 90 height 33
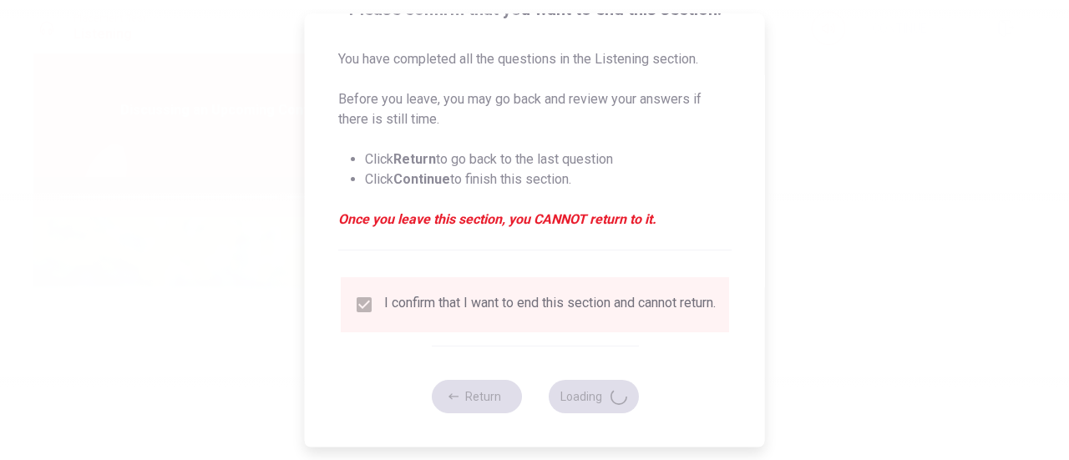
type input "74"
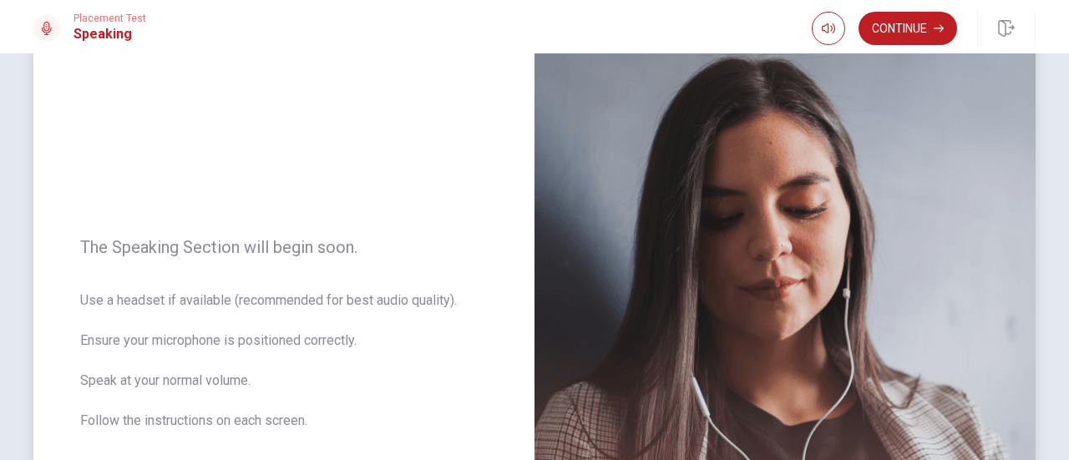
scroll to position [190, 0]
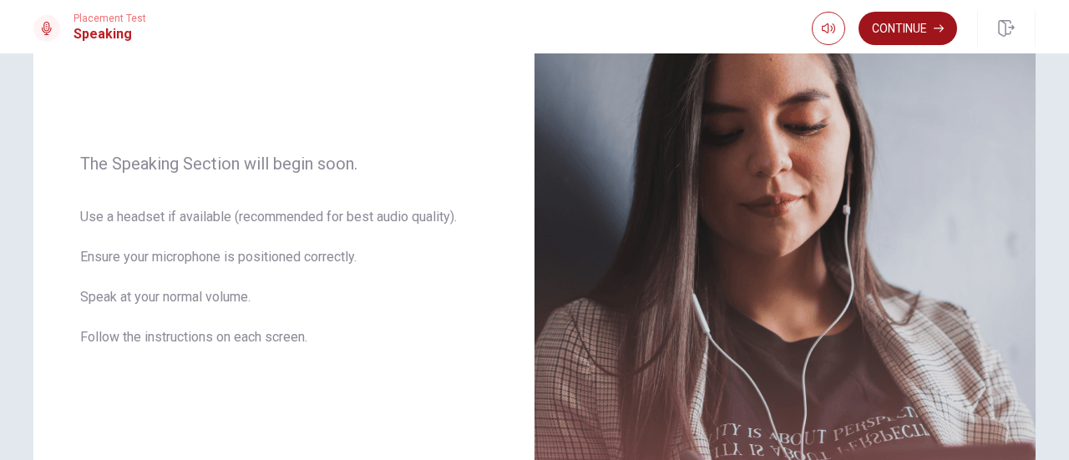
click at [929, 16] on button "Continue" at bounding box center [907, 28] width 99 height 33
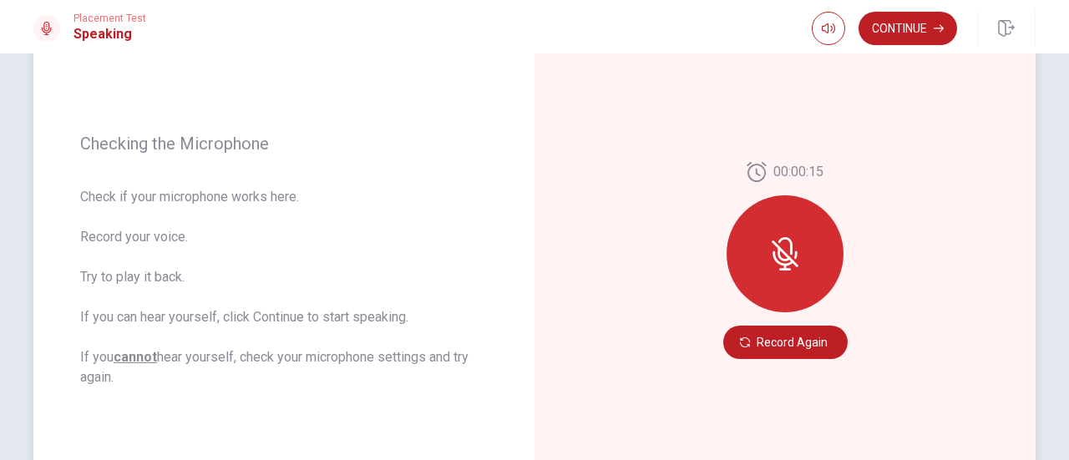
click at [780, 260] on icon at bounding box center [783, 253] width 13 height 15
click at [775, 339] on button "Record Again" at bounding box center [785, 342] width 124 height 33
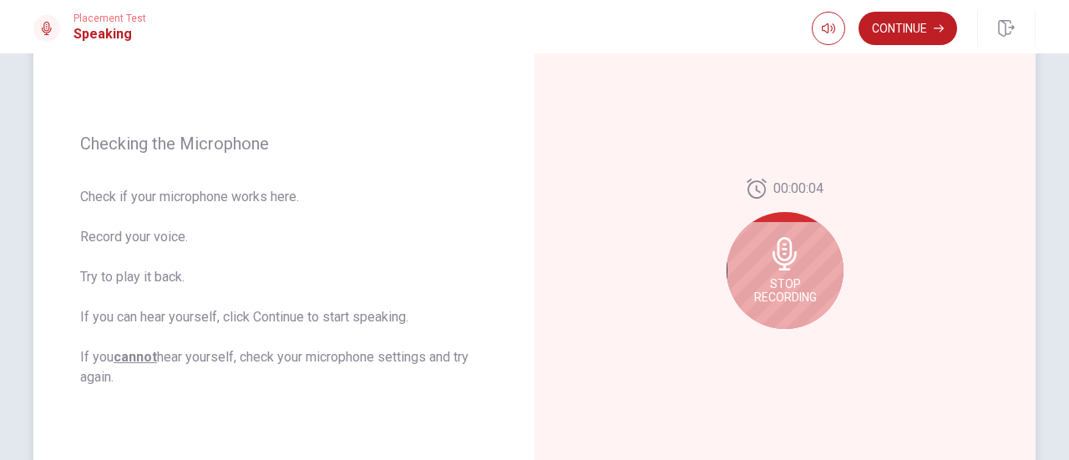
click at [813, 291] on div "Stop Recording" at bounding box center [785, 270] width 117 height 117
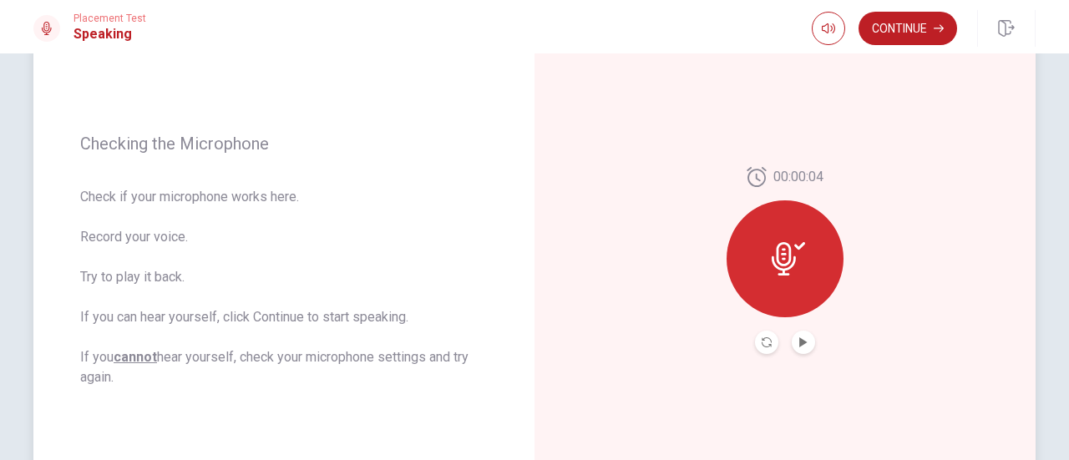
click at [798, 348] on button "Play Audio" at bounding box center [803, 342] width 23 height 23
click at [797, 276] on div at bounding box center [785, 258] width 117 height 117
click at [799, 340] on icon "Play Audio" at bounding box center [803, 342] width 8 height 10
click at [904, 28] on button "Continue" at bounding box center [907, 28] width 99 height 33
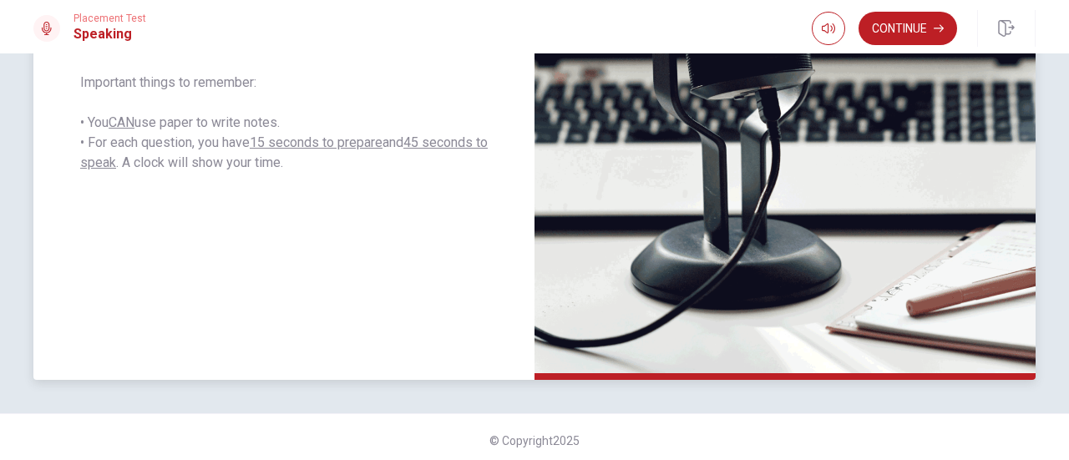
scroll to position [441, 0]
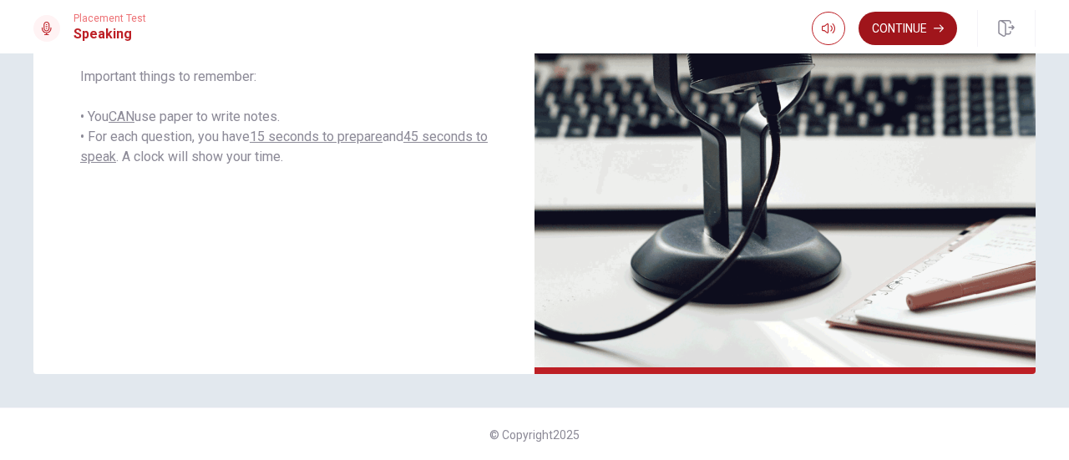
click at [920, 28] on button "Continue" at bounding box center [907, 28] width 99 height 33
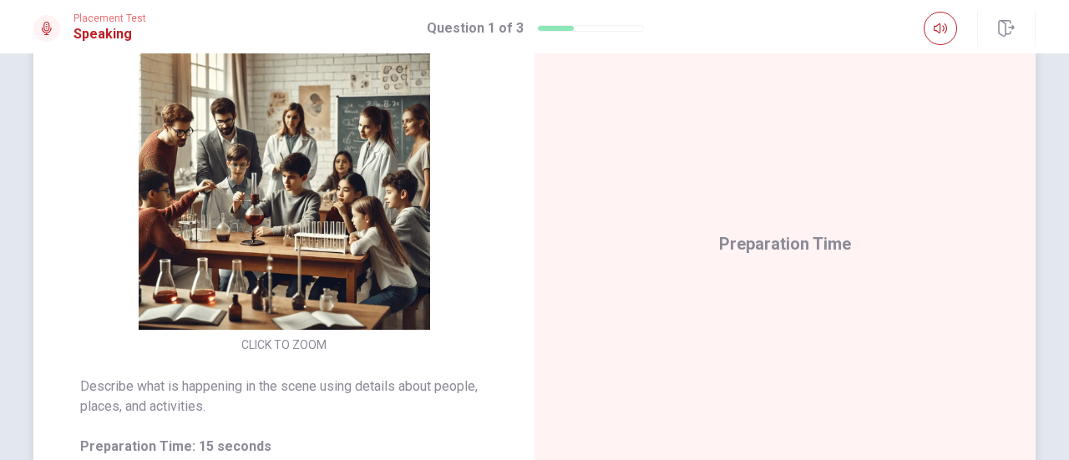
scroll to position [167, 0]
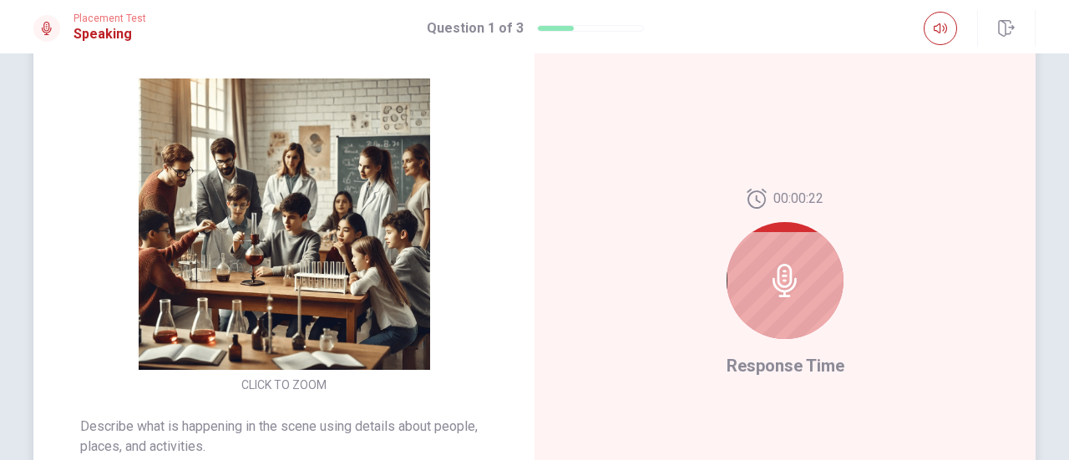
click at [795, 269] on icon at bounding box center [784, 280] width 33 height 33
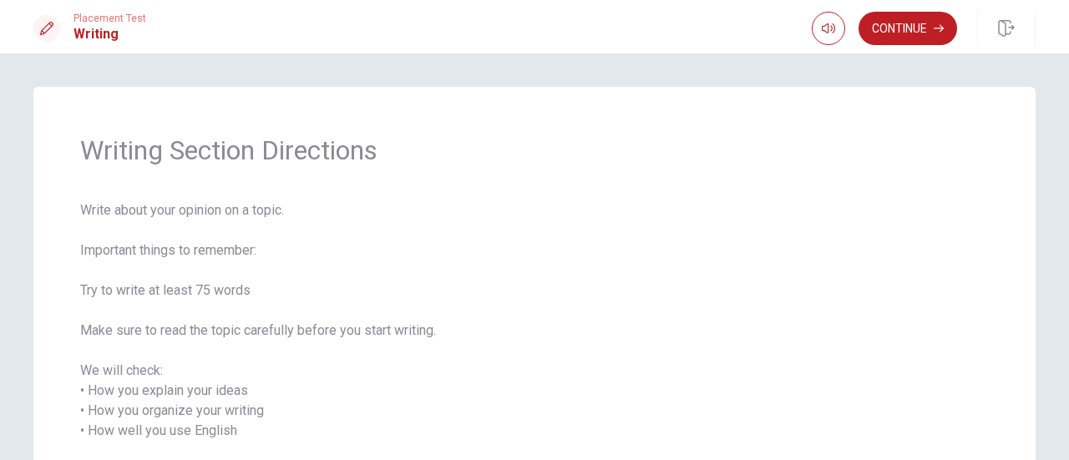
scroll to position [0, 0]
click at [932, 31] on button "Continue" at bounding box center [907, 28] width 99 height 33
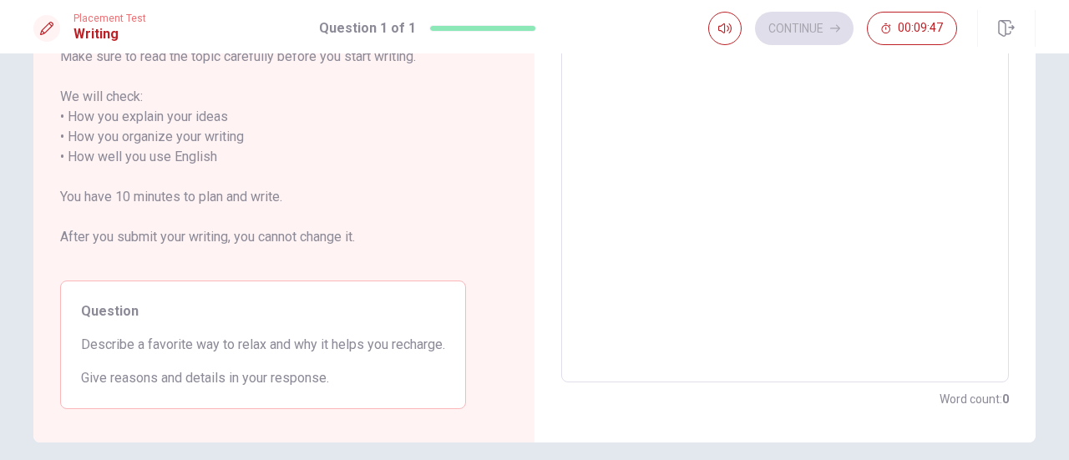
scroll to position [302, 0]
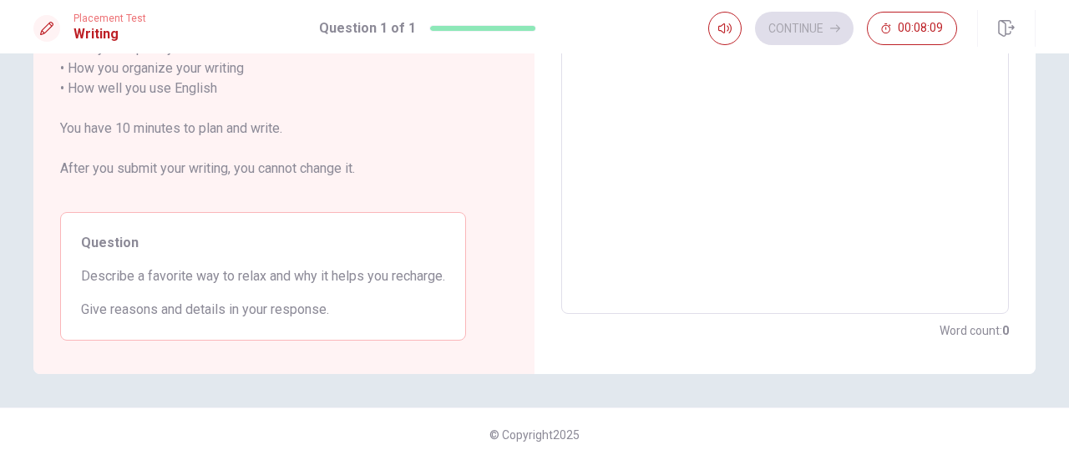
click at [716, 119] on textarea at bounding box center [785, 78] width 424 height 443
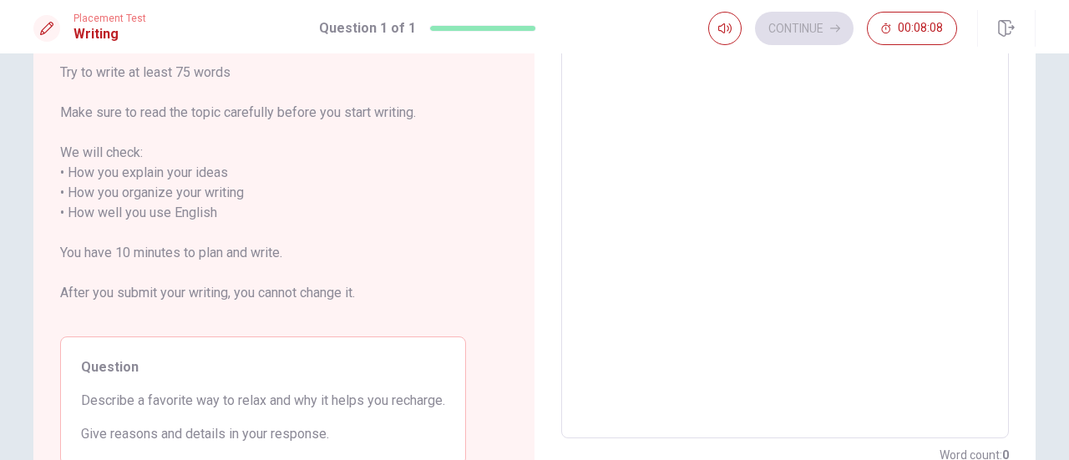
scroll to position [0, 0]
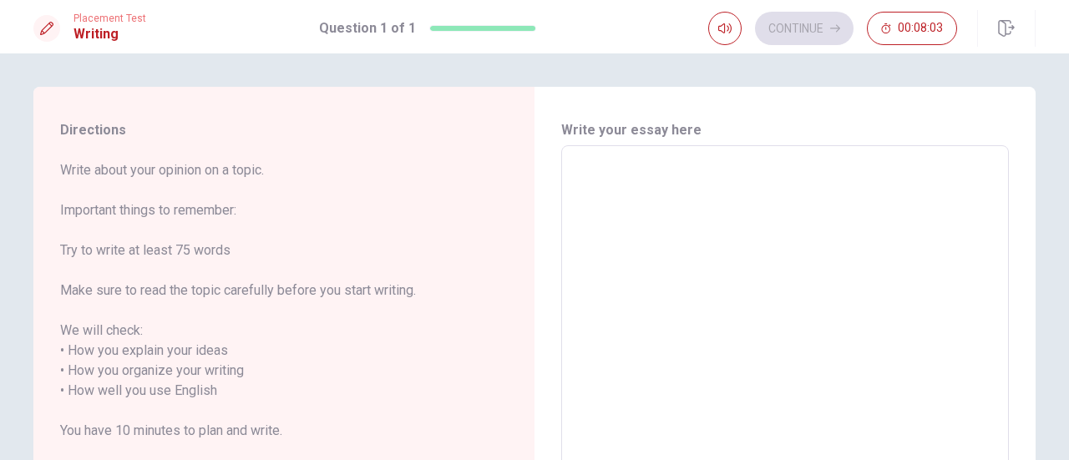
type textarea "M"
type textarea "x"
type textarea "My"
type textarea "x"
type textarea "My"
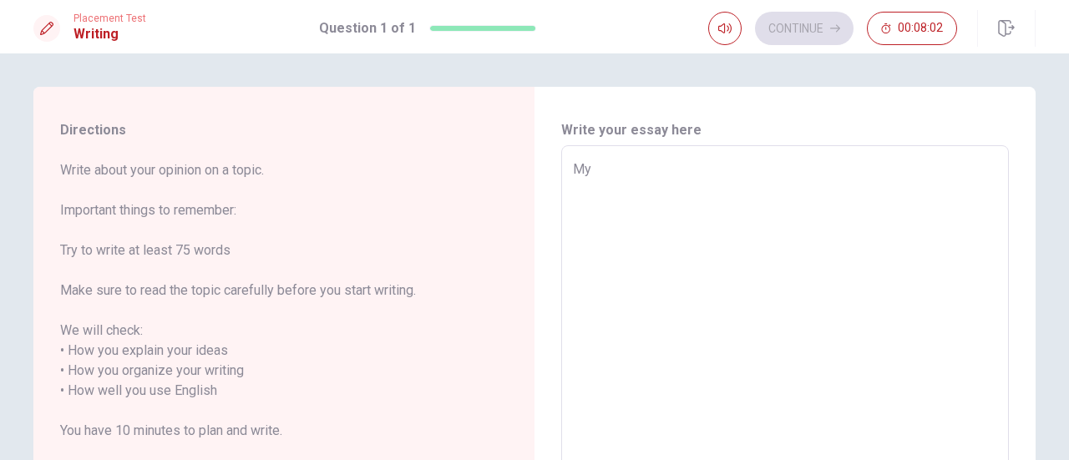
type textarea "x"
type textarea "My f"
type textarea "x"
type textarea "My fa"
type textarea "x"
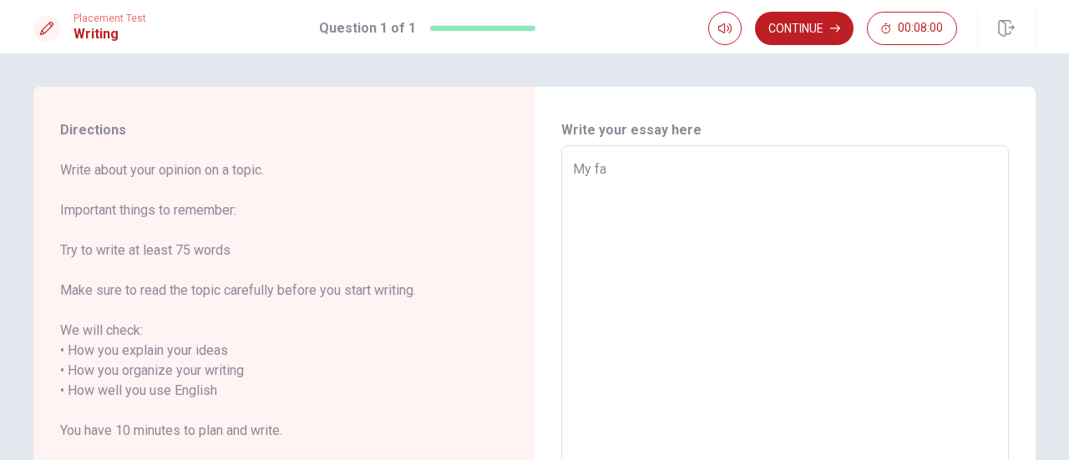
type textarea "My fav"
type textarea "x"
type textarea "My favr"
type textarea "x"
type textarea "My favri"
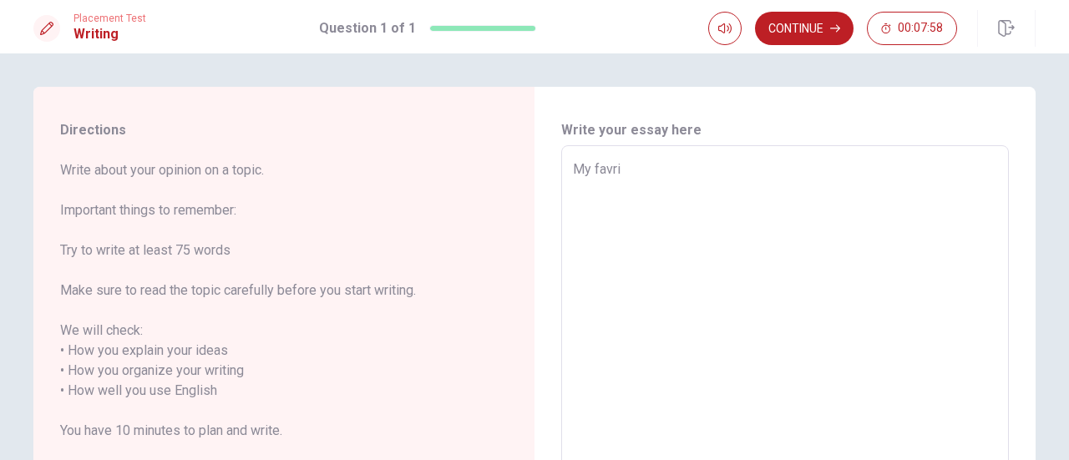
type textarea "x"
type textarea "My favrit"
type textarea "x"
type textarea "My favrite"
type textarea "x"
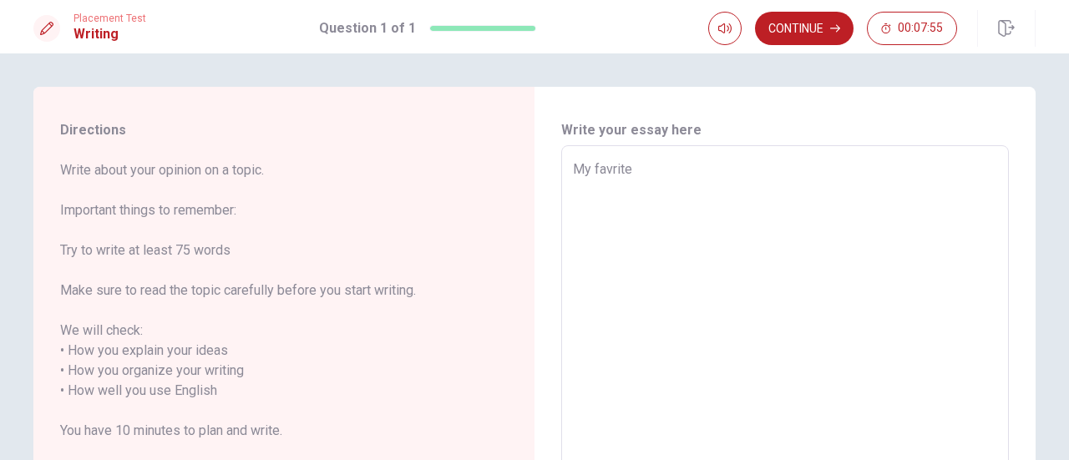
type textarea "My favrite"
type textarea "x"
type textarea "My favrite a"
type textarea "x"
type textarea "My favrite ay"
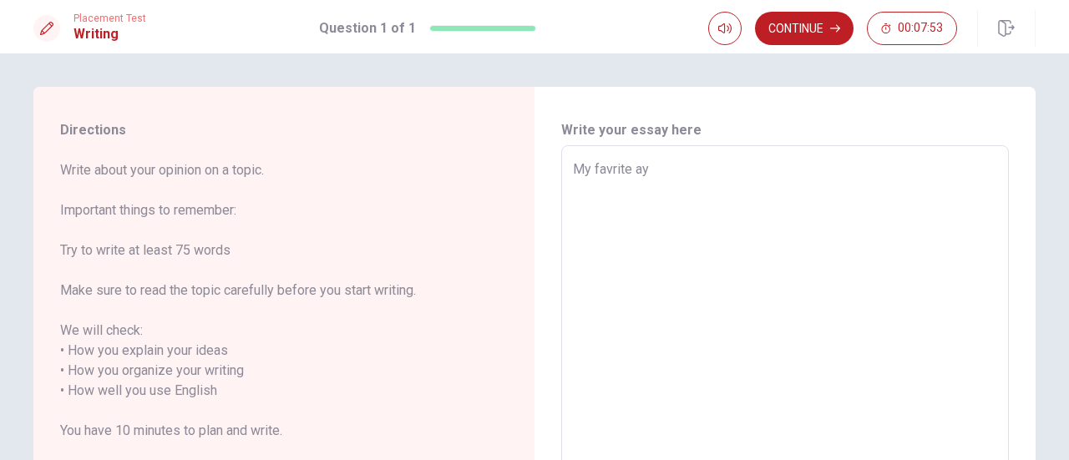
type textarea "x"
type textarea "My favrite a"
type textarea "x"
type textarea "My favrite"
type textarea "x"
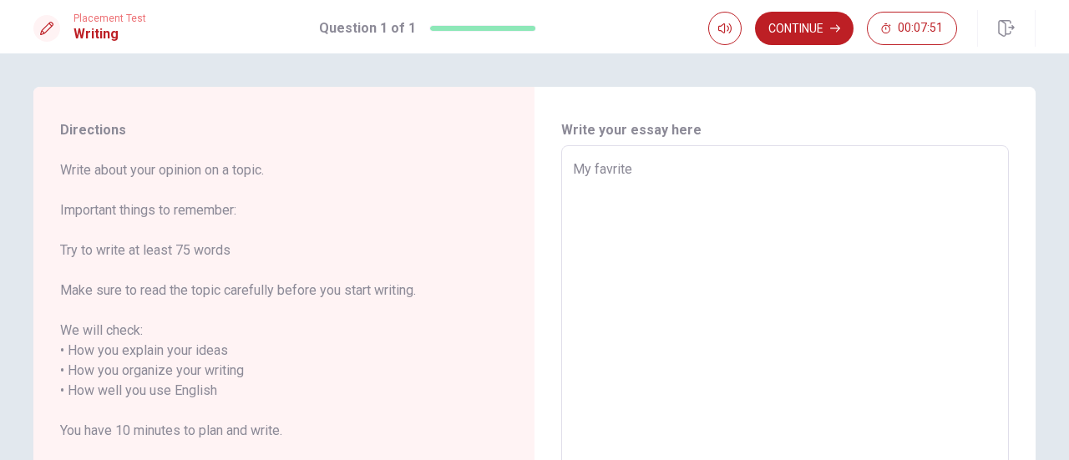
type textarea "My favrite a"
type textarea "x"
type textarea "My favrite"
type textarea "x"
type textarea "My favrite w"
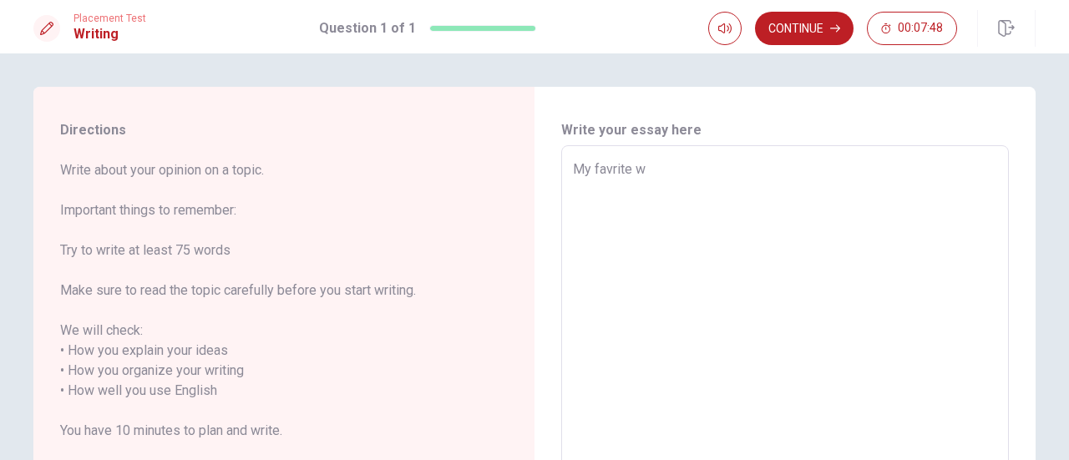
type textarea "x"
type textarea "My favrite ww"
type textarea "x"
type textarea "My favrite w"
type textarea "x"
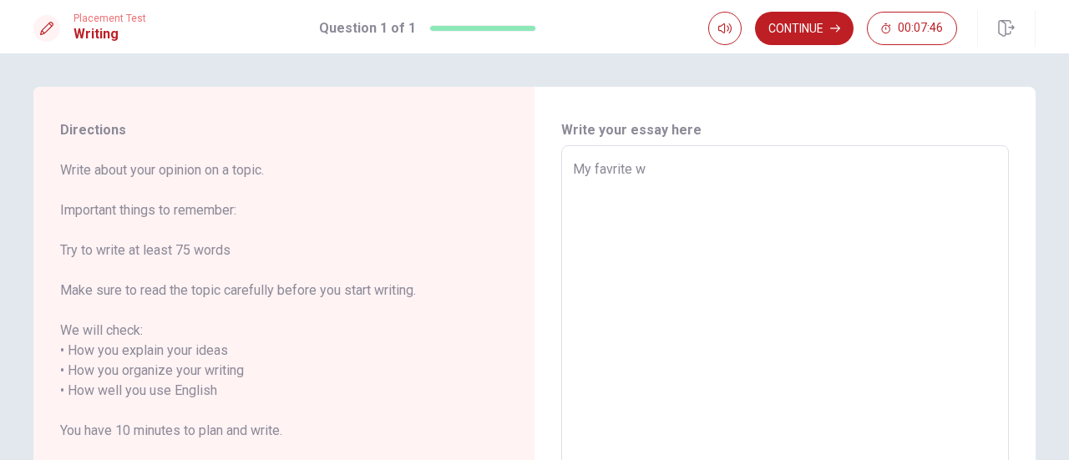
type textarea "My favrite wa"
type textarea "x"
type textarea "My favrite way"
type textarea "x"
type textarea "My favrite way"
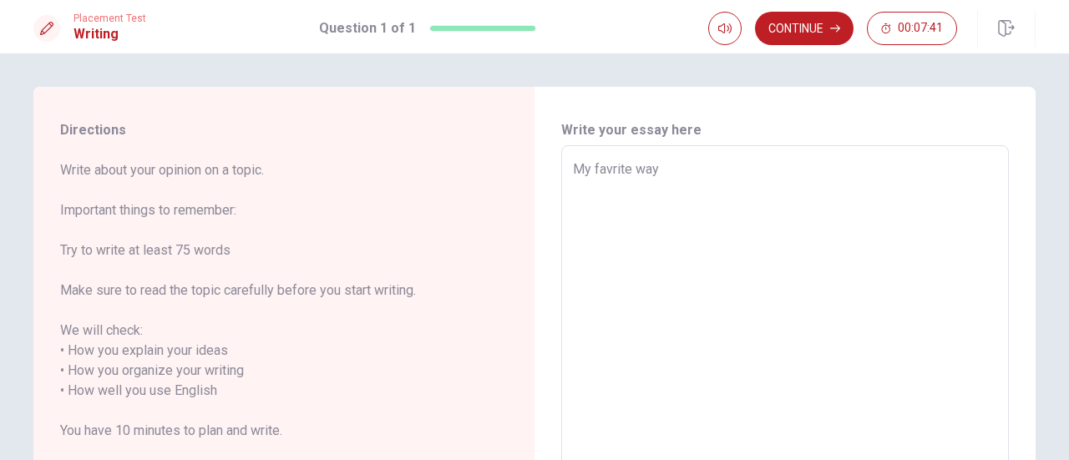
type textarea "x"
type textarea "My favrite way t"
type textarea "x"
type textarea "My favrite way tt"
type textarea "x"
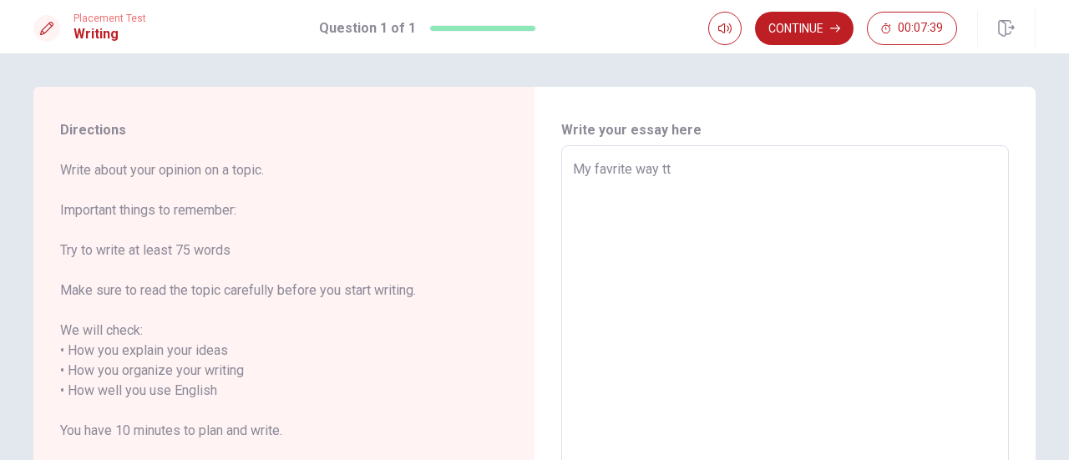
type textarea "My favrite way t"
type textarea "x"
type textarea "My favrite way to"
type textarea "x"
type textarea "My favrite way to"
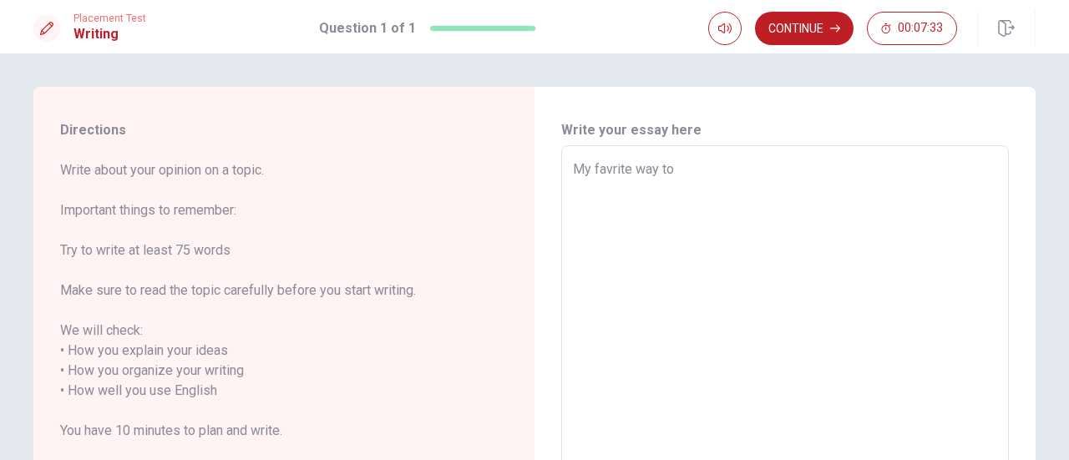
type textarea "x"
type textarea "My favrite way to r"
type textarea "x"
type textarea "My favrite way to re"
type textarea "x"
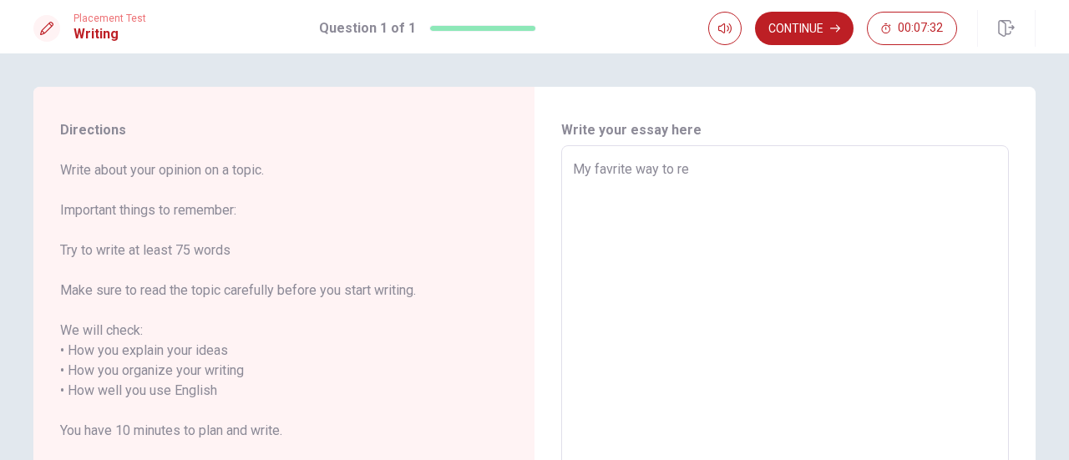
type textarea "My favrite way to rea"
type textarea "x"
type textarea "My favrite way to real"
type textarea "x"
type textarea "My favrite way to [PERSON_NAME]"
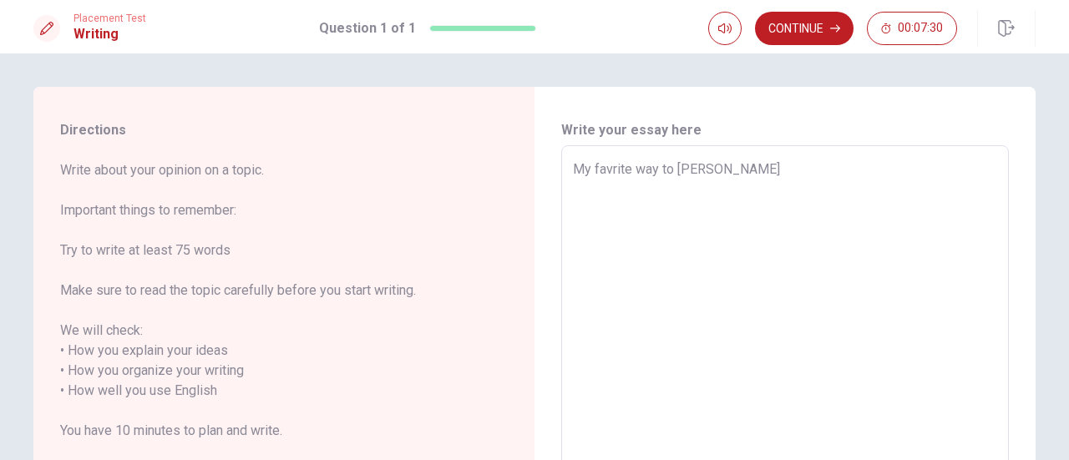
type textarea "x"
type textarea "My favrite way to realex"
type textarea "x"
type textarea "My favrite way to relex"
type textarea "x"
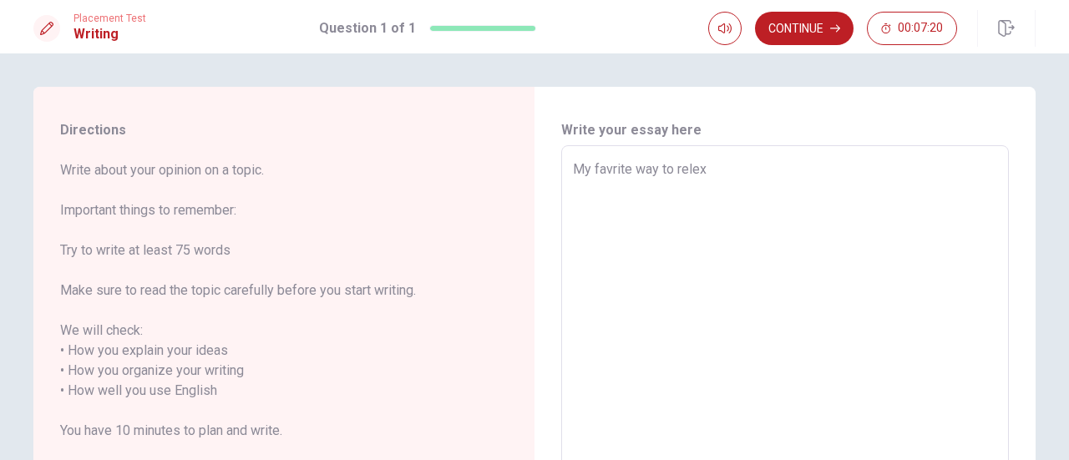
type textarea "My favrite way to relex"
type textarea "x"
type textarea "My favrite way to relex i"
type textarea "x"
type textarea "My favrite way to relex is"
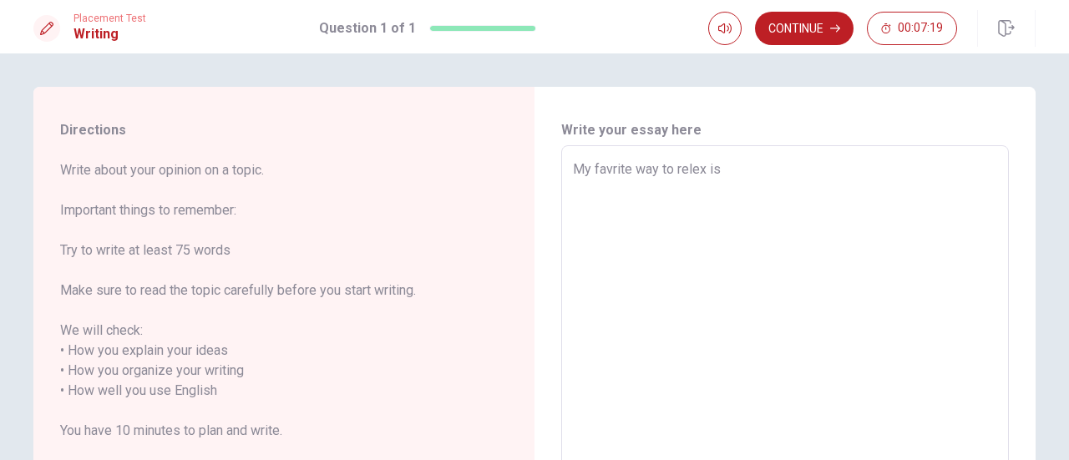
type textarea "x"
type textarea "My favrite way to relex is"
type textarea "x"
type textarea "My favrite way to relex is g"
type textarea "x"
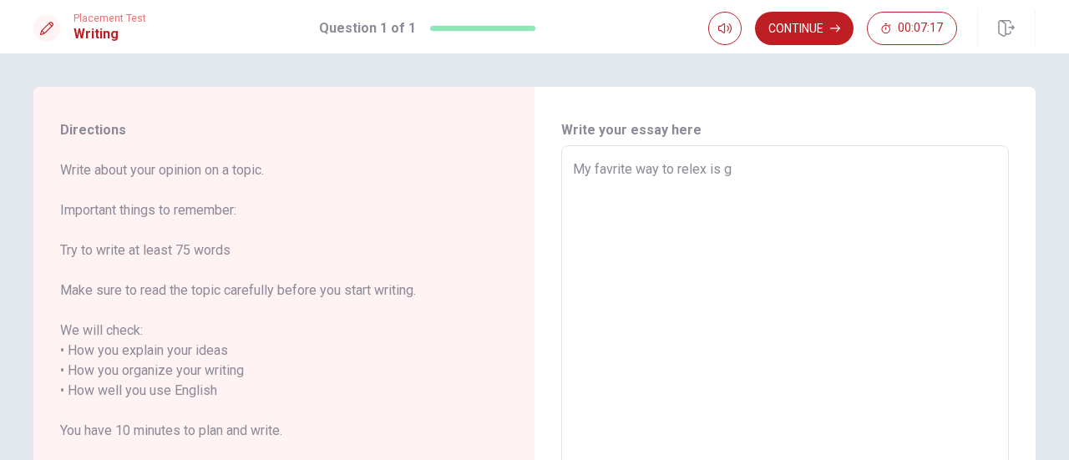
type textarea "My favrite way to relex is gi"
type textarea "x"
type textarea "My favrite way to relex is gin"
type textarea "x"
type textarea "My favrite way to relex is ging"
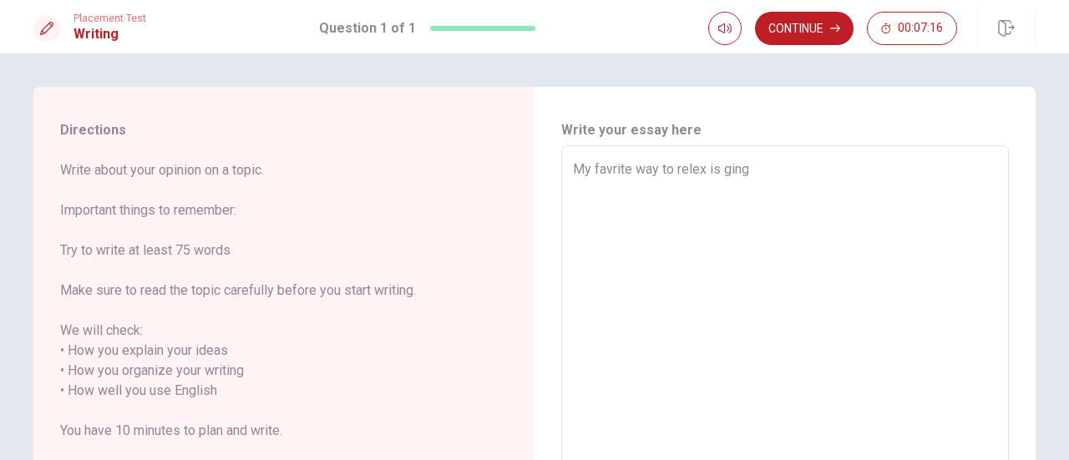
type textarea "x"
type textarea "My favrite way to relex is ging"
type textarea "x"
type textarea "My favrite way to relex is ging o"
type textarea "x"
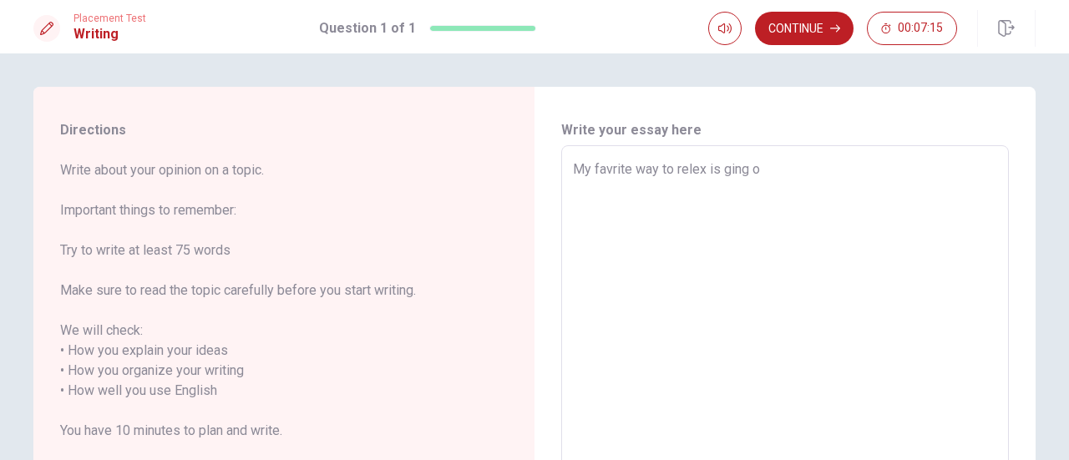
type textarea "My favrite way to relex is ging ou"
type textarea "x"
type textarea "My favrite way to relex is ging out"
type textarea "x"
type textarea "My favrite way to relex is ging outs"
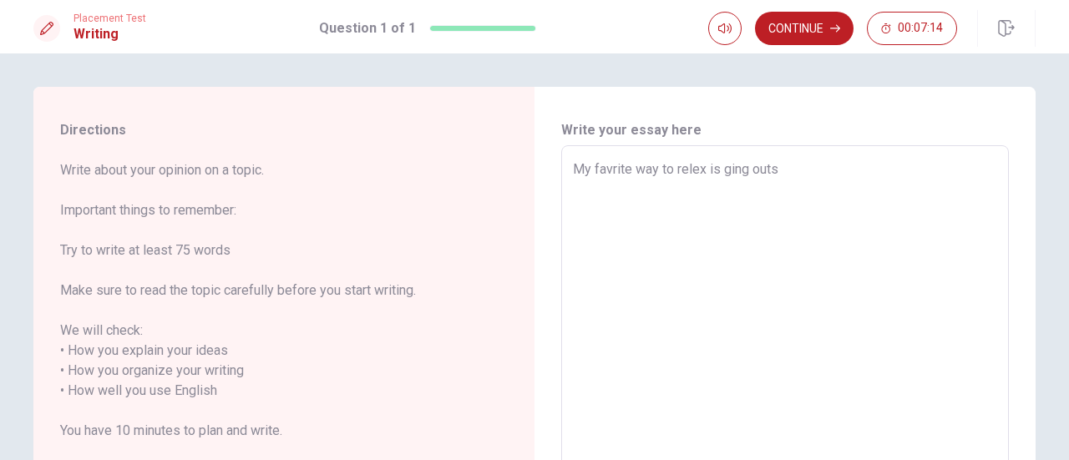
type textarea "x"
type textarea "My favrite way to relex is ging outsi"
type textarea "x"
type textarea "My favrite way to relex is ging outsid"
type textarea "x"
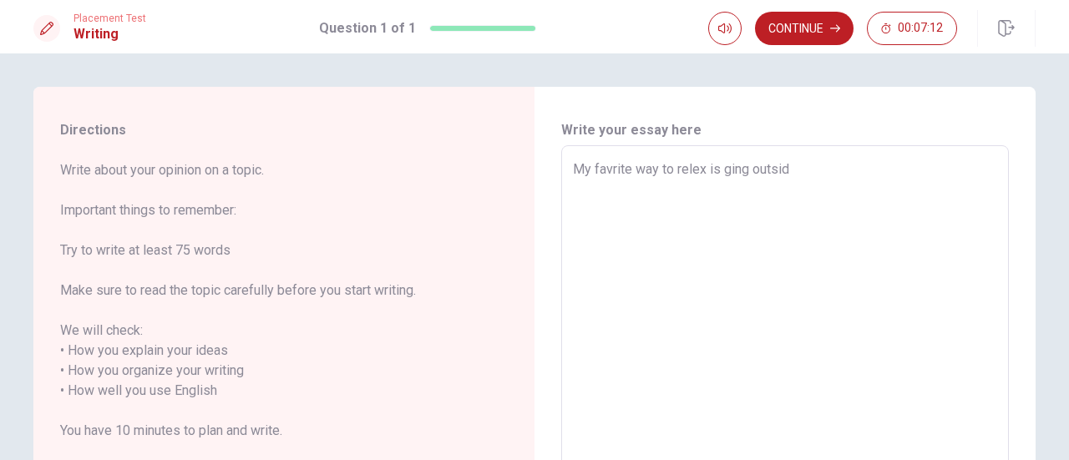
type textarea "My favrite way to relex is ging outsidd"
type textarea "x"
type textarea "My favrite way to relex is ging outsidde"
type textarea "x"
type textarea "My favrite way to relex is ging outsidd"
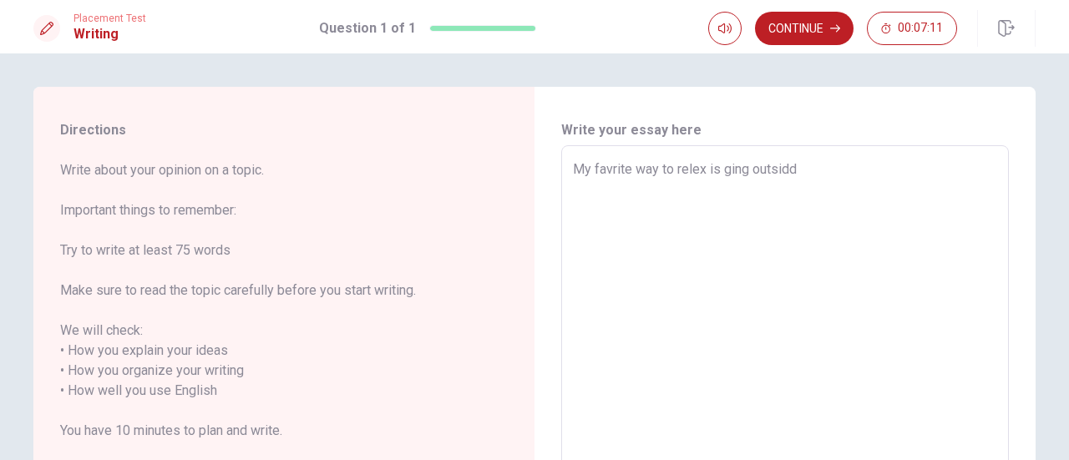
type textarea "x"
type textarea "My favrite way to relex is ging outsid"
type textarea "x"
type textarea "My favrite way to relex is ging outside"
type textarea "x"
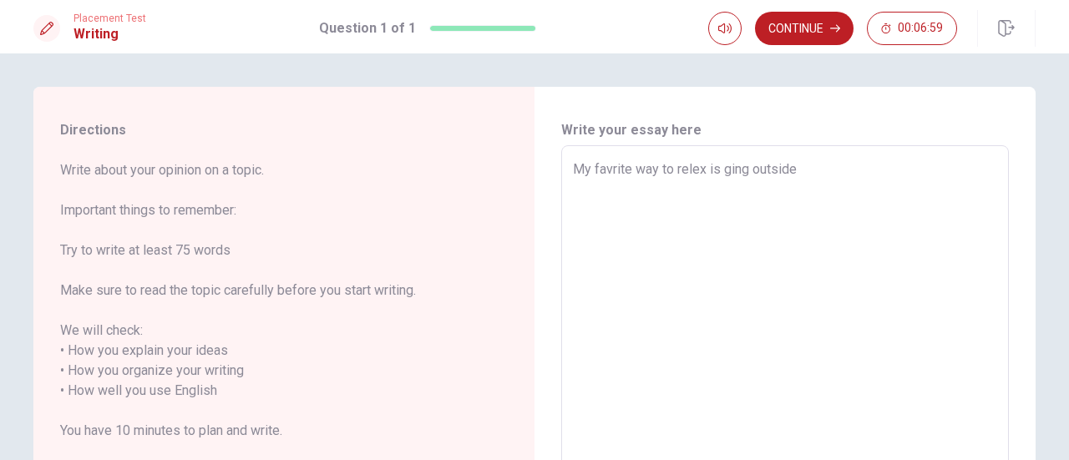
type textarea "My favrite way to relex is ging outside<"
type textarea "x"
type textarea "My favrite way to relex is ging outside"
type textarea "x"
type textarea "My favrite way to relex is ging outside<"
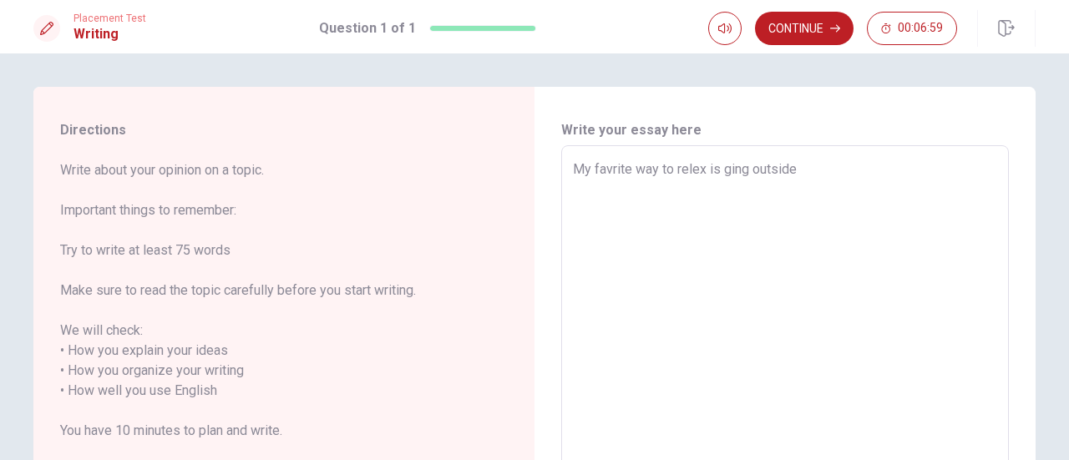
type textarea "x"
type textarea "My favrite way to relex is ging outside"
type textarea "x"
type textarea "My favrite way to relex is ging outside,"
type textarea "x"
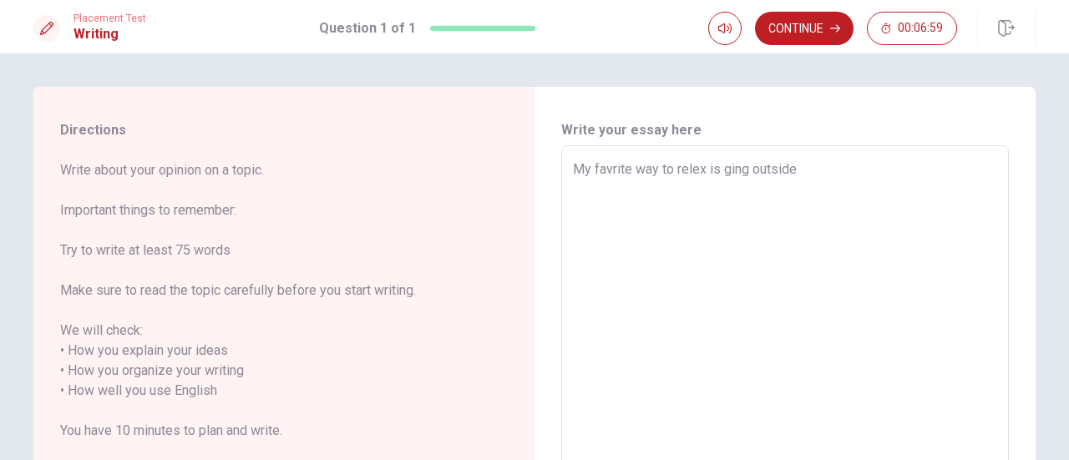
type textarea "My favrite way to relex is ging outside,a"
type textarea "x"
type textarea "My favrite way to relex is ging outside,af"
type textarea "x"
type textarea "My favrite way to relex is ging outside,aft"
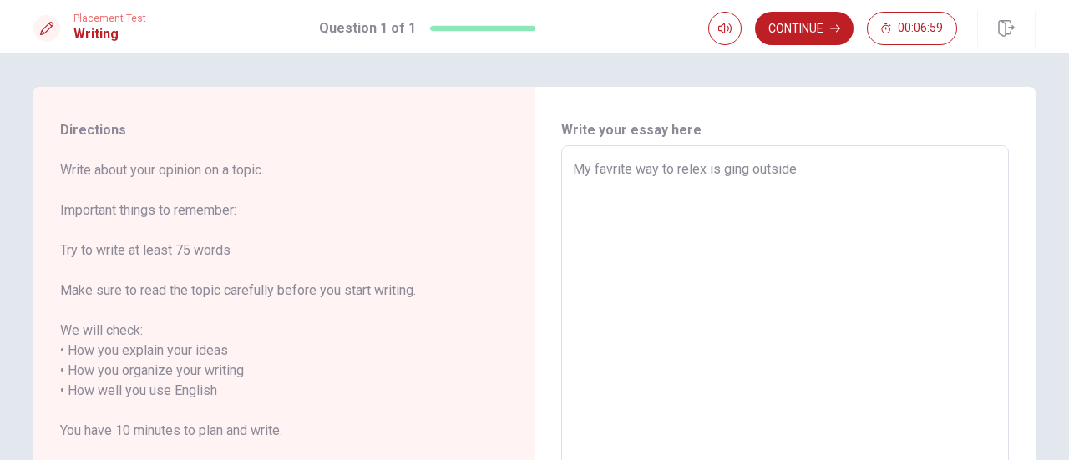
type textarea "x"
type textarea "My favrite way to relex is ging outside,afte"
type textarea "x"
type textarea "My favrite way to relex is ging outside,after"
type textarea "x"
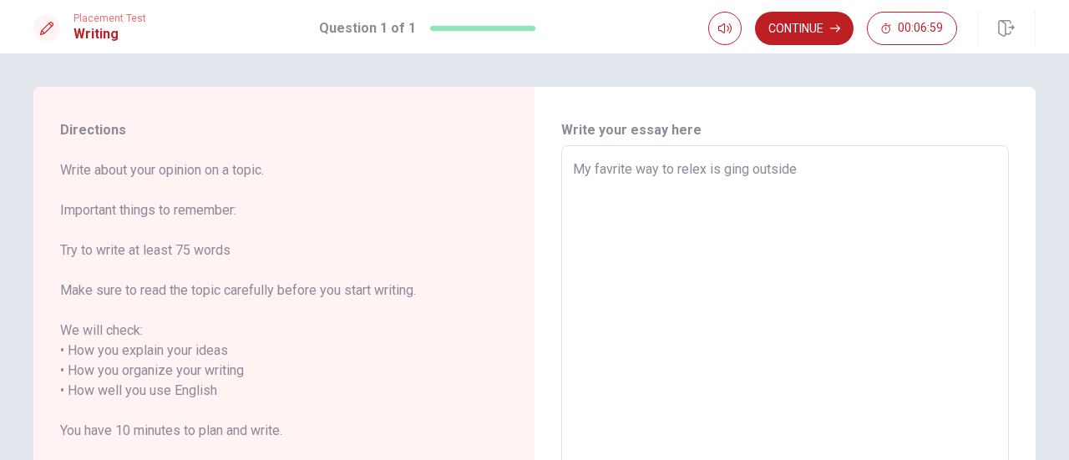
type textarea "My favrite way to relex is ging outside,after"
type textarea "x"
type textarea "My favrite way to relex is ging outside,after"
type textarea "x"
type textarea "My favrite way to relex is ging outside,afte"
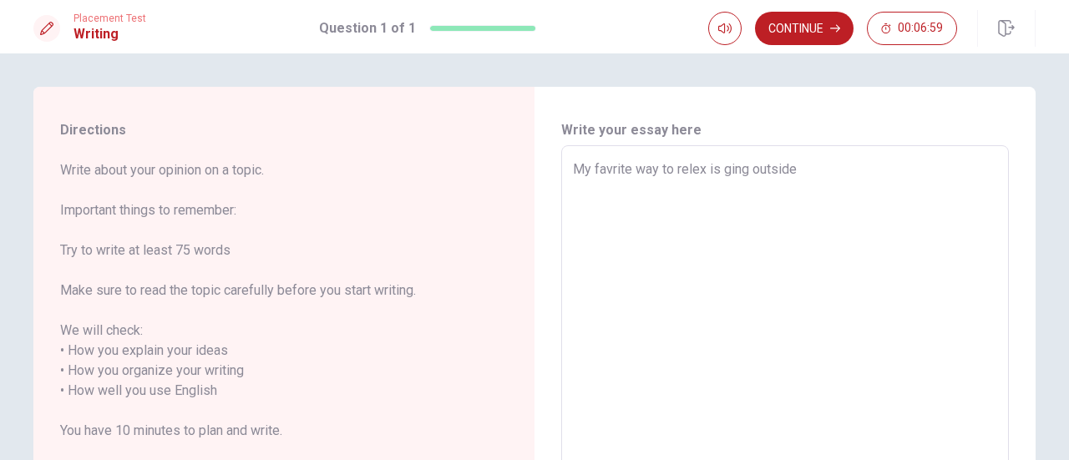
type textarea "x"
type textarea "My favrite way to relex is ging outside,aft"
type textarea "x"
type textarea "My favrite way to relex is ging outside,af"
type textarea "x"
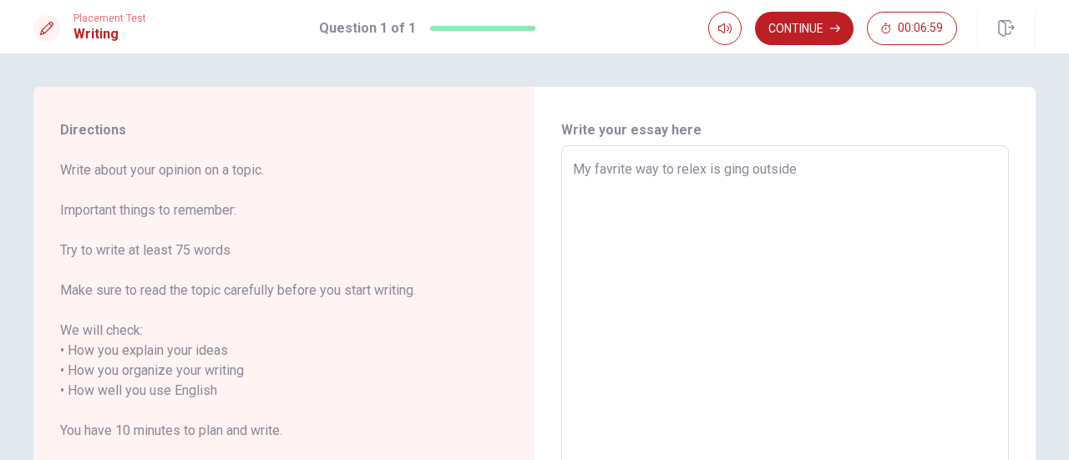
type textarea "My favrite way to relex is ging outside,a"
type textarea "x"
type textarea "My favrite way to relex is ging outside,"
type textarea "x"
type textarea "My favrite way to relex is ging outside"
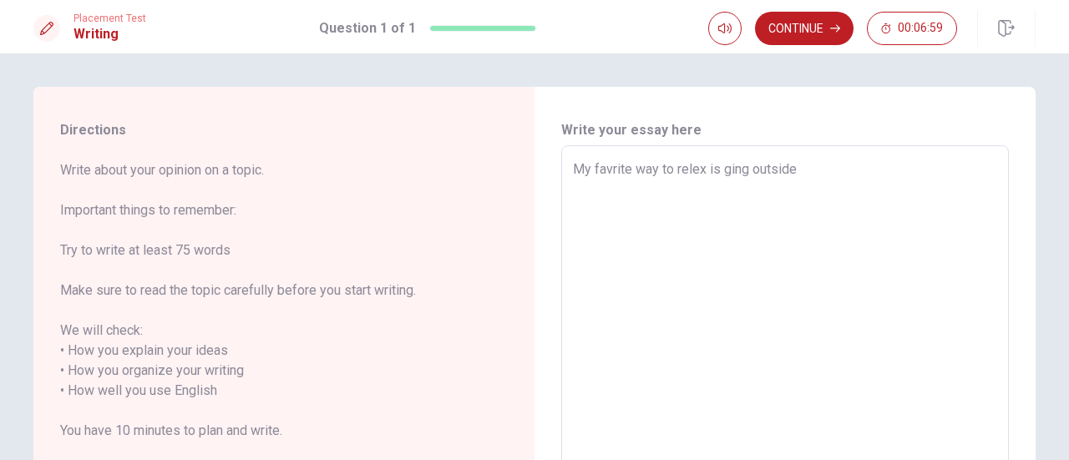
type textarea "x"
type textarea "My favrite way to relex is ging outsidea"
type textarea "x"
type textarea "My favrite way to relex is ging outsidean"
type textarea "x"
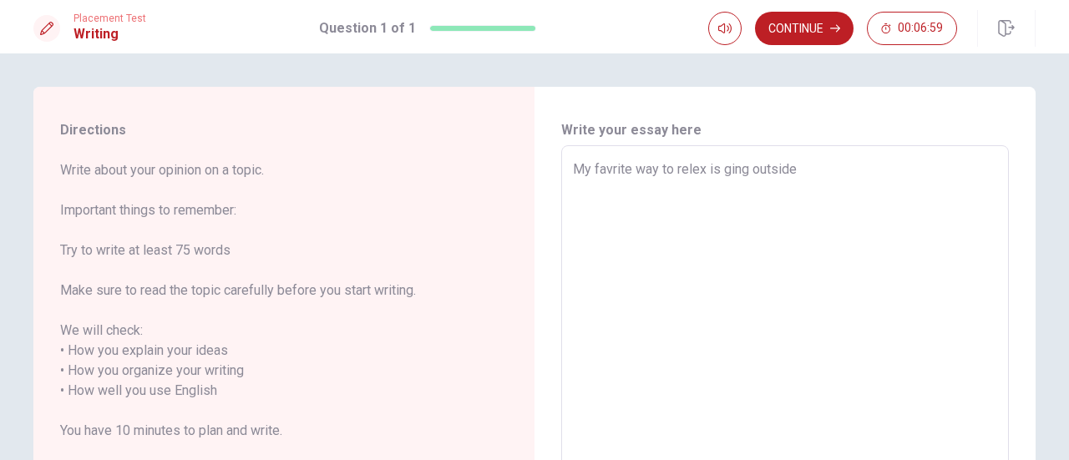
type textarea "My favrite way to relex is ging outsideand"
type textarea "x"
type textarea "My favrite way to relex is ging outsidean"
type textarea "x"
type textarea "My favrite way to relex is ging outsidea"
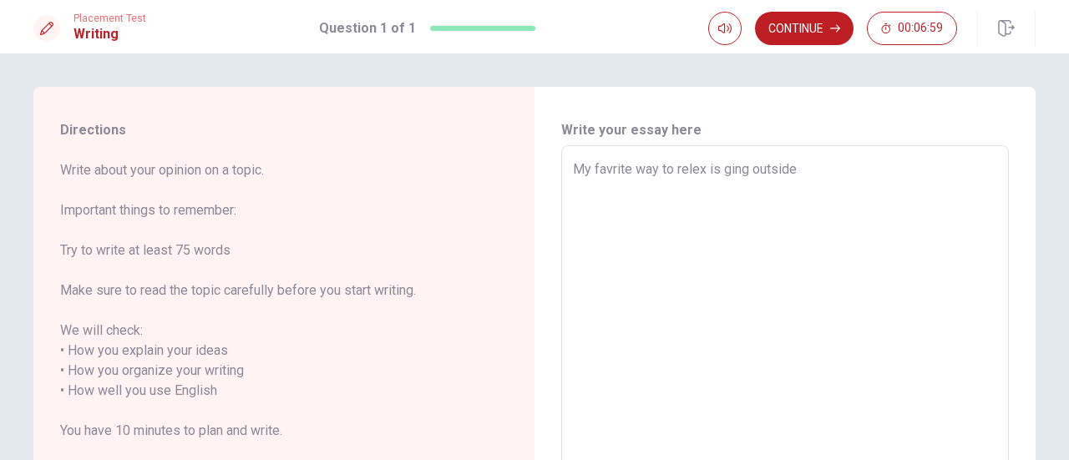
type textarea "x"
type textarea "My favrite way to relex is ging outside"
type textarea "x"
type textarea "My favrite way to relex is ging outside"
type textarea "x"
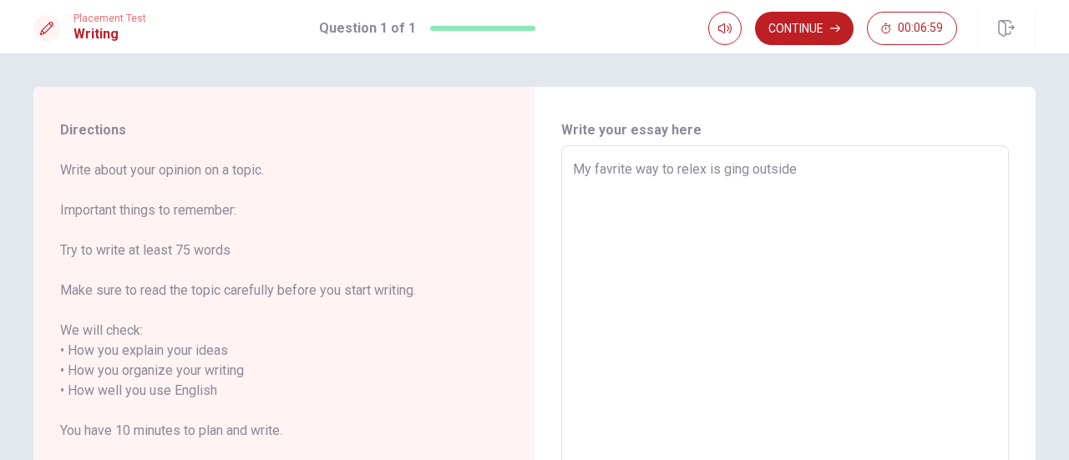
type textarea "My favrite way to relex is ging outside a"
type textarea "x"
type textarea "My favrite way to relex is ging outside an"
type textarea "x"
type textarea "My favrite way to relex is ging outside and"
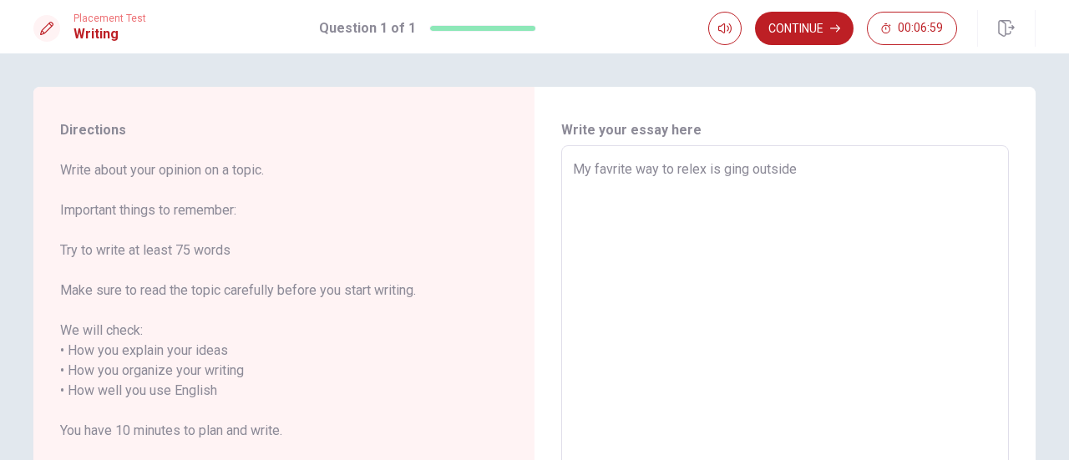
type textarea "x"
type textarea "My favrite way to relex is ging outside and"
type textarea "x"
type textarea "My favrite way to relex is ging outside and s"
type textarea "x"
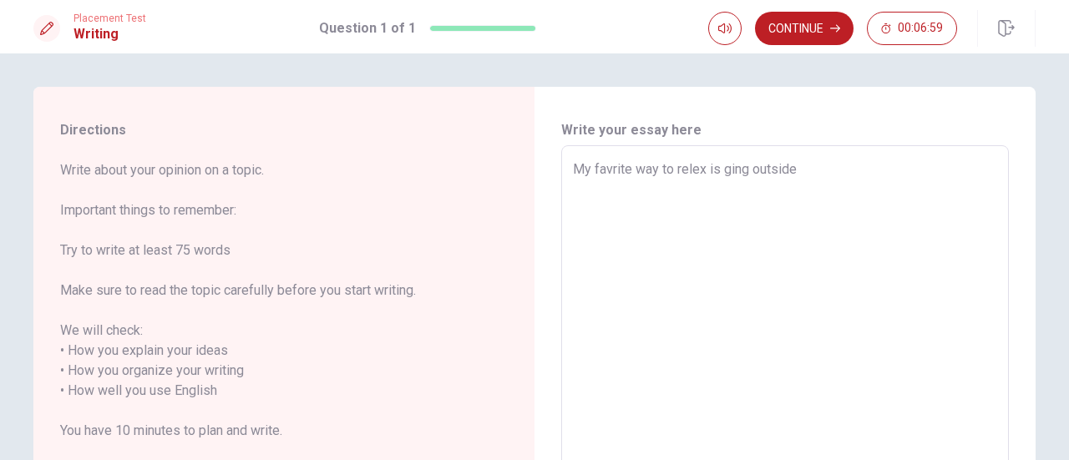
type textarea "My favrite way to relex is ging outside and se"
type textarea "x"
type textarea "My favrite way to relex is ging outside and sen"
type textarea "x"
type textarea "My favrite way to relex is ging outside and se"
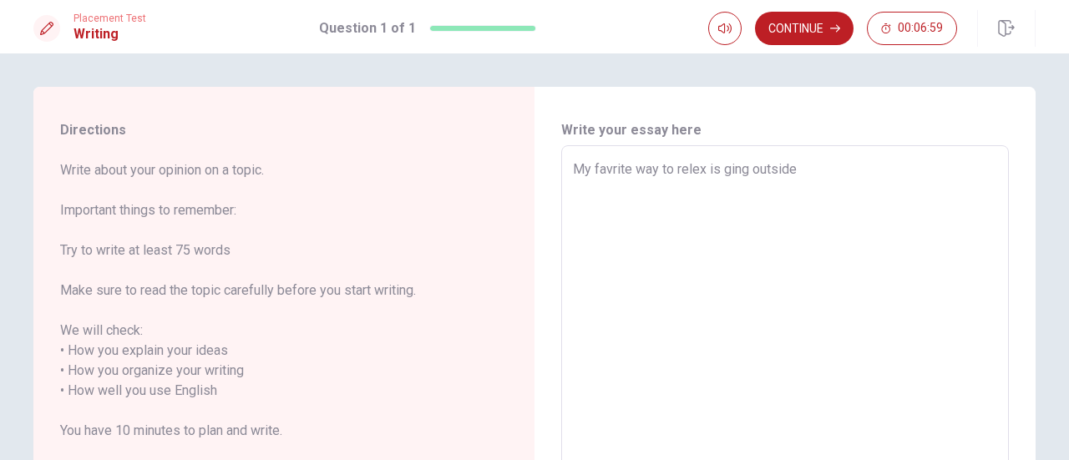
type textarea "x"
type textarea "My favrite way to relex is ging outside and s"
type textarea "x"
type textarea "My favrite way to relex is ging outside and sp"
type textarea "x"
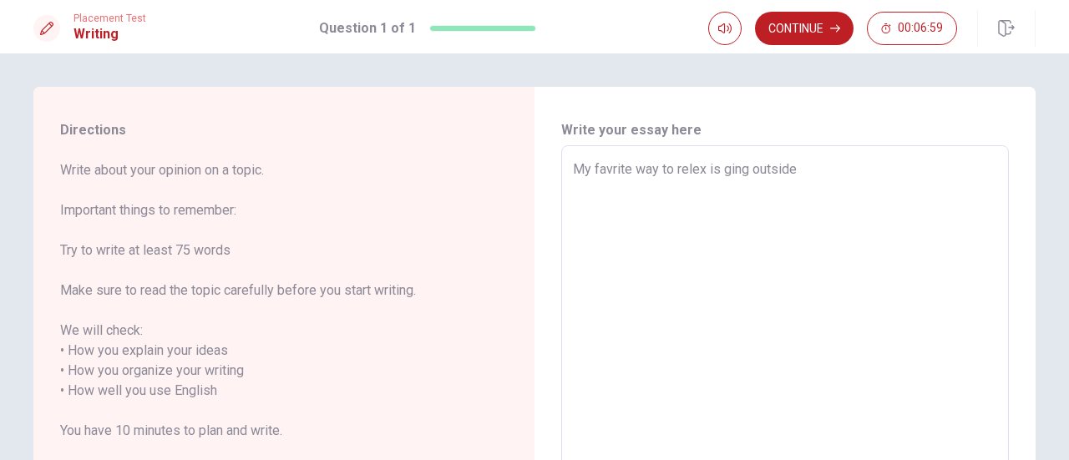
type textarea "My favrite way to relex is ging outside and spe"
type textarea "x"
type textarea "My favrite way to relex is ging outside and spen"
type textarea "x"
type textarea "My favrite way to relex is ging outside and spend"
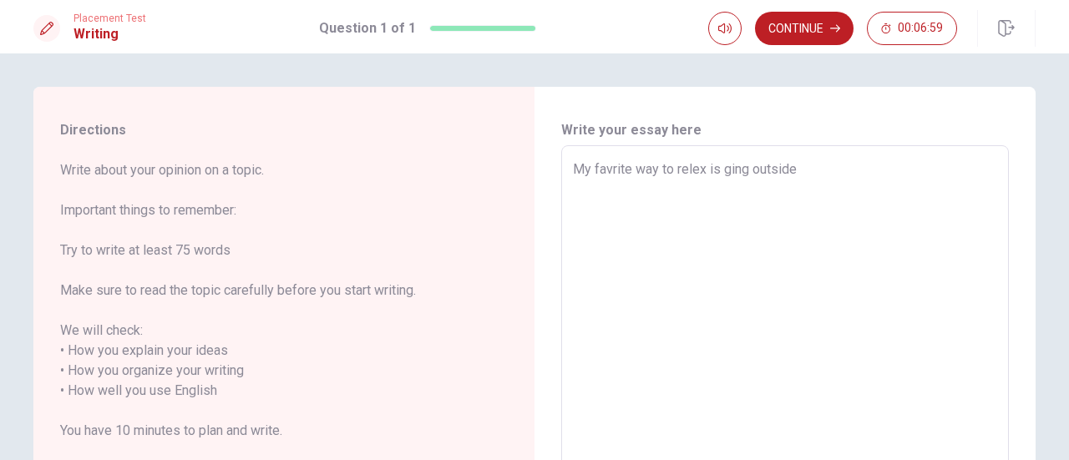
type textarea "x"
type textarea "My favrite way to relex is ging outside and spendi"
type textarea "x"
type textarea "My favrite way to relex is ging outside and spendin"
type textarea "x"
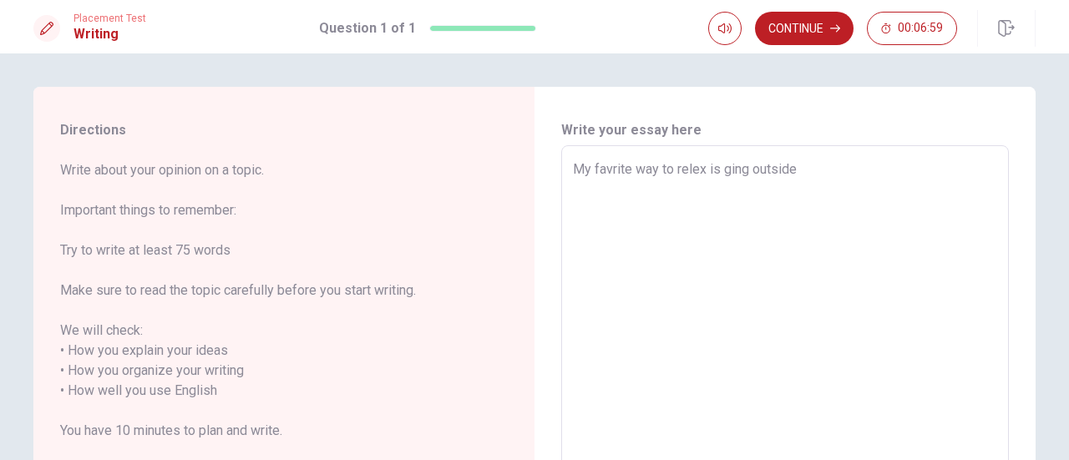
type textarea "My favrite way to relex is ging outside and spending"
type textarea "x"
type textarea "My favrite way to relex is ging outside and spending"
type textarea "x"
type textarea "My favrite way to relex is ging outside and spending t"
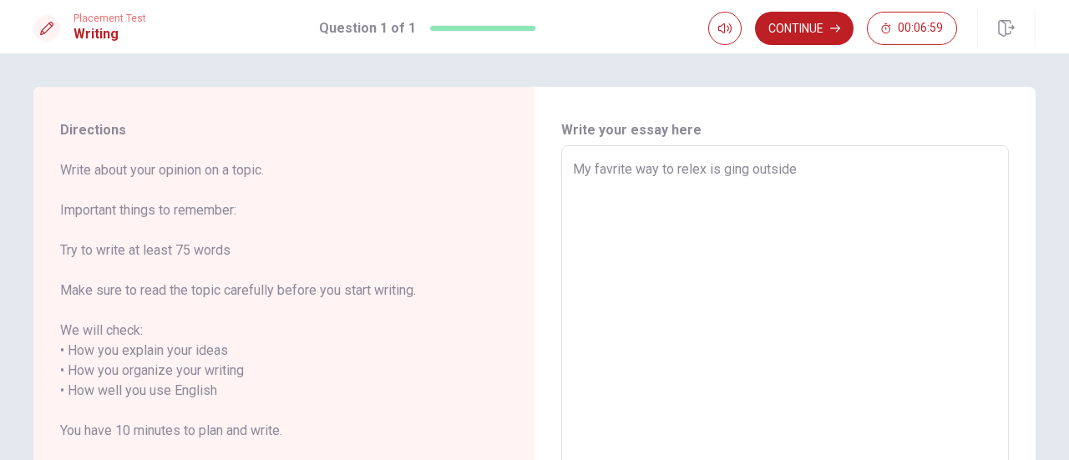
type textarea "x"
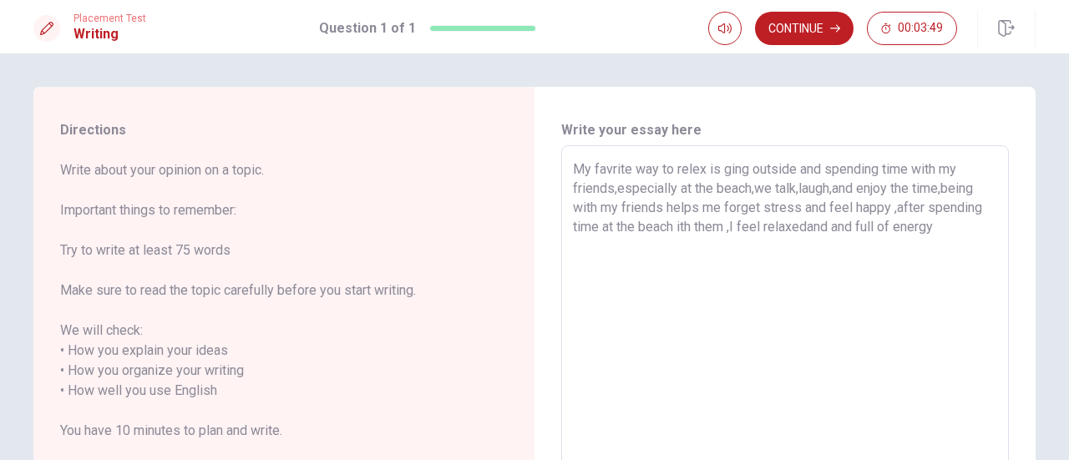
click at [673, 226] on textarea "My favrite way to relex is ging outside and spending time with my friends,espec…" at bounding box center [785, 381] width 424 height 443
click at [676, 231] on textarea "My favrite way to relex is ging outside and spending time with my friends,espec…" at bounding box center [785, 381] width 424 height 443
click at [952, 225] on textarea "My favrite way to relex is ging outside and spending time with my friends,espec…" at bounding box center [785, 381] width 424 height 443
click at [944, 229] on textarea "My favrite way to relex is ging outside and spending time with my friends,espec…" at bounding box center [785, 381] width 424 height 443
click at [878, 276] on textarea "My favrite way to relex is ging outside and spending time with my friends,espec…" at bounding box center [785, 381] width 424 height 443
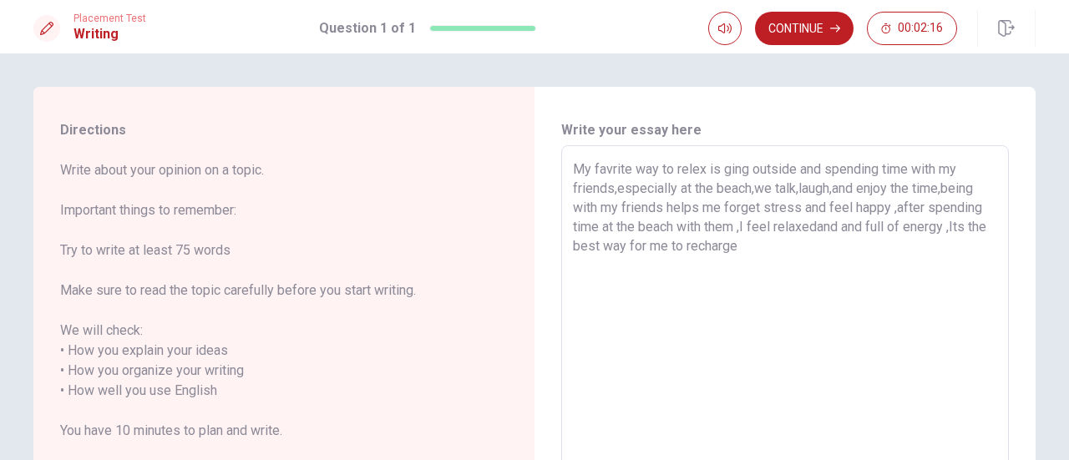
click at [946, 234] on textarea "My favrite way to relex is ging outside and spending time with my friends,espec…" at bounding box center [785, 381] width 424 height 443
click at [952, 233] on textarea "My favrite way to relex is ging outside and spending time with my friends,espec…" at bounding box center [785, 381] width 424 height 443
click at [990, 268] on textarea "My favrite way to relex is ging outside and spending time with my friends,espec…" at bounding box center [785, 381] width 424 height 443
click at [740, 231] on textarea "My favrite way to relex is ging outside and spending time with my friends,espec…" at bounding box center [785, 381] width 424 height 443
click at [768, 235] on textarea "My favrite way to relex is ging outside and spending time with my friends,espec…" at bounding box center [785, 381] width 424 height 443
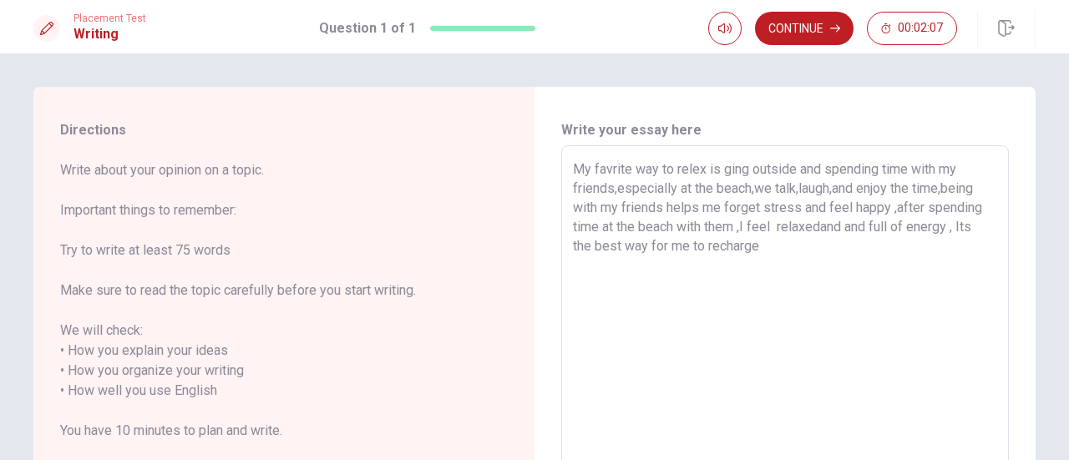
drag, startPoint x: 749, startPoint y: 235, endPoint x: 770, endPoint y: 238, distance: 21.1
click at [752, 232] on textarea "My favrite way to relex is ging outside and spending time with my friends,espec…" at bounding box center [785, 381] width 424 height 443
click at [775, 237] on textarea "My favrite way to relex is ging outside and spending time with my friends,espec…" at bounding box center [785, 381] width 424 height 443
click at [772, 233] on textarea "My favrite way to relex is ging outside and spending time with my friends,espec…" at bounding box center [785, 381] width 424 height 443
click at [737, 233] on textarea "My favrite way to relex is ging outside and spending time with my friends,espec…" at bounding box center [785, 381] width 424 height 443
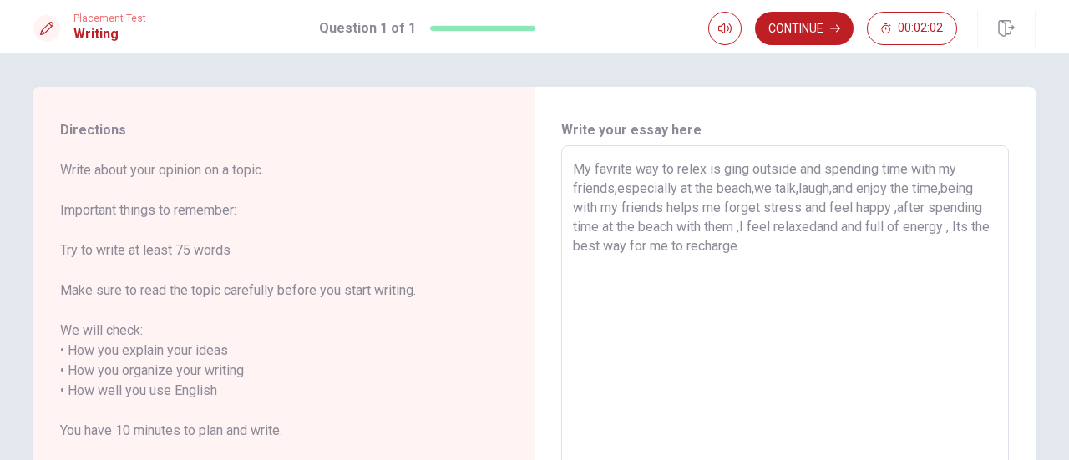
click at [741, 231] on textarea "My favrite way to relex is ging outside and spending time with my friends,espec…" at bounding box center [785, 381] width 424 height 443
click at [853, 271] on textarea "My favrite way to relex is ging outside and spending time with my friends,espec…" at bounding box center [785, 381] width 424 height 443
drag, startPoint x: 792, startPoint y: 32, endPoint x: 795, endPoint y: 46, distance: 14.6
click at [795, 46] on div "Continue 00:01:55" at bounding box center [871, 28] width 327 height 37
drag, startPoint x: 278, startPoint y: 432, endPoint x: 287, endPoint y: 434, distance: 9.5
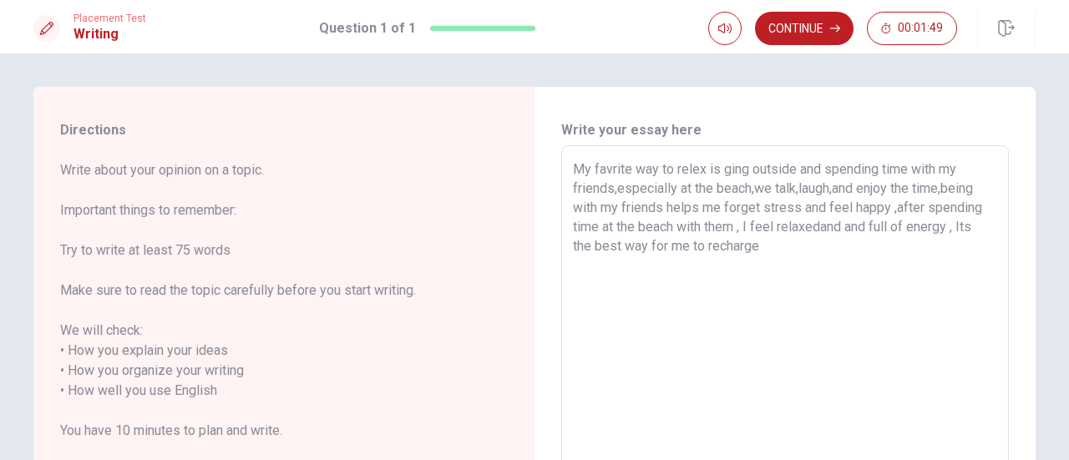
click at [287, 434] on span "Write about your opinion on a topic. Important things to remember: Try to write…" at bounding box center [263, 330] width 406 height 341
click at [283, 434] on span "Write about your opinion on a topic. Important things to remember: Try to write…" at bounding box center [263, 330] width 406 height 341
click at [790, 26] on button "Continue" at bounding box center [804, 28] width 99 height 33
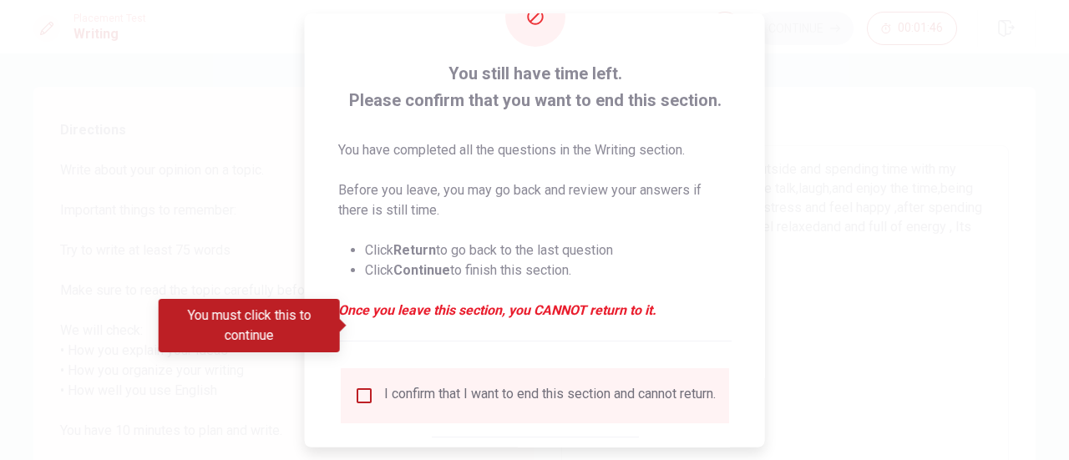
scroll to position [162, 0]
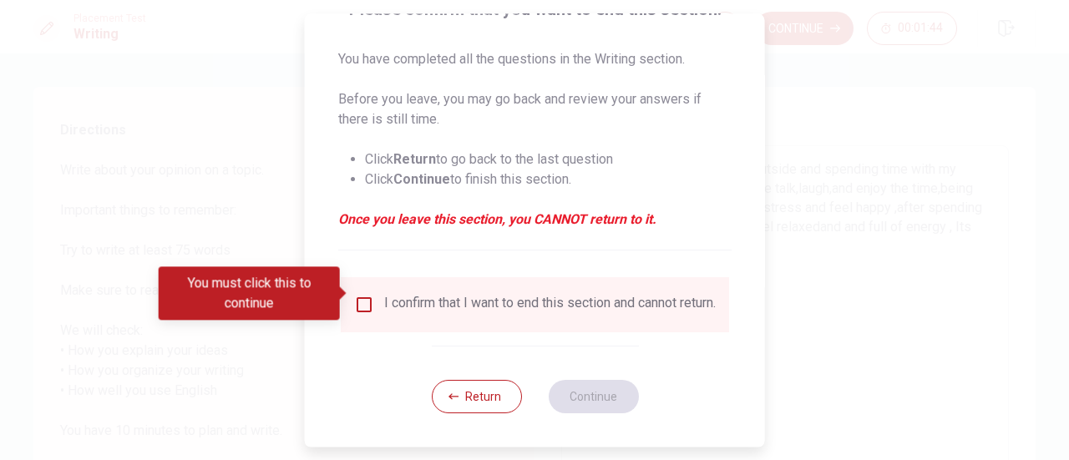
click at [384, 295] on div "I confirm that I want to end this section and cannot return." at bounding box center [550, 305] width 332 height 20
click at [362, 295] on input "You must click this to continue" at bounding box center [364, 305] width 20 height 20
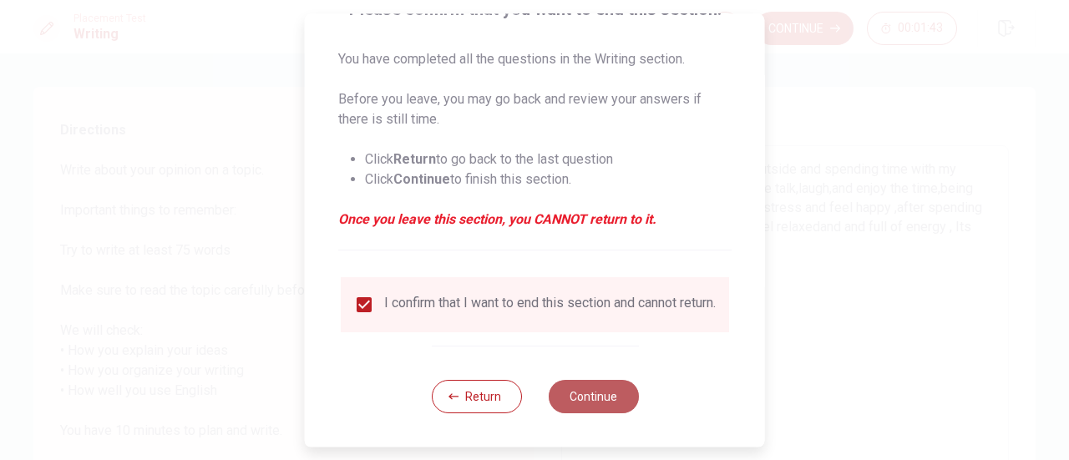
click at [617, 392] on button "Continue" at bounding box center [593, 396] width 90 height 33
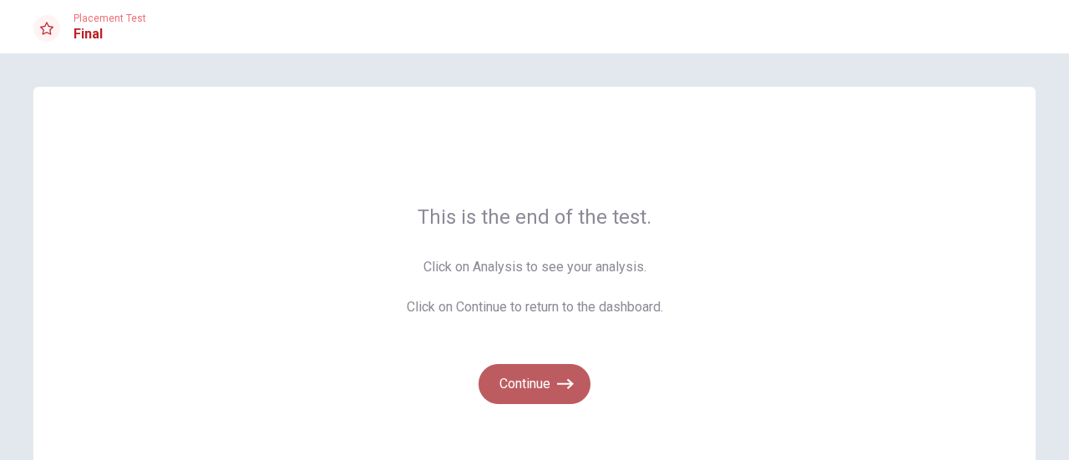
click at [560, 386] on icon "button" at bounding box center [565, 384] width 17 height 17
